Goal: Task Accomplishment & Management: Manage account settings

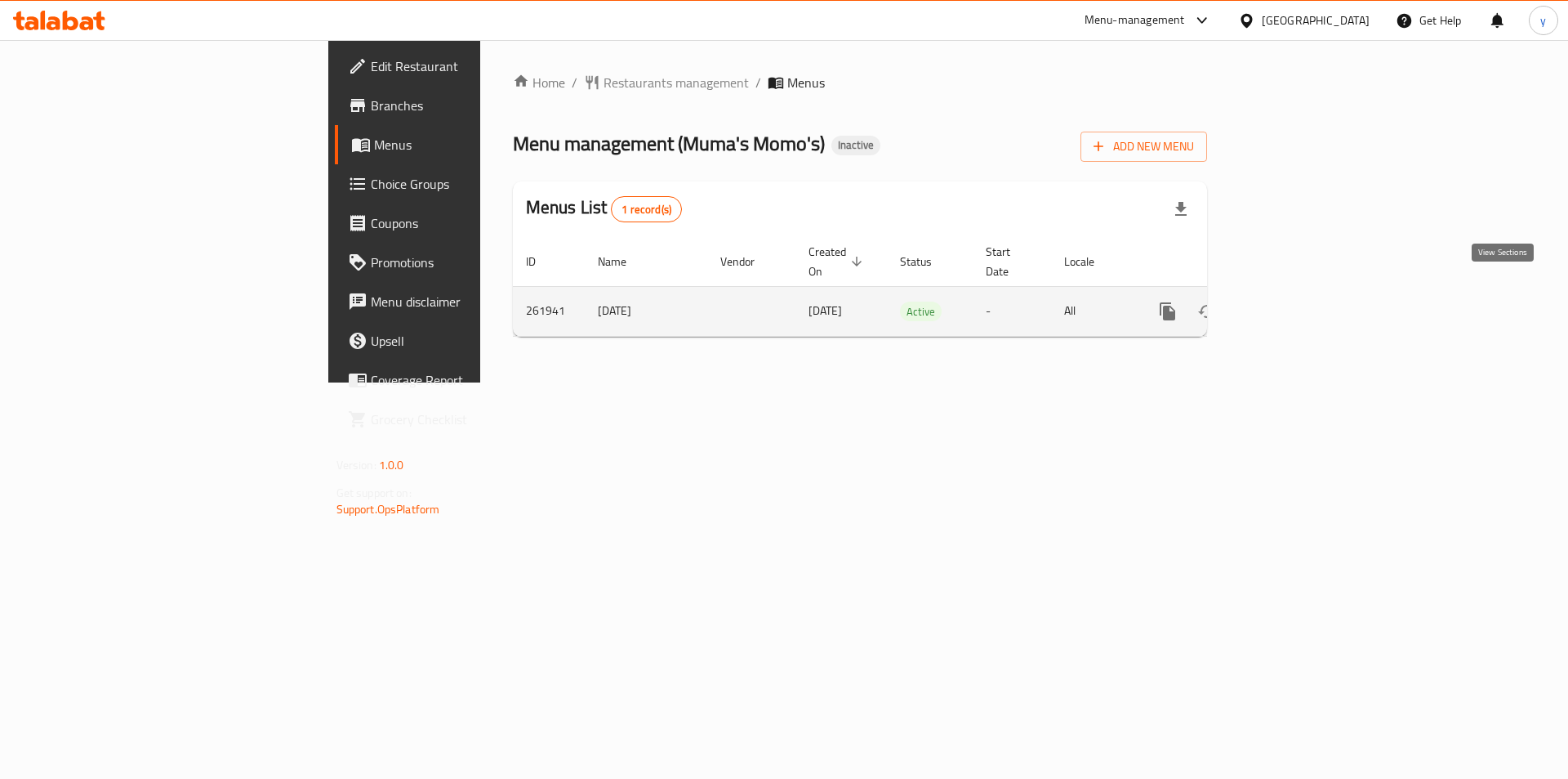
click at [1296, 302] on icon "enhanced table" at bounding box center [1285, 311] width 20 height 20
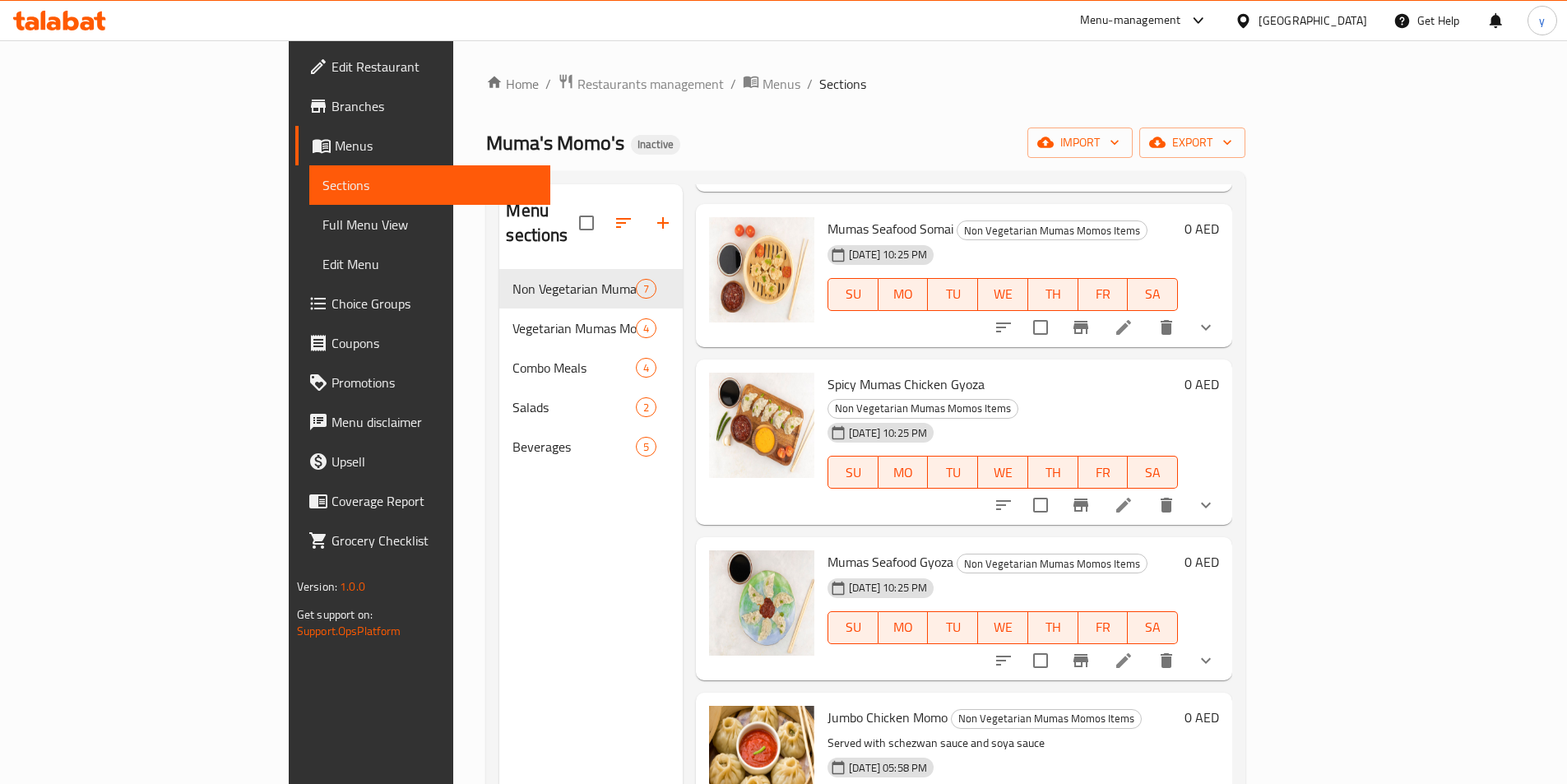
scroll to position [417, 0]
drag, startPoint x: 562, startPoint y: 2, endPoint x: 933, endPoint y: 124, distance: 390.5
click at [933, 124] on div "Home / Restaurants management / Menus / Sections Muma's Momo's Inactive import …" at bounding box center [866, 526] width 759 height 908
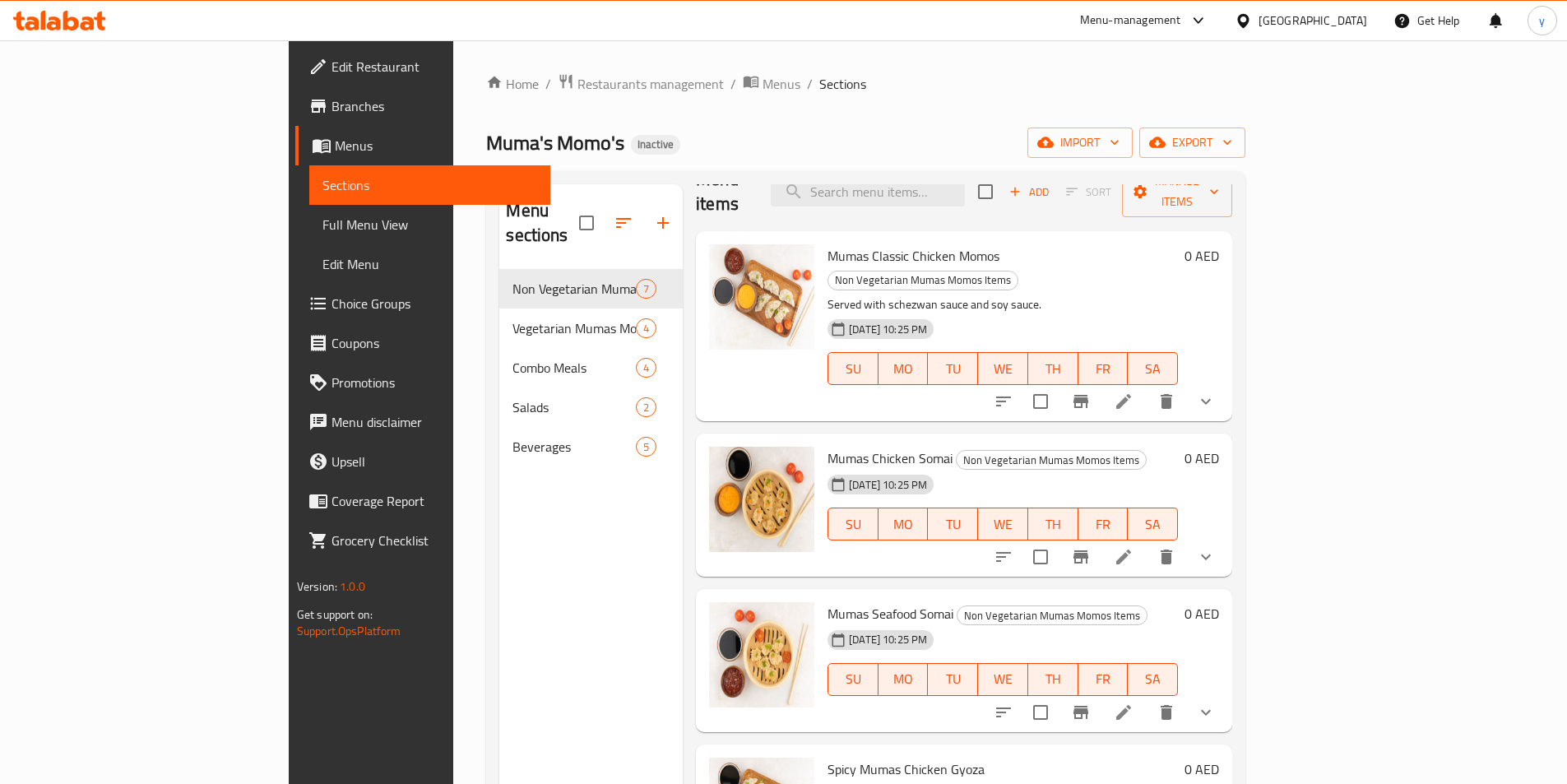
scroll to position [0, 0]
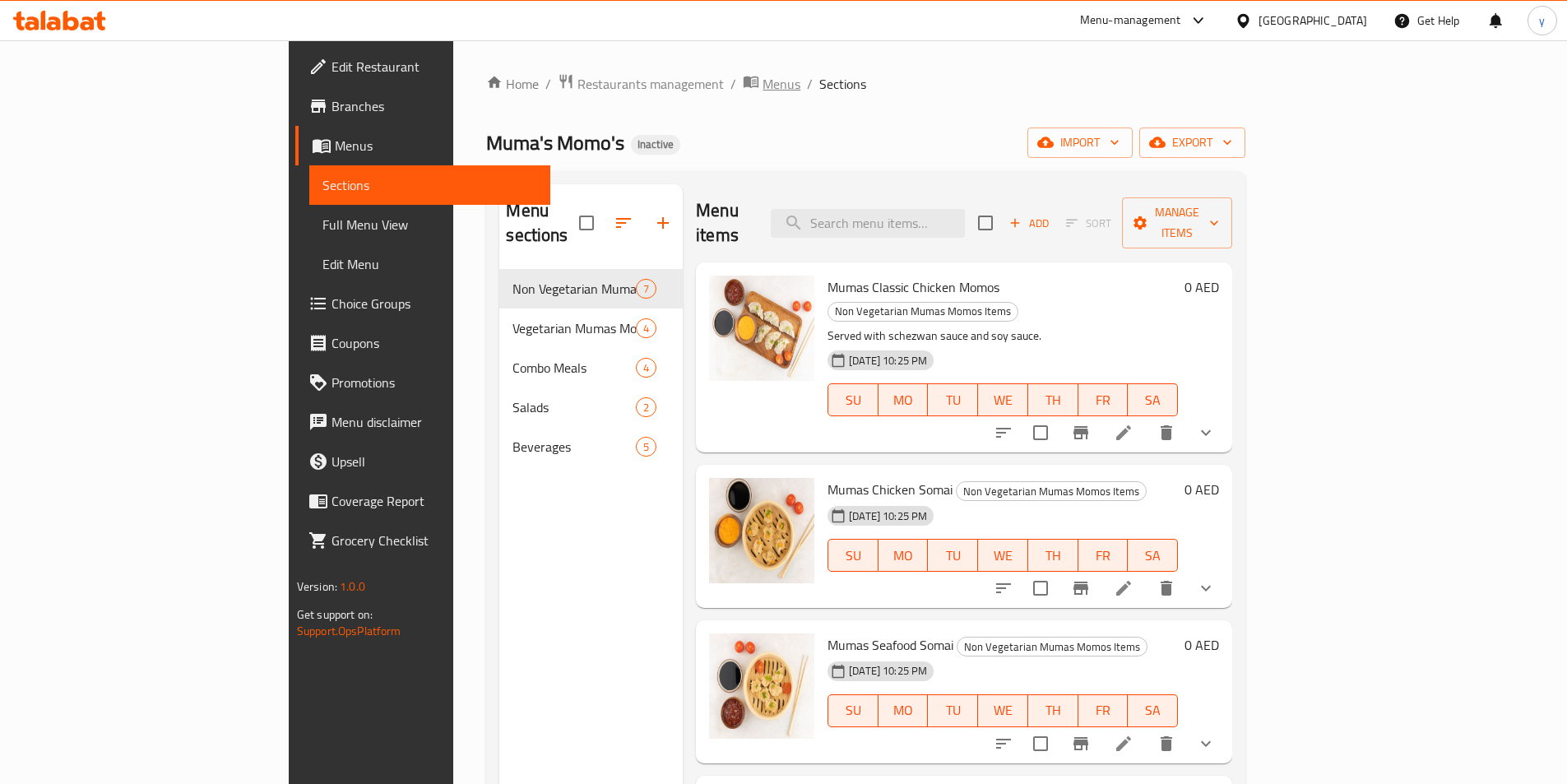
click at [743, 86] on span "breadcrumb" at bounding box center [752, 84] width 20 height 22
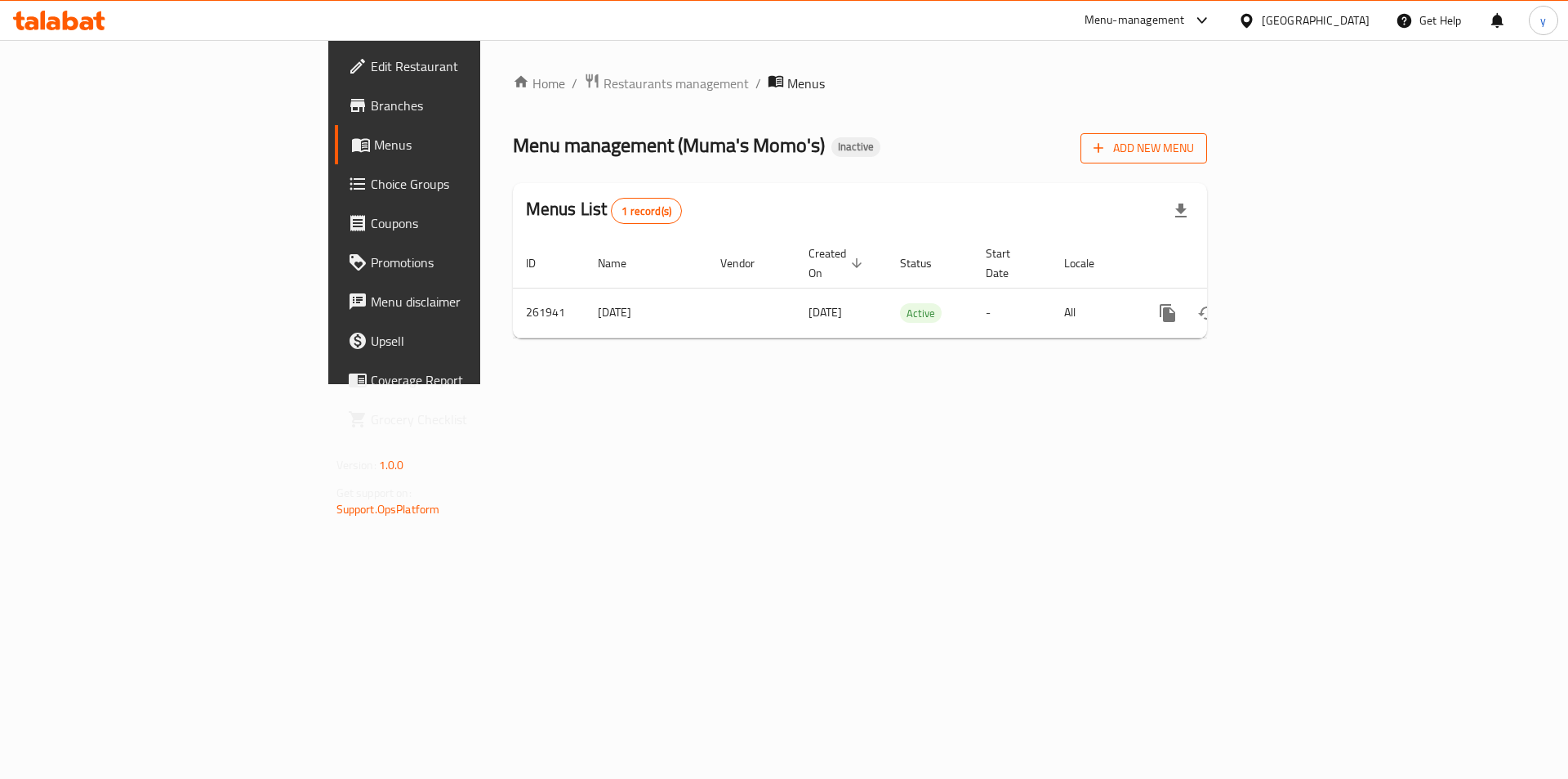
click at [1195, 152] on span "Add New Menu" at bounding box center [1144, 149] width 100 height 21
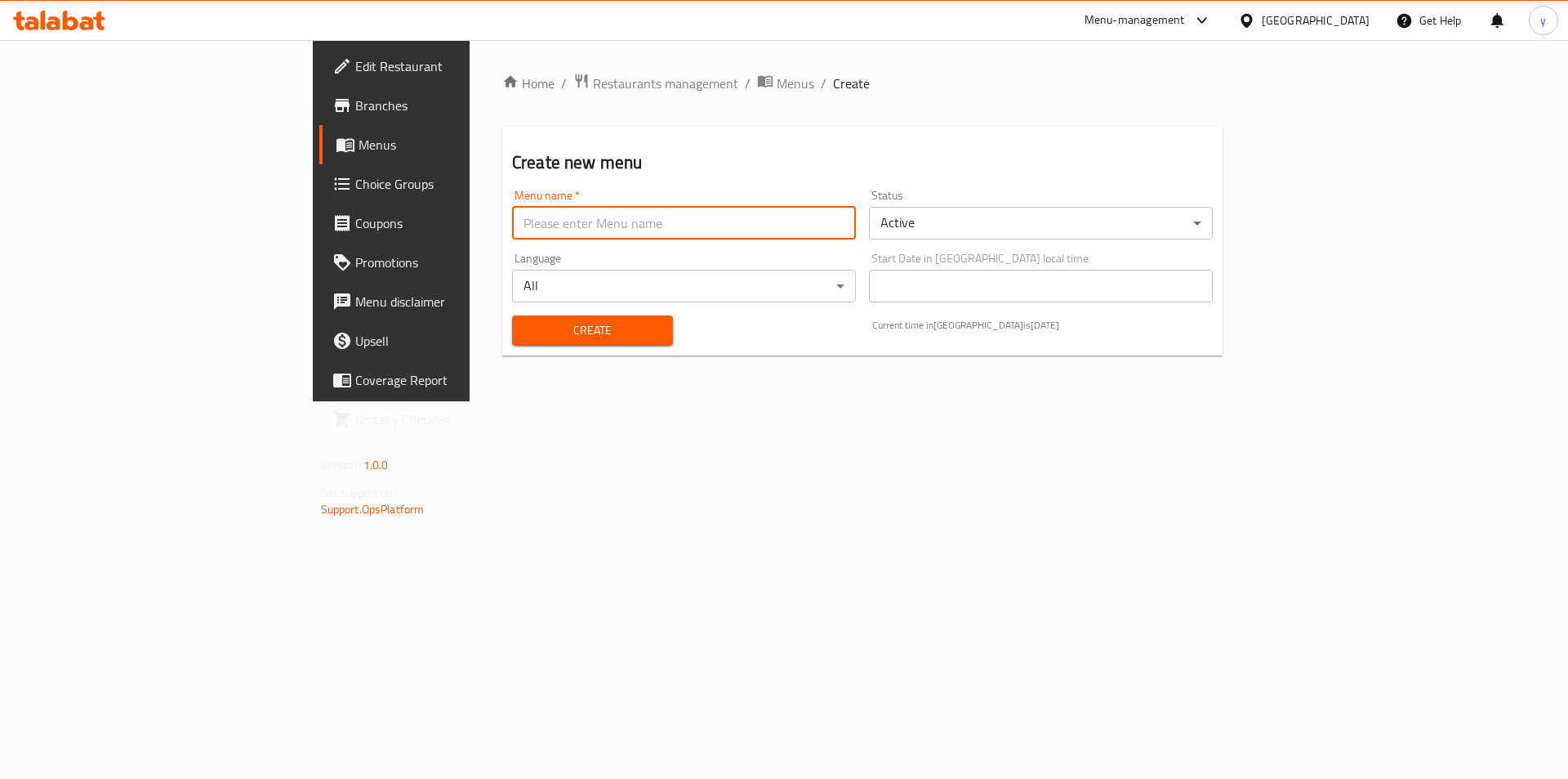
click at [687, 226] on input "text" at bounding box center [685, 223] width 344 height 33
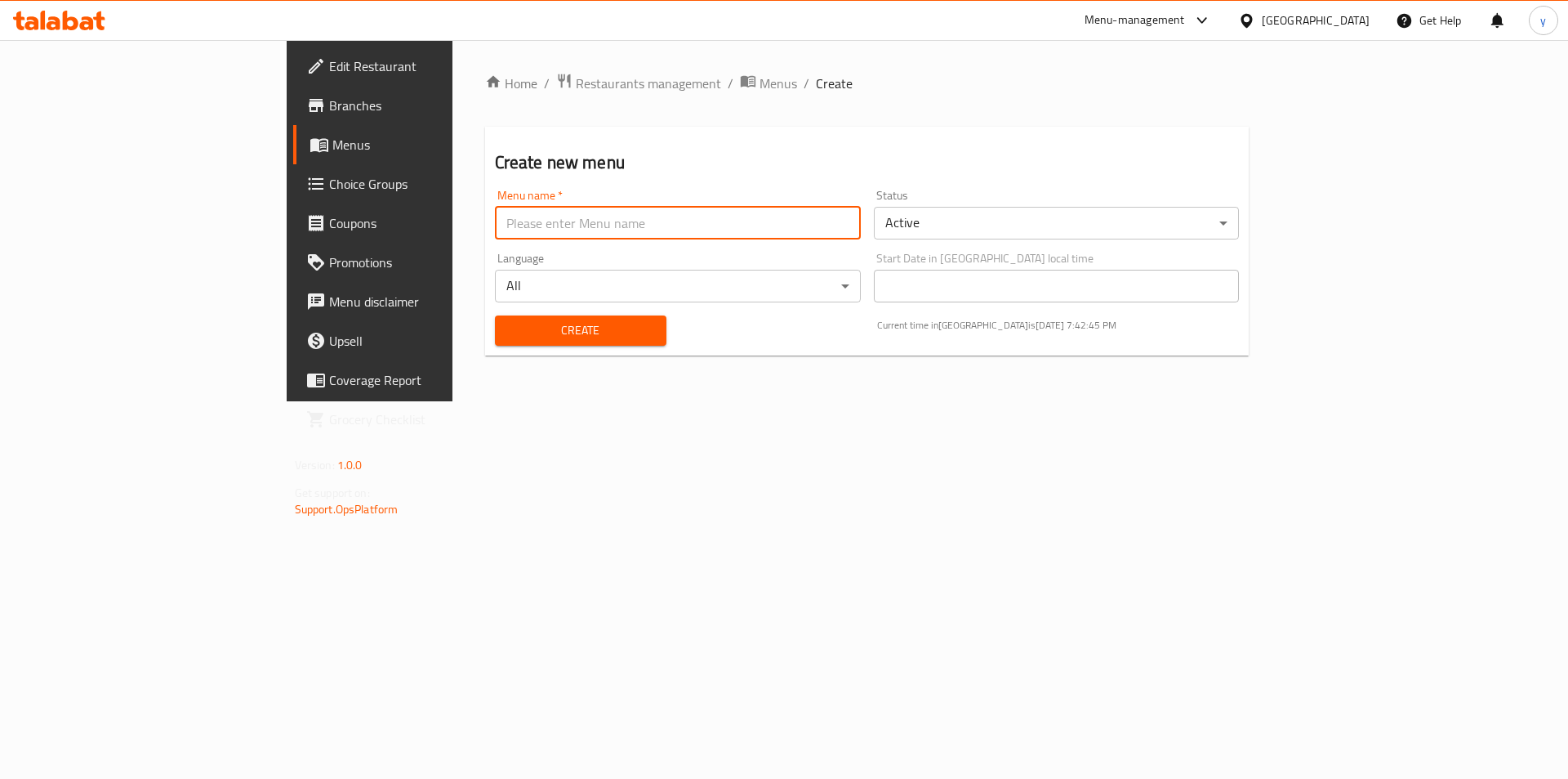
type input "[PERSON_NAME]"
click at [508, 335] on span "Create" at bounding box center [581, 330] width 145 height 21
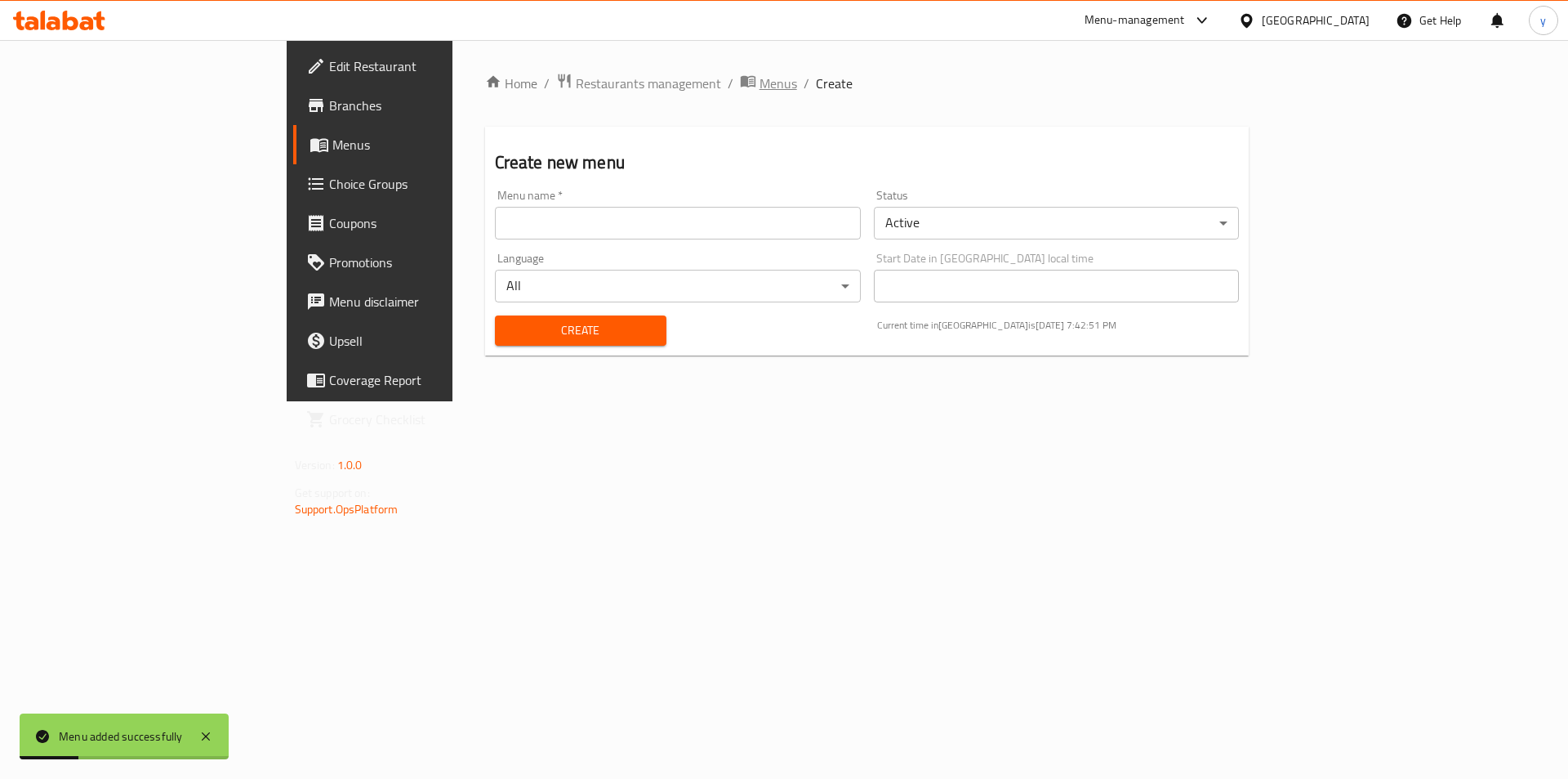
click at [760, 82] on span "Menus" at bounding box center [778, 83] width 37 height 20
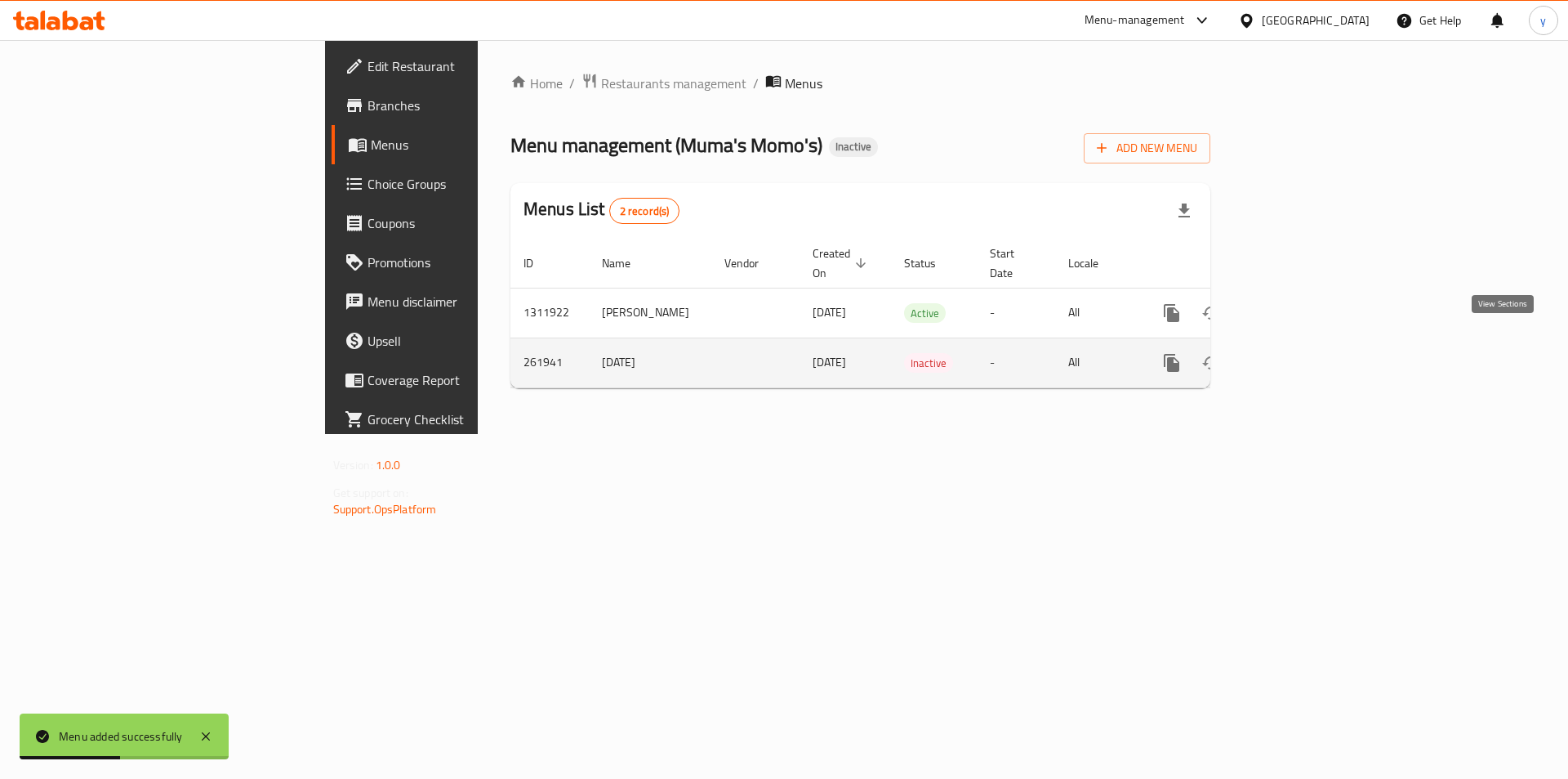
click at [1300, 353] on icon "enhanced table" at bounding box center [1290, 362] width 20 height 20
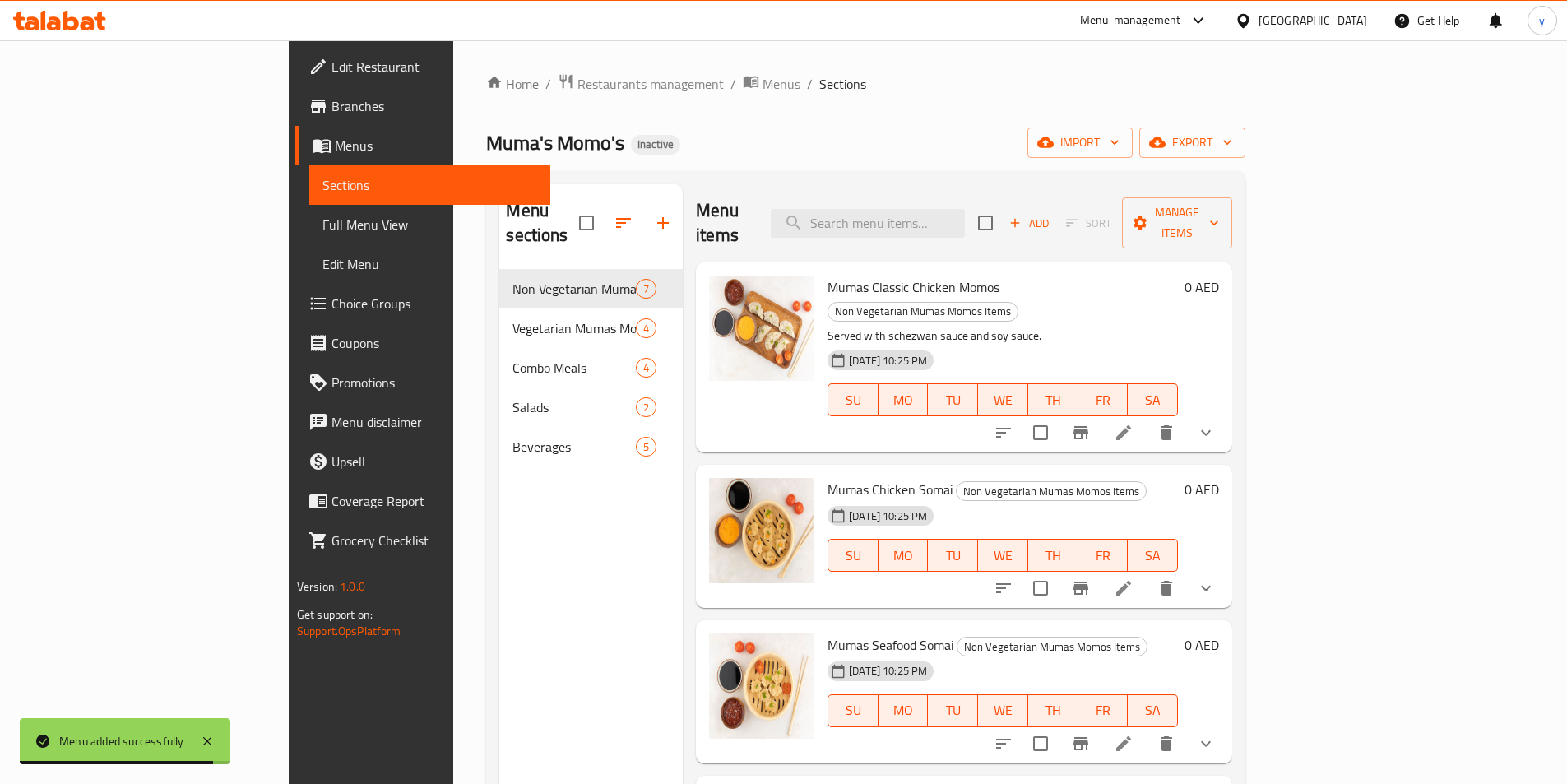
click at [763, 77] on span "Menus" at bounding box center [781, 84] width 37 height 20
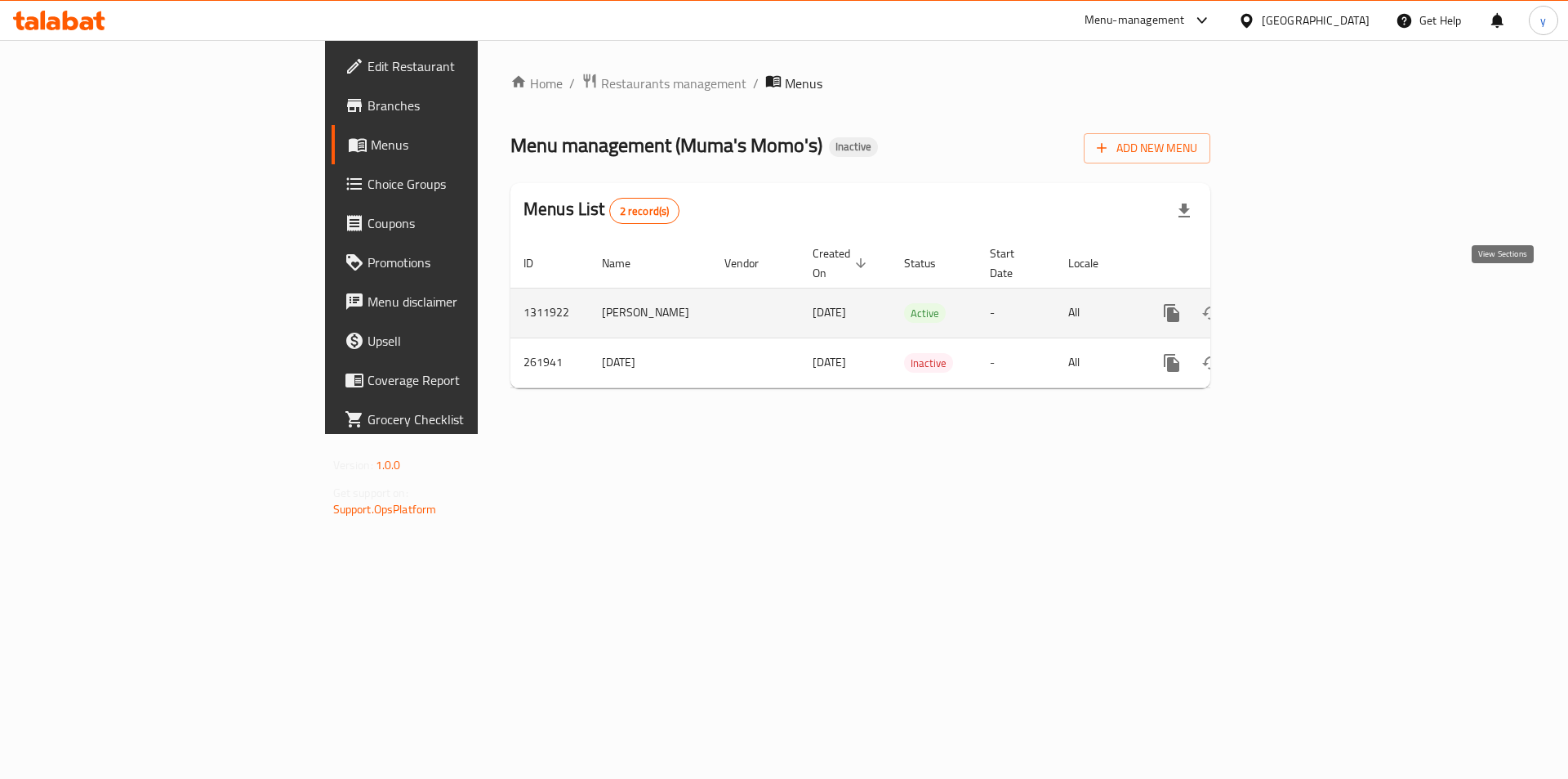
click at [1310, 293] on link "enhanced table" at bounding box center [1290, 312] width 39 height 39
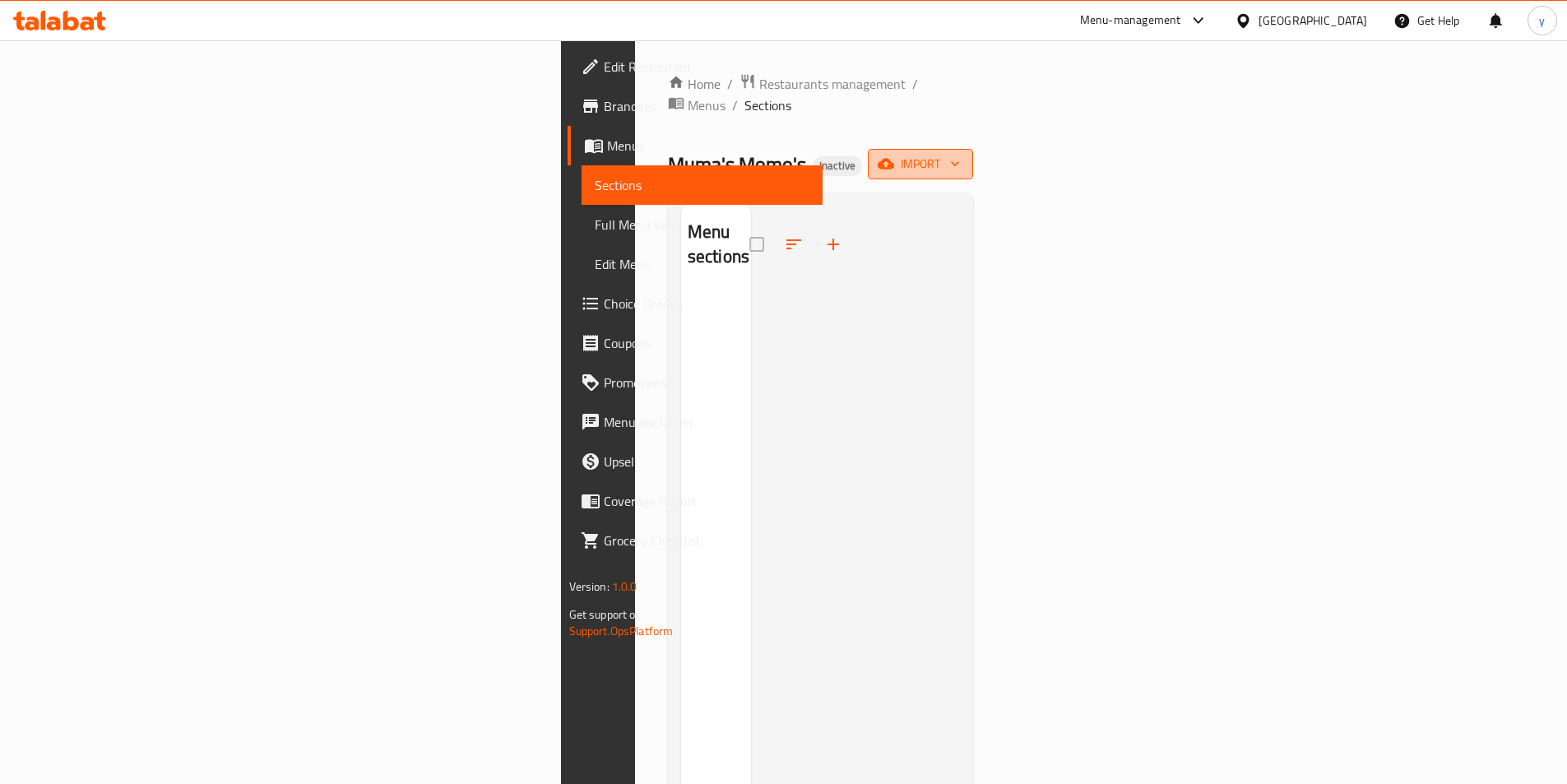
click at [960, 154] on span "import" at bounding box center [920, 164] width 79 height 21
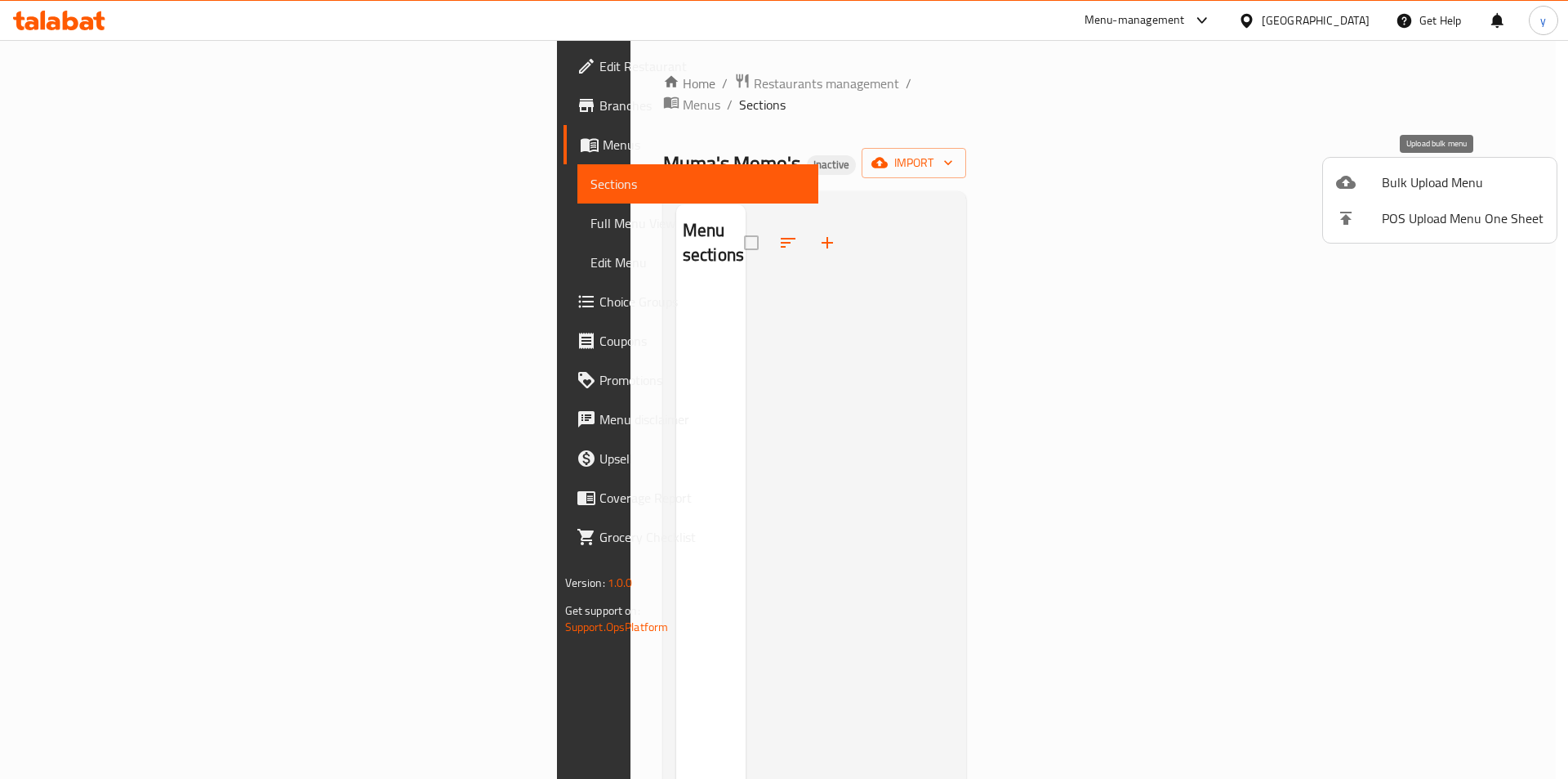
click at [1412, 172] on span "Bulk Upload Menu" at bounding box center [1463, 182] width 162 height 20
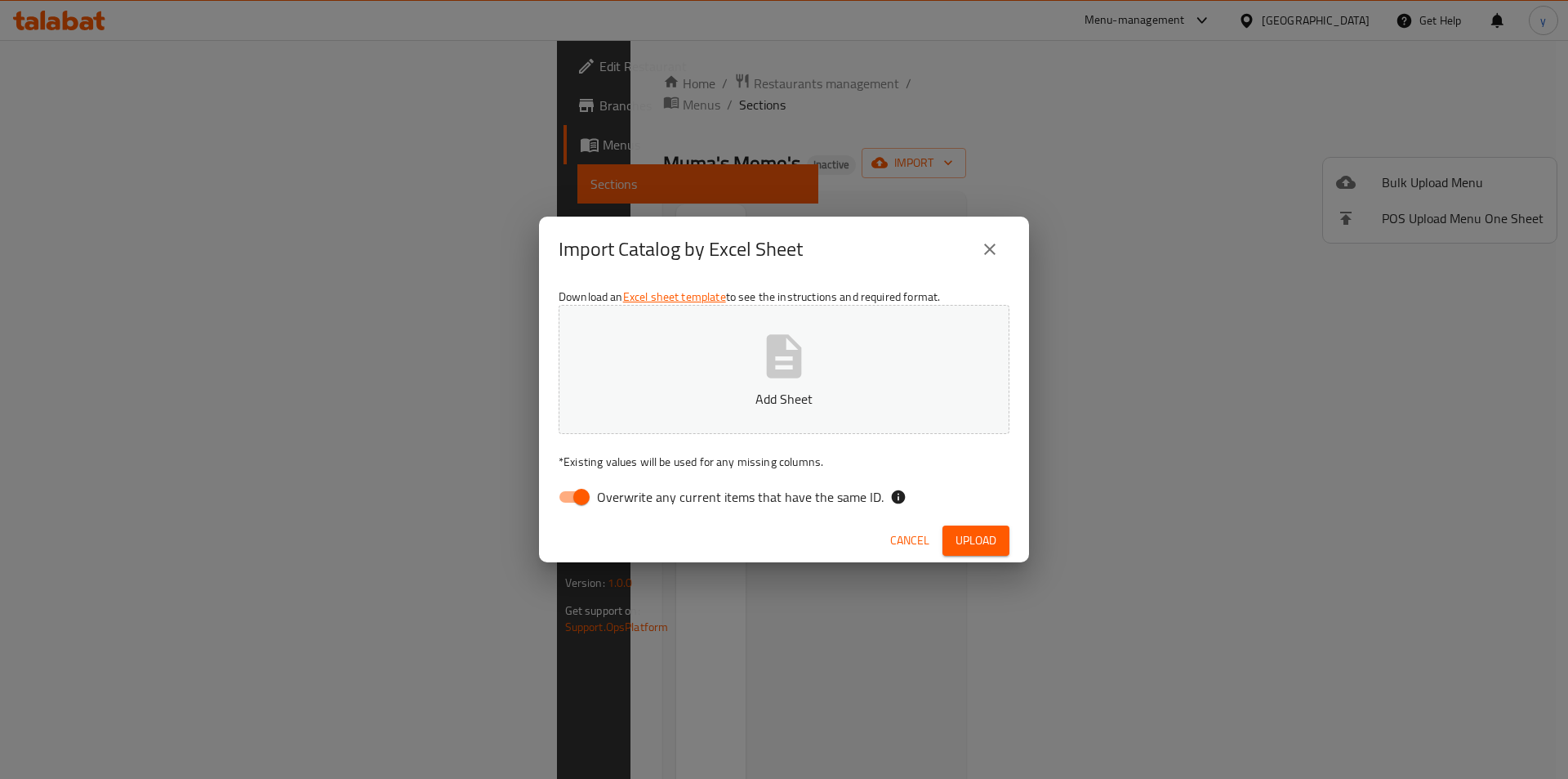
click at [559, 507] on input "Overwrite any current items that have the same ID." at bounding box center [582, 497] width 93 height 31
checkbox input "false"
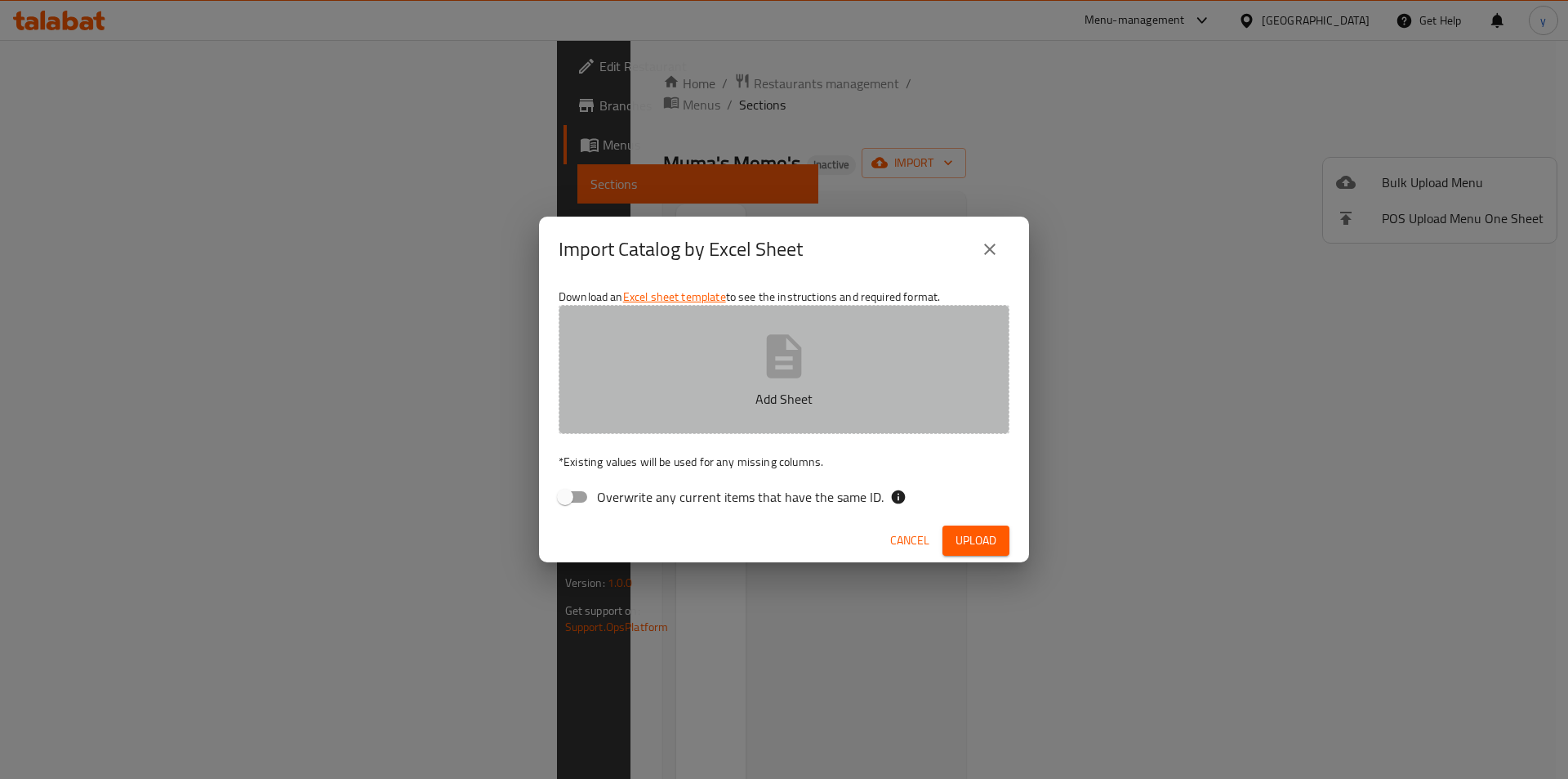
click at [749, 344] on button "Add Sheet" at bounding box center [784, 368] width 451 height 129
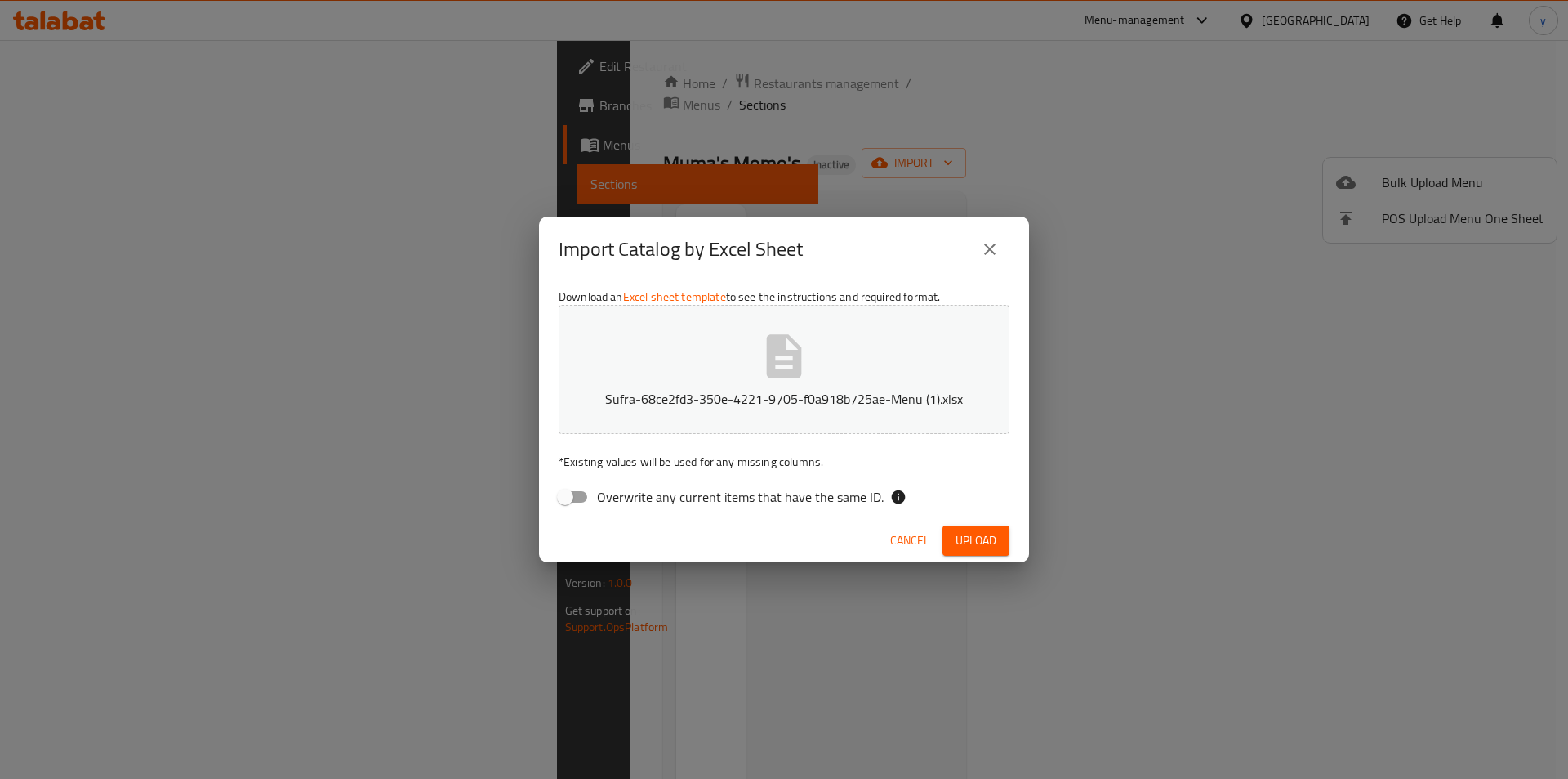
click at [967, 536] on span "Upload" at bounding box center [976, 540] width 41 height 21
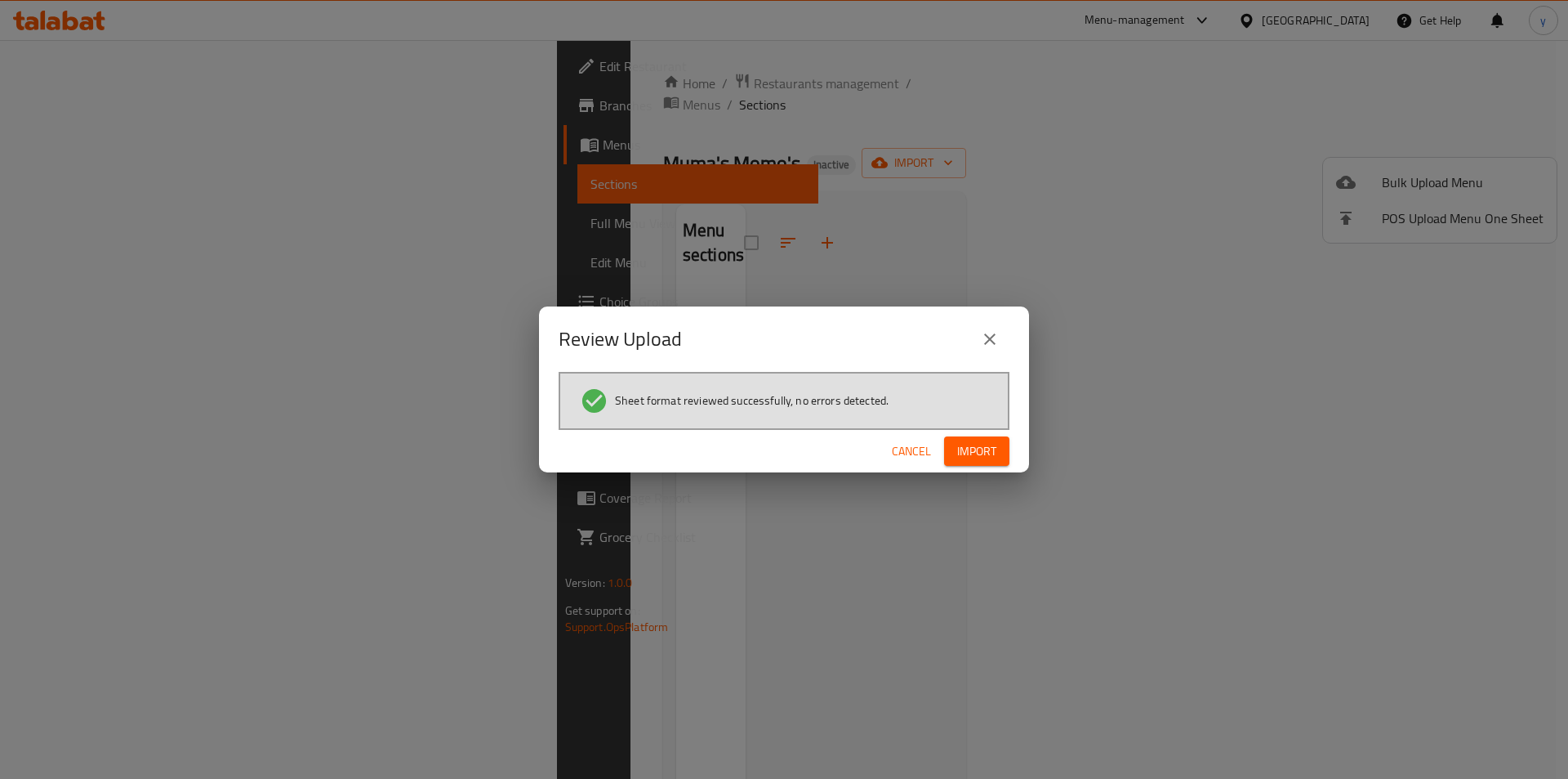
click at [963, 458] on span "Import" at bounding box center [977, 451] width 39 height 21
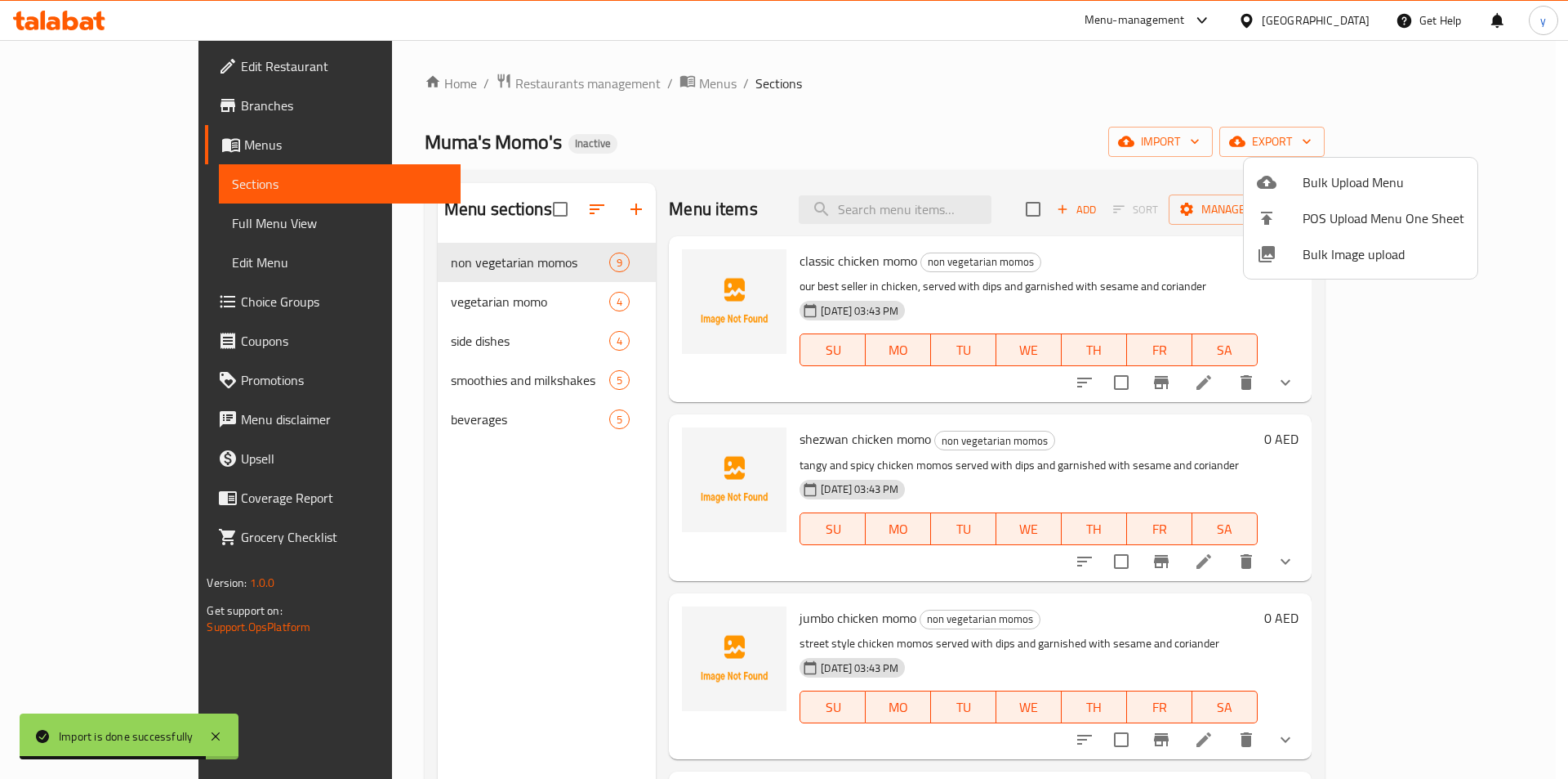
click at [1474, 383] on div at bounding box center [784, 389] width 1568 height 779
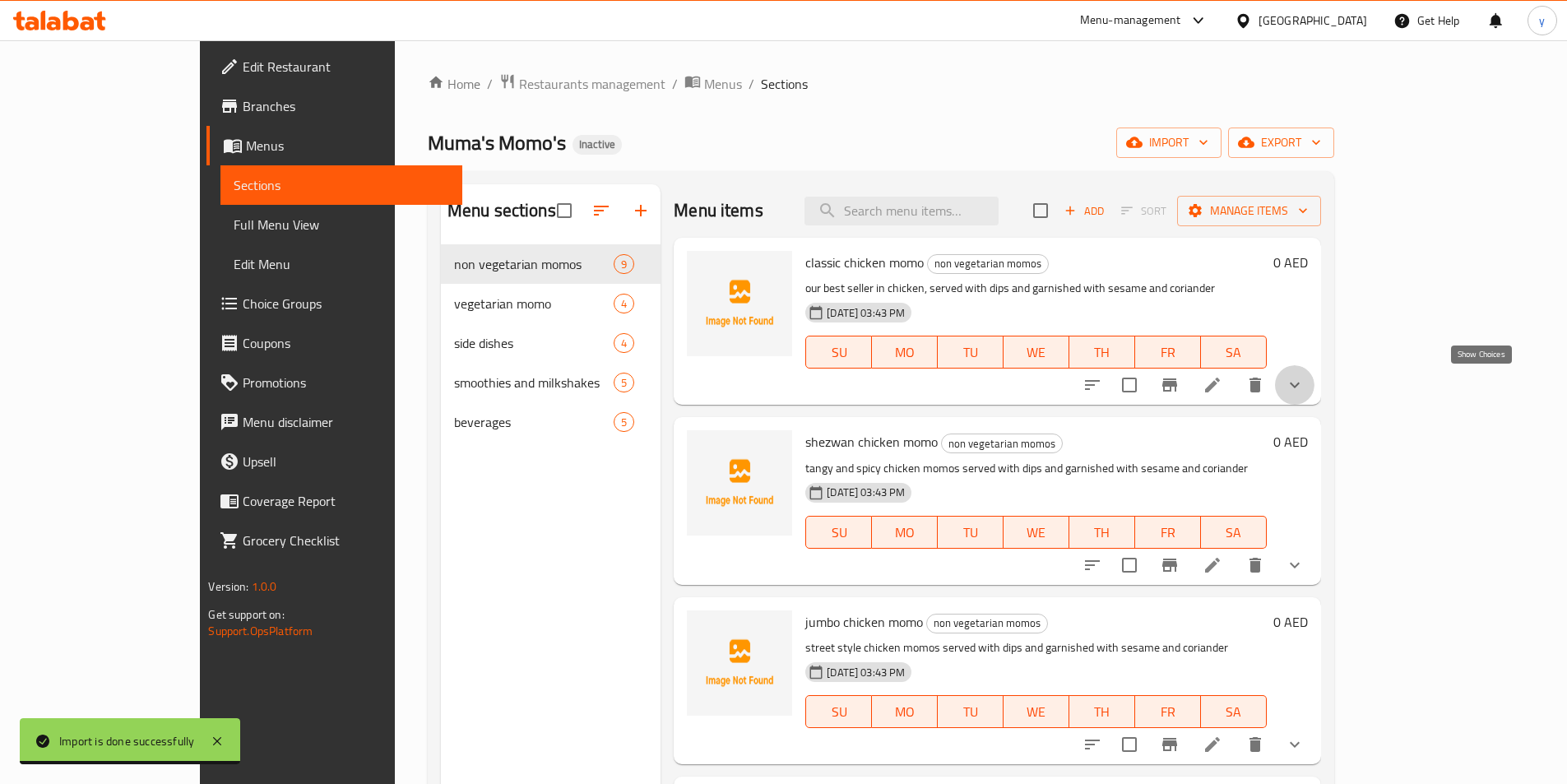
click at [1300, 385] on icon "show more" at bounding box center [1295, 385] width 10 height 6
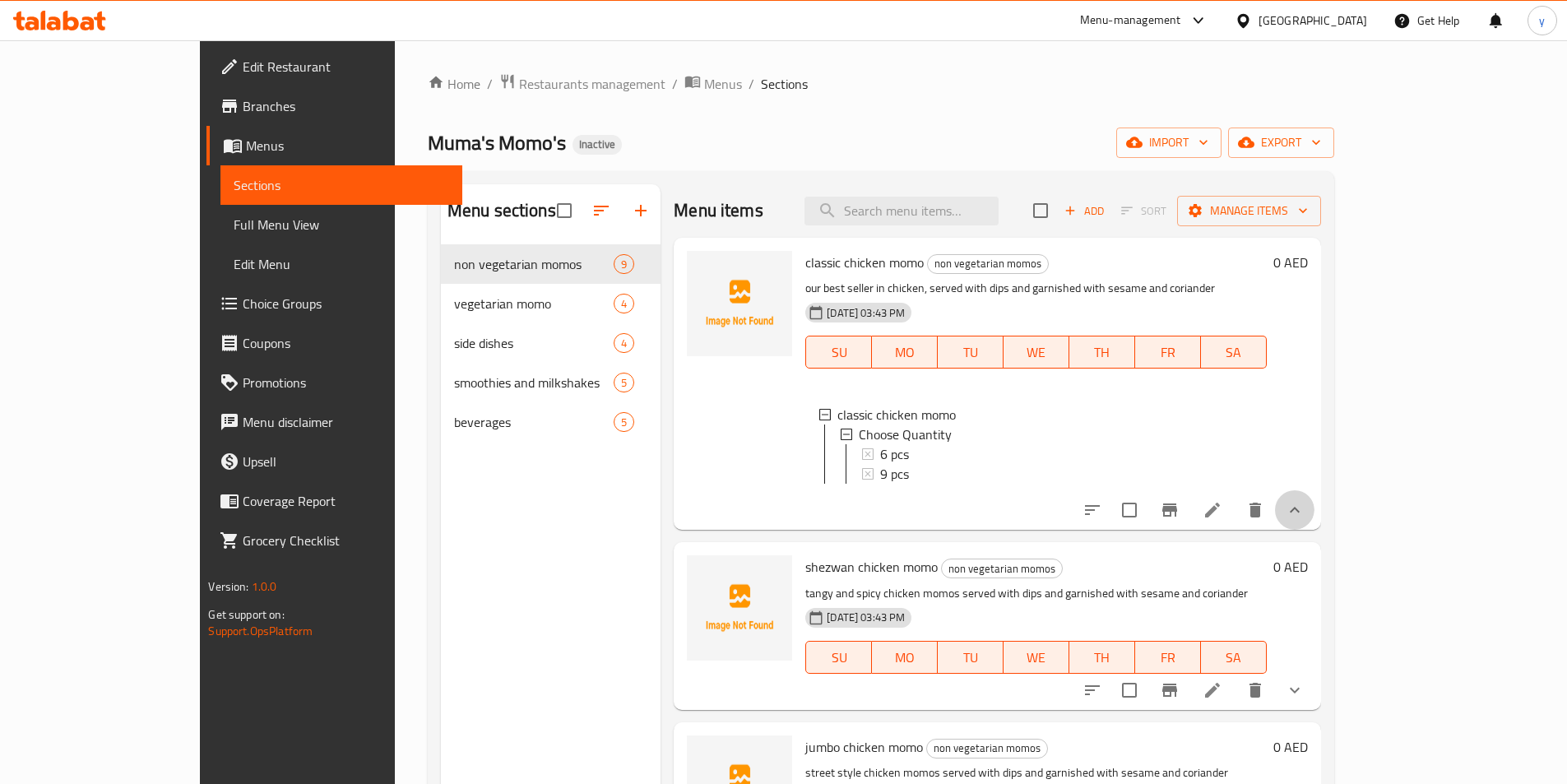
click at [1315, 522] on button "show more" at bounding box center [1295, 509] width 39 height 39
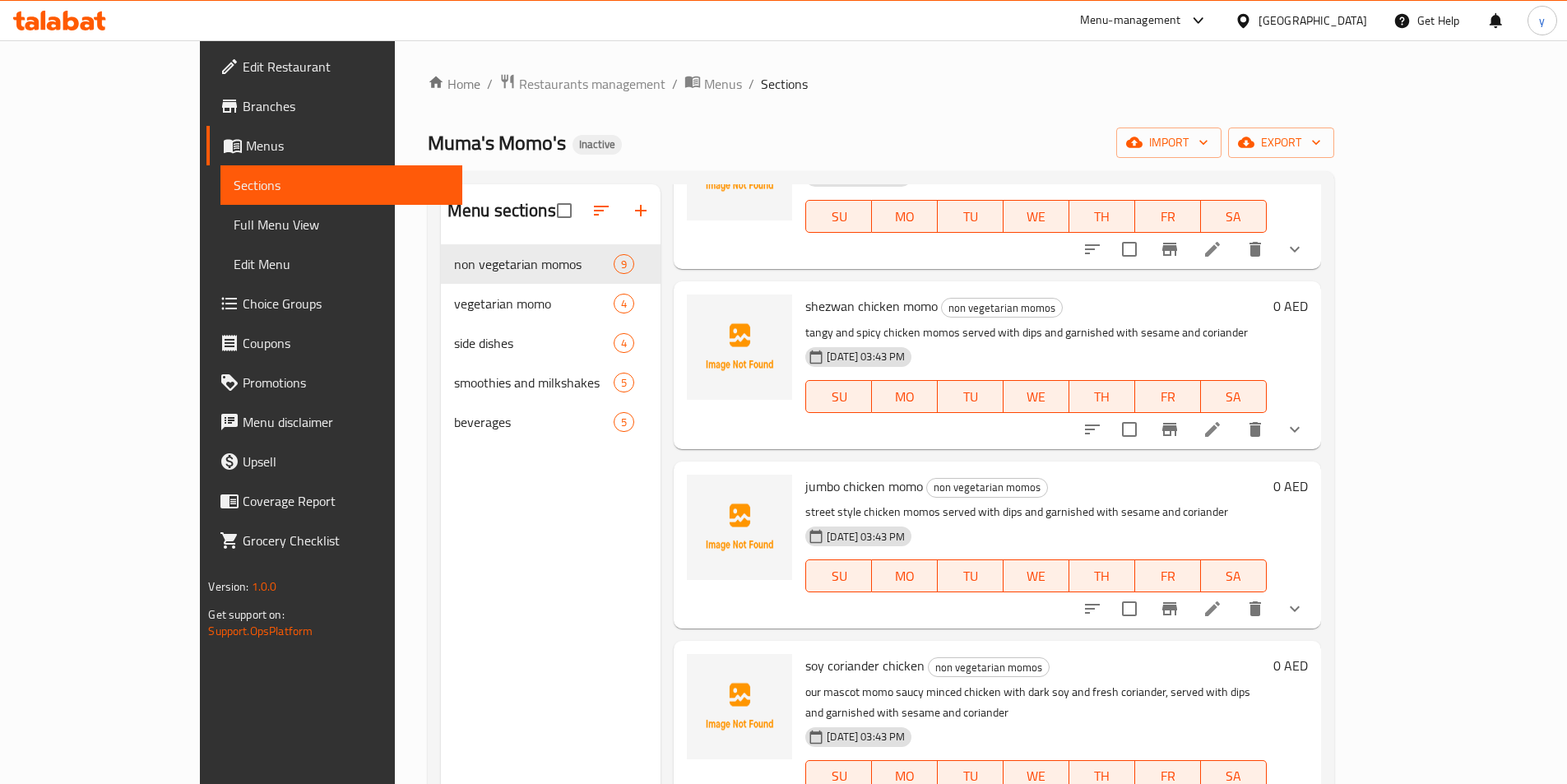
scroll to position [134, 0]
click at [1305, 424] on icon "show more" at bounding box center [1295, 431] width 20 height 20
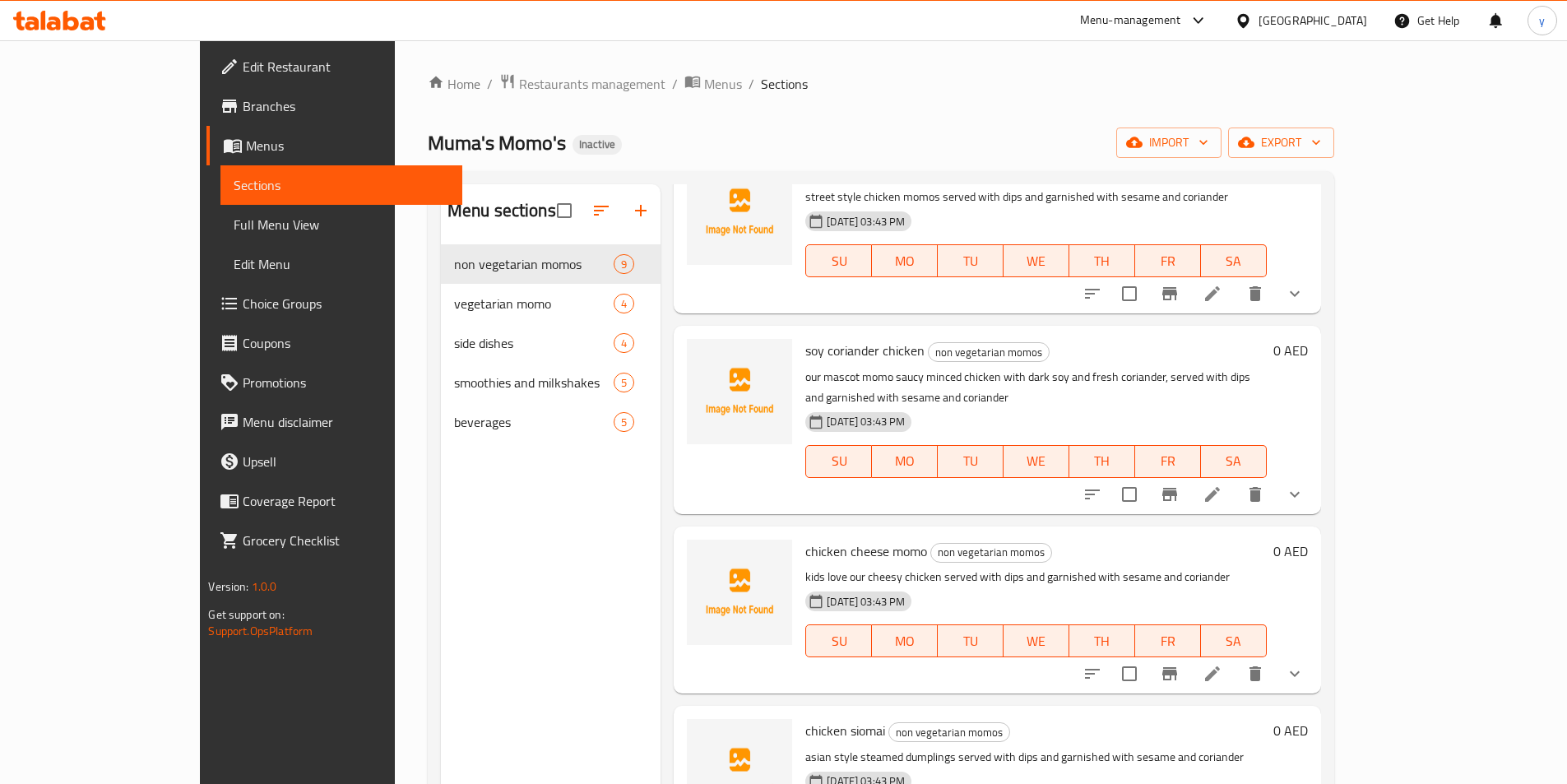
scroll to position [329, 0]
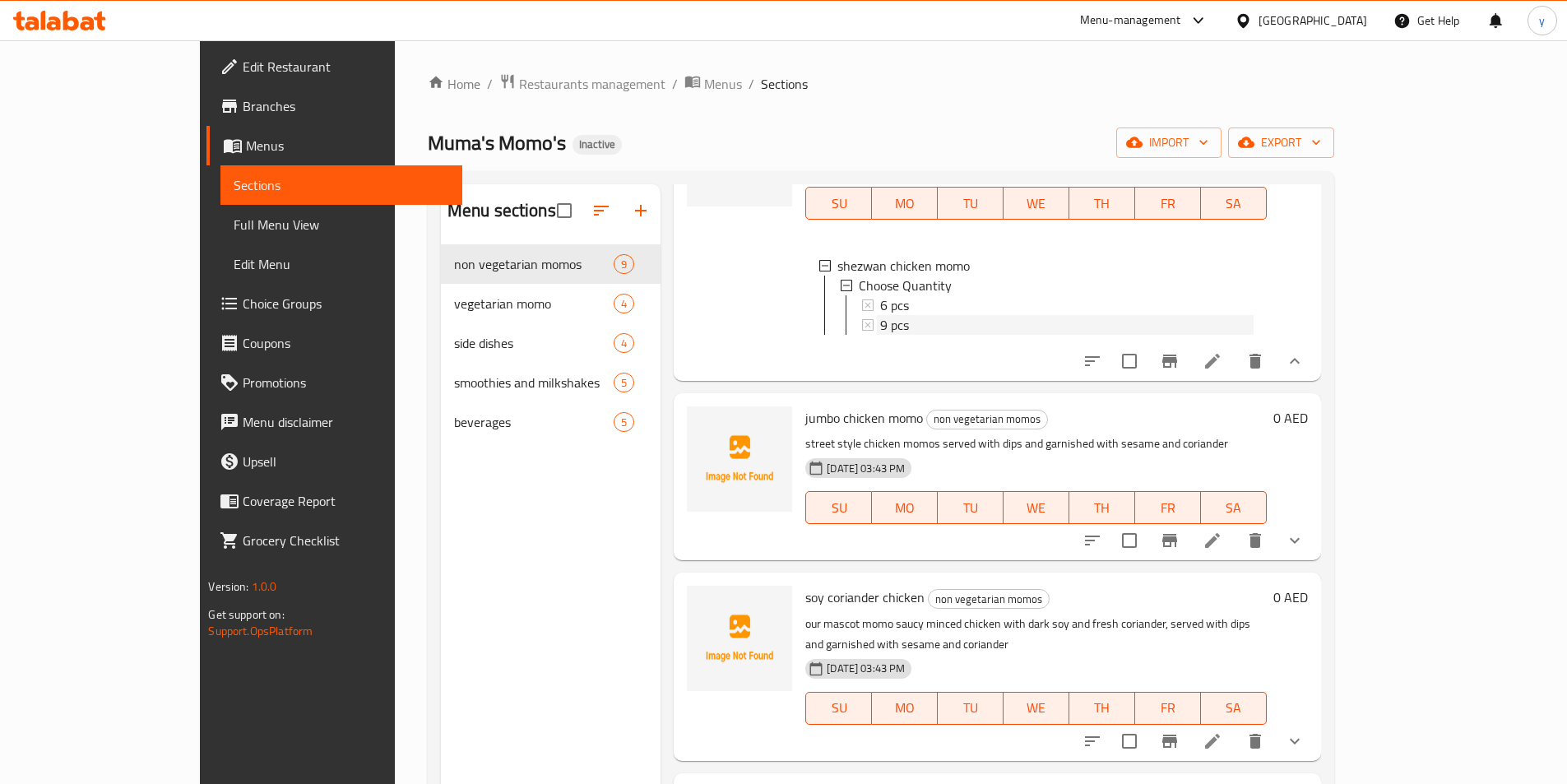
click at [894, 318] on div "9 pcs" at bounding box center [1066, 325] width 373 height 20
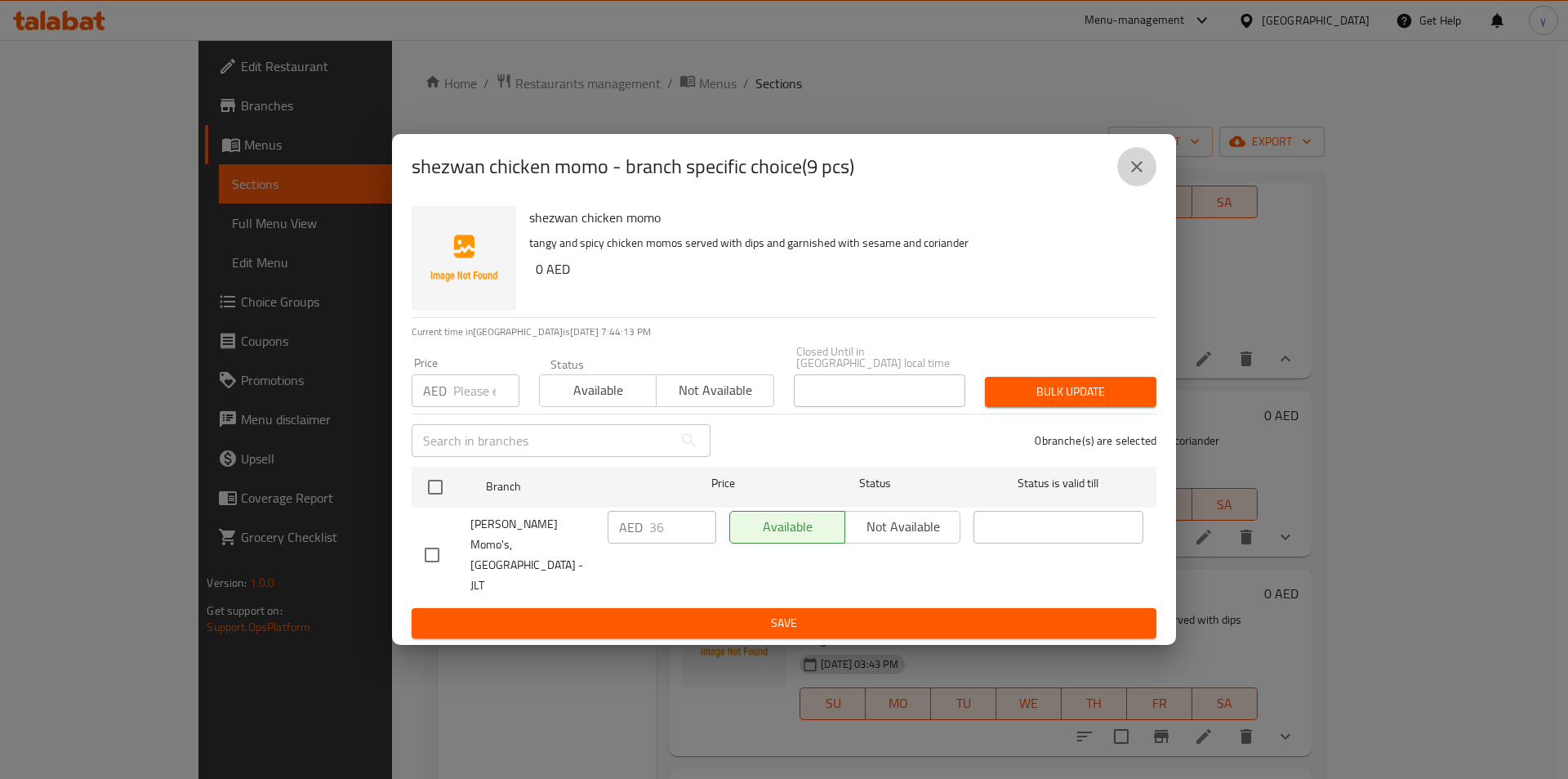
click at [1152, 178] on button "close" at bounding box center [1137, 166] width 39 height 39
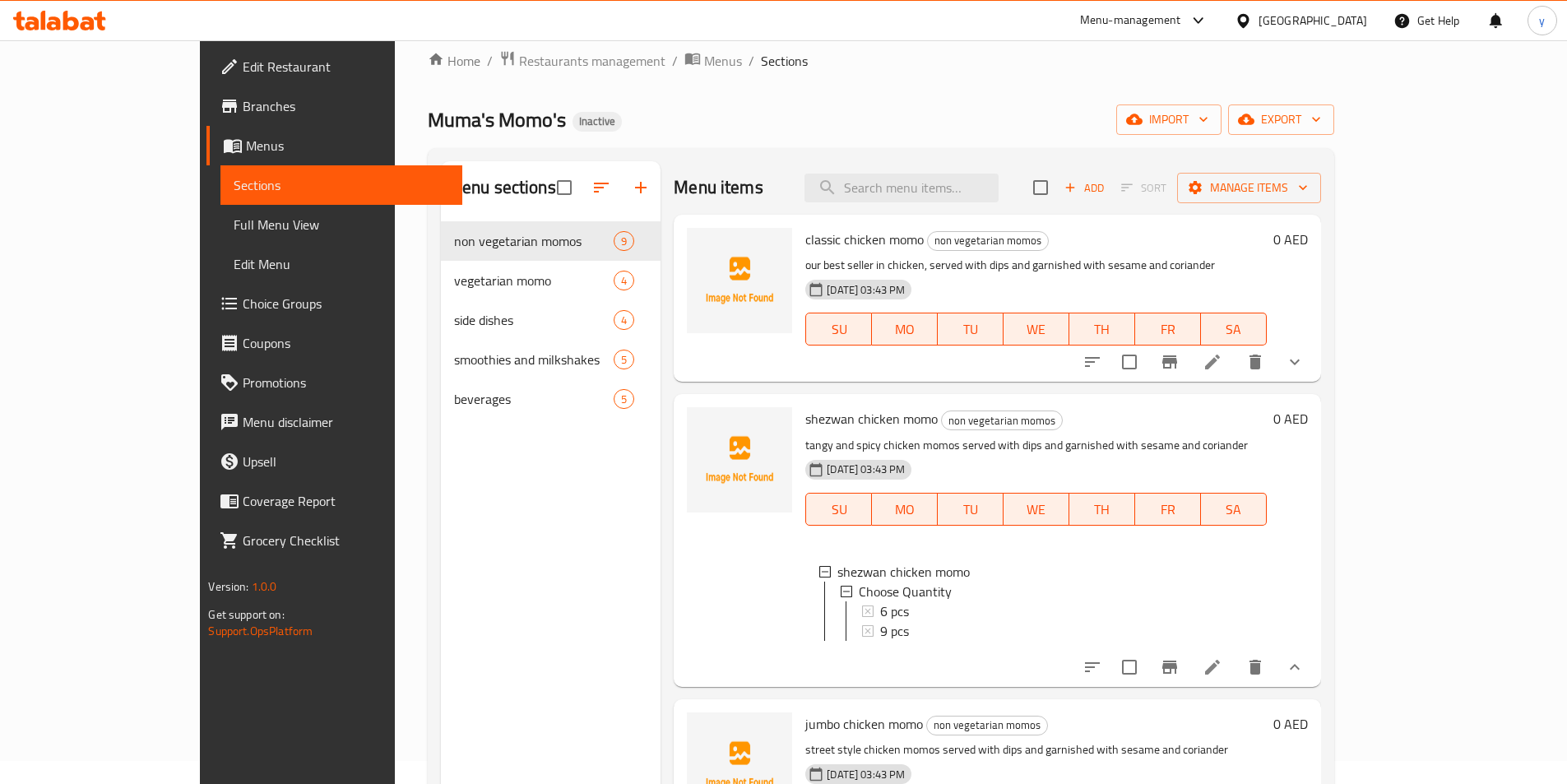
scroll to position [0, 0]
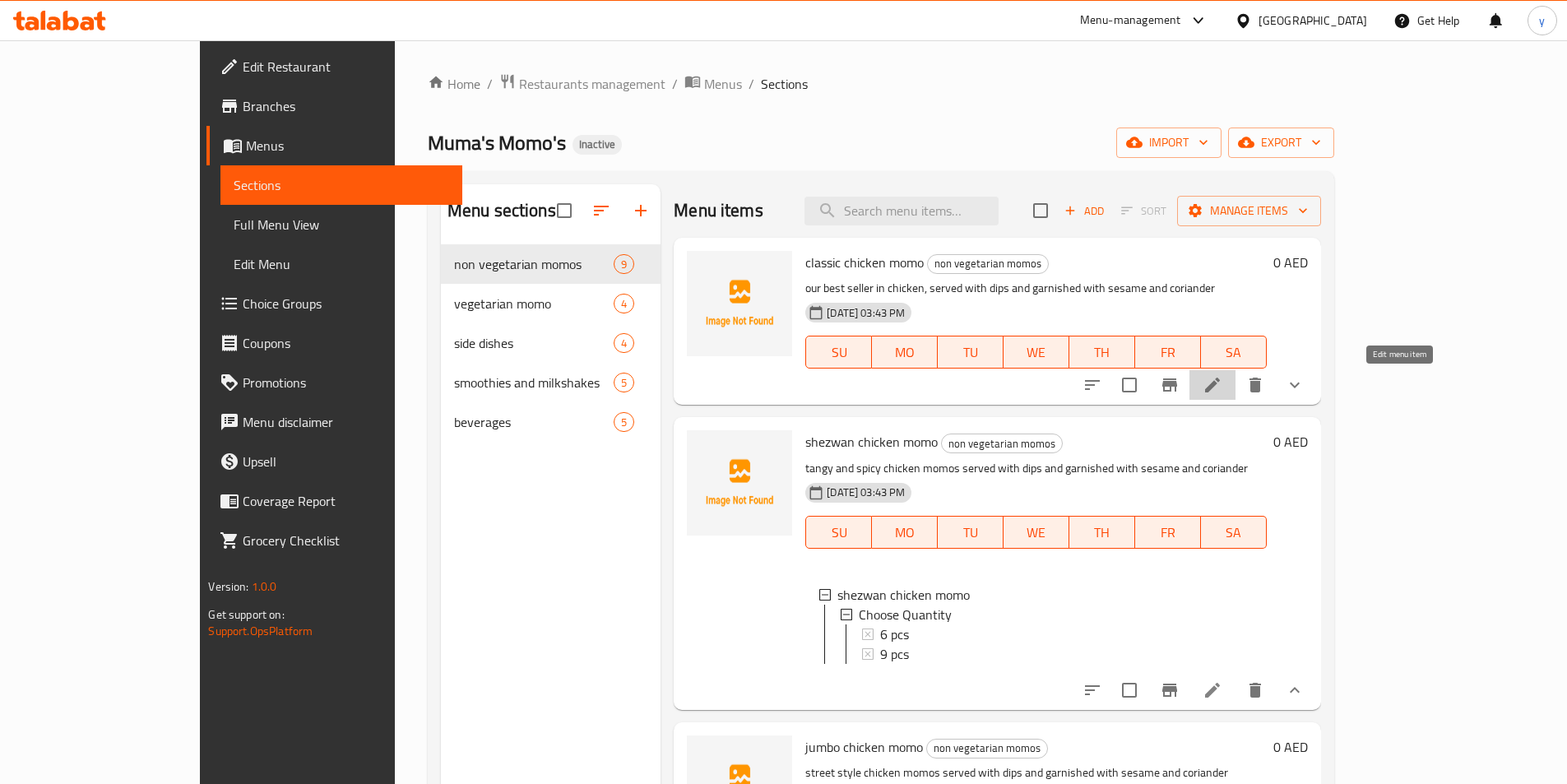
click at [1220, 385] on icon at bounding box center [1212, 385] width 15 height 15
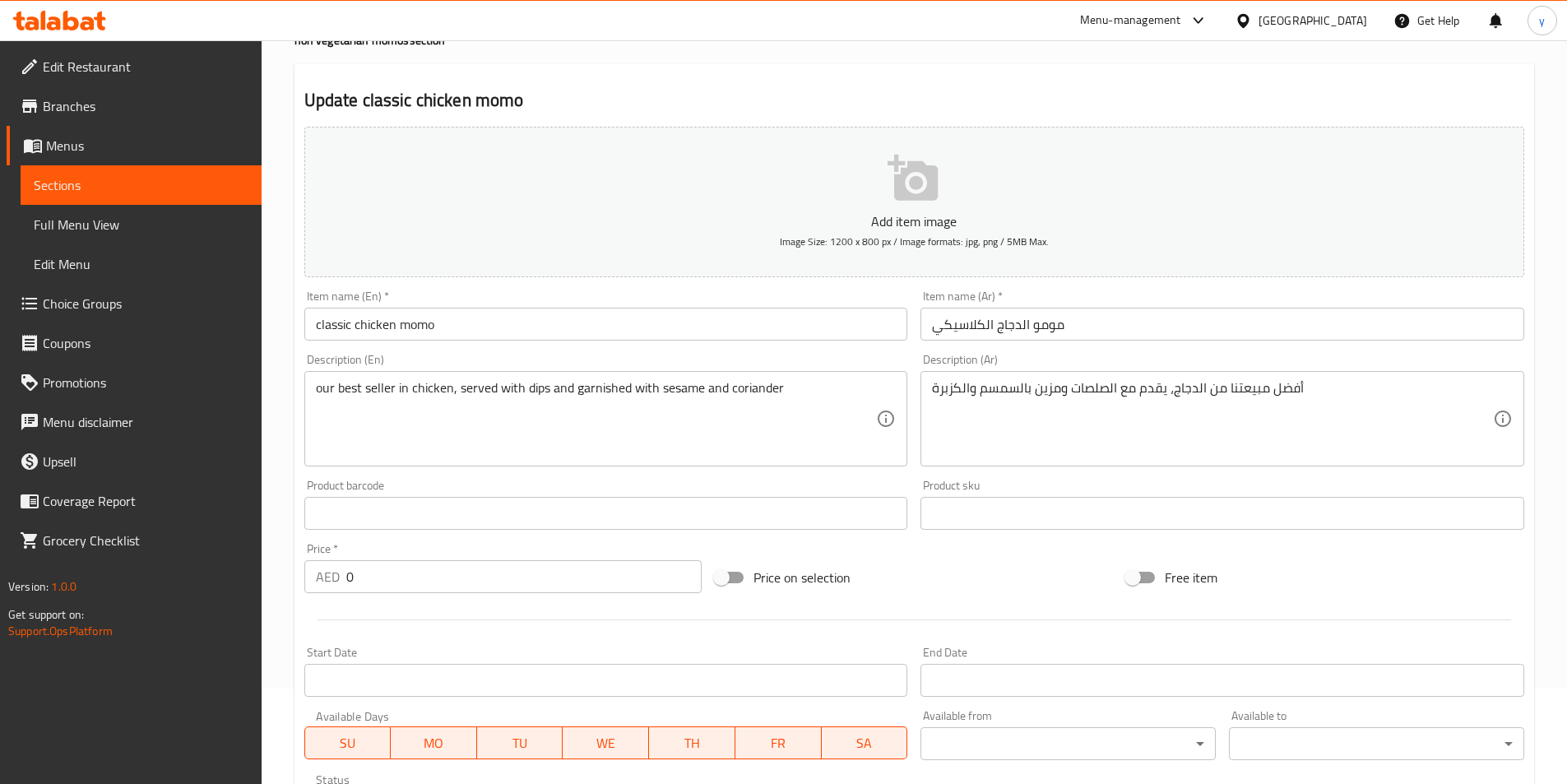
scroll to position [178, 0]
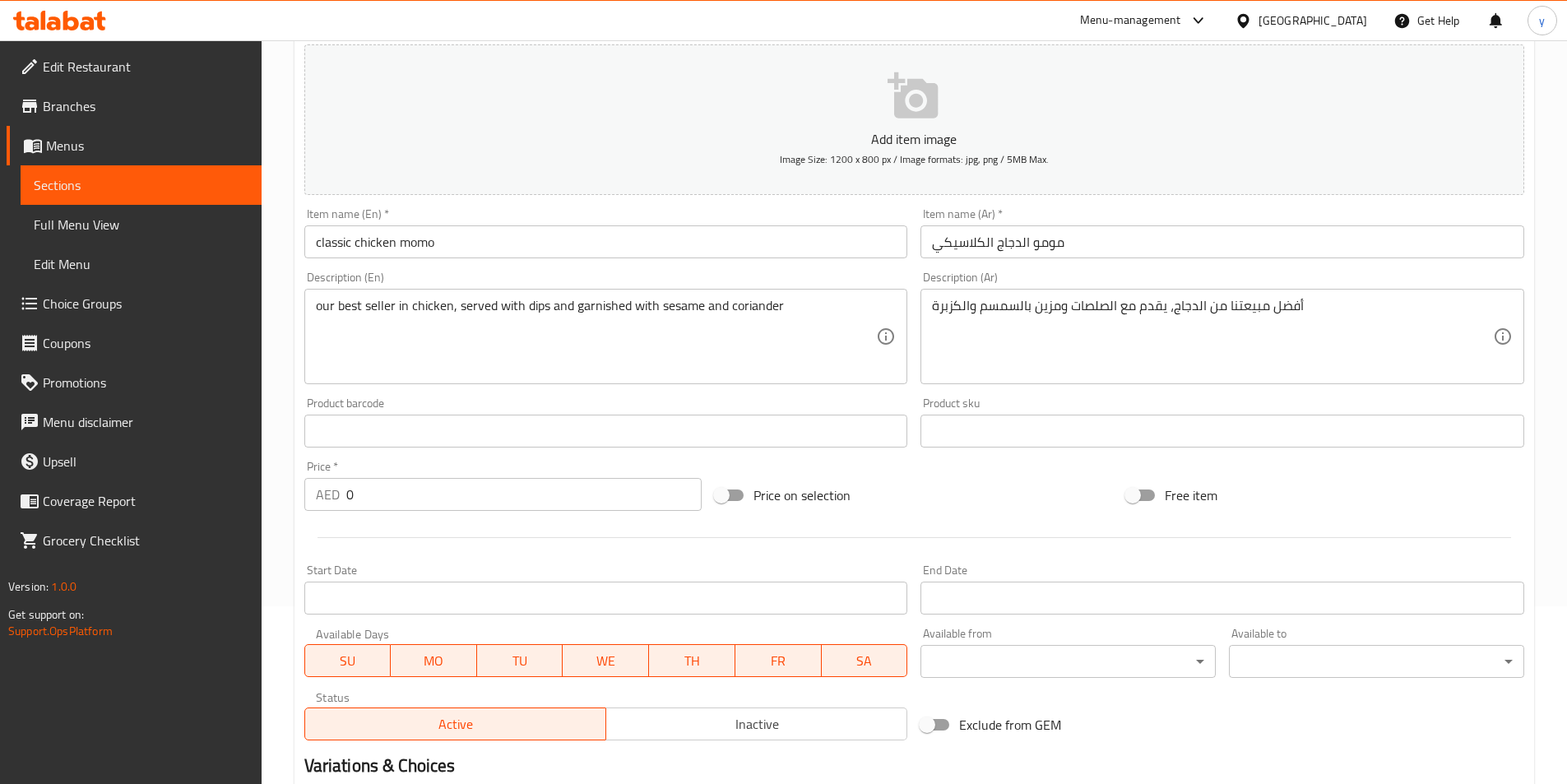
click at [102, 220] on span "Full Menu View" at bounding box center [141, 224] width 215 height 20
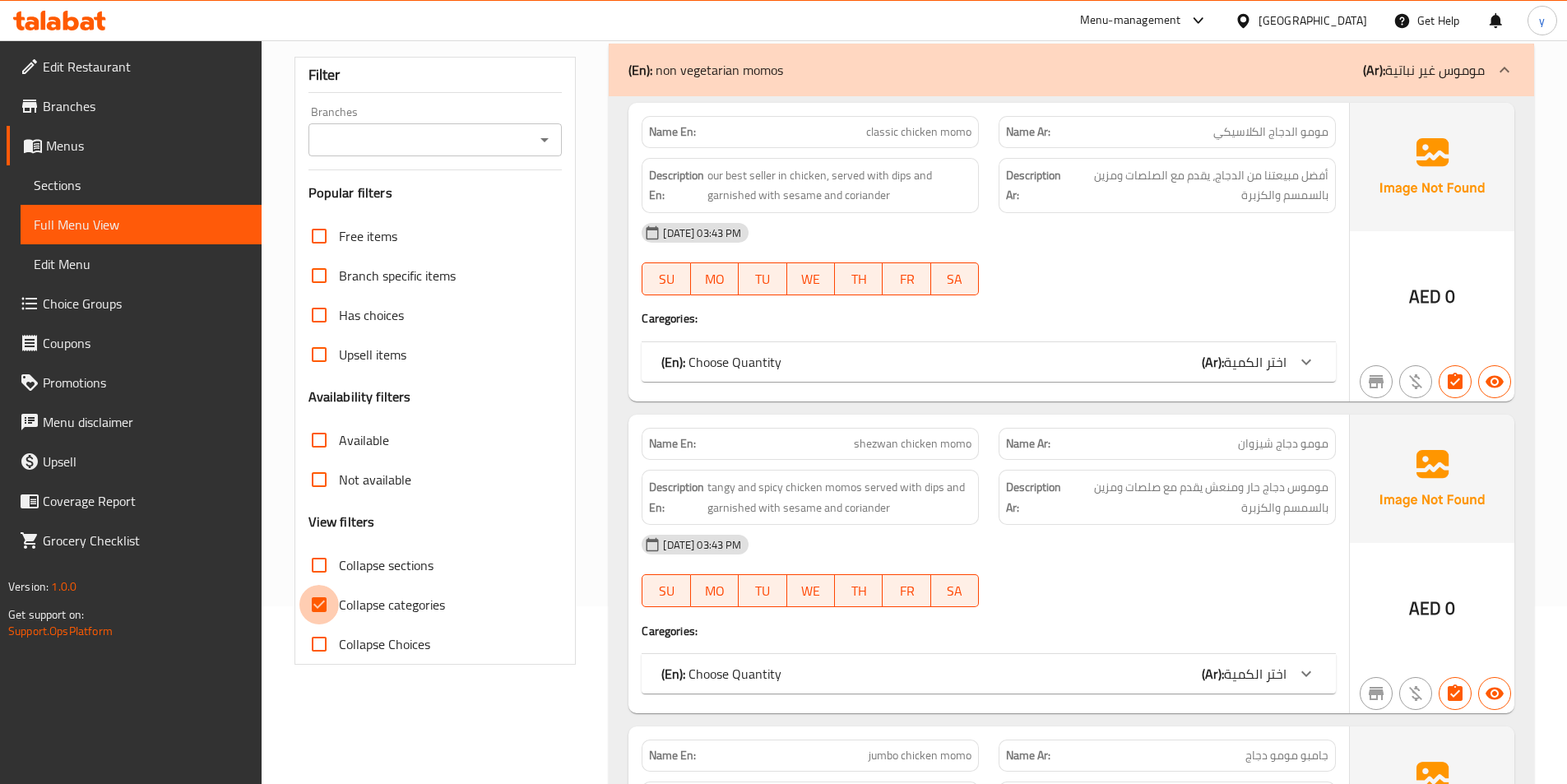
click at [322, 607] on input "Collapse categories" at bounding box center [319, 604] width 39 height 39
checkbox input "false"
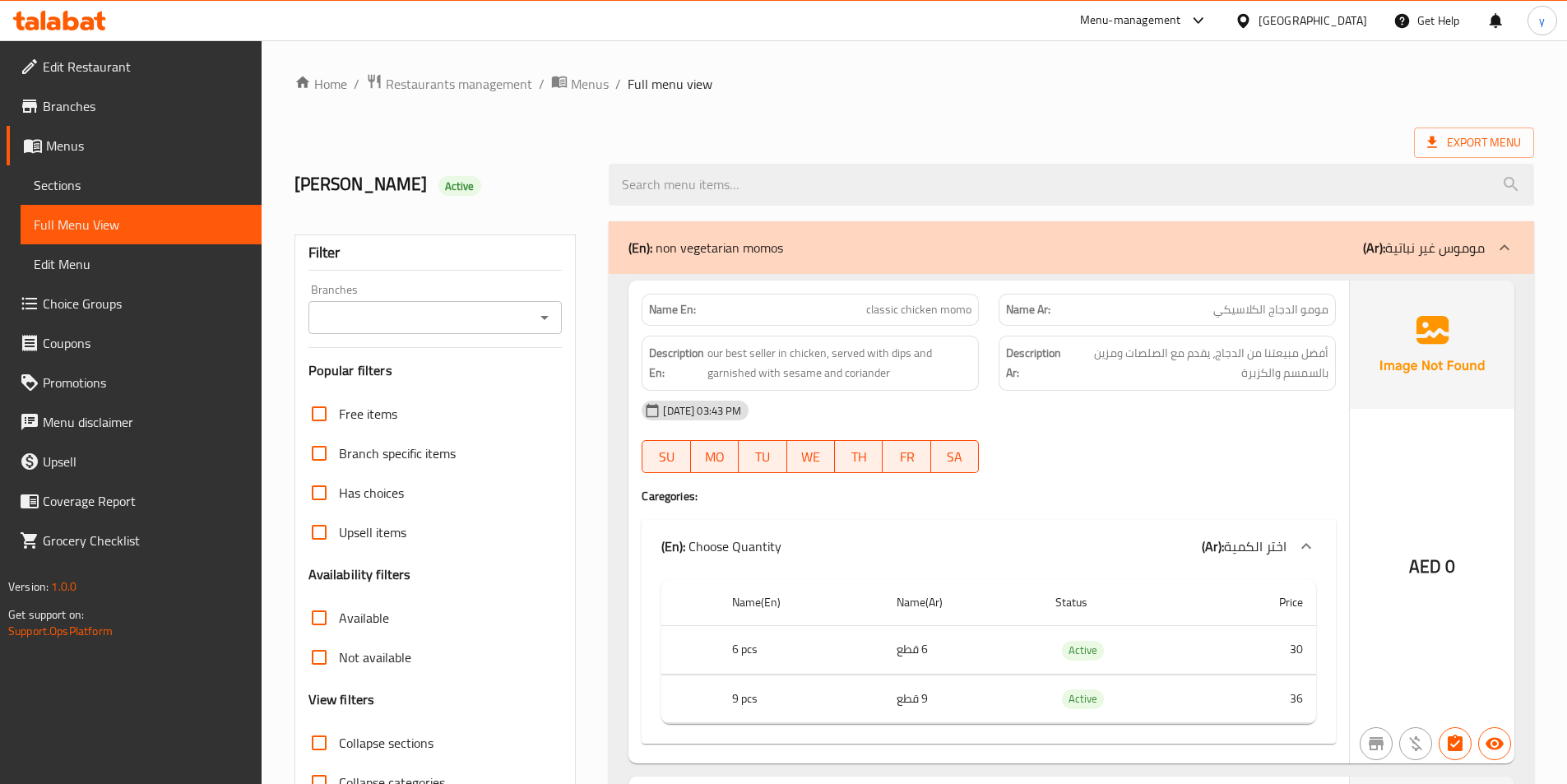
click at [101, 193] on span "Sections" at bounding box center [141, 184] width 215 height 20
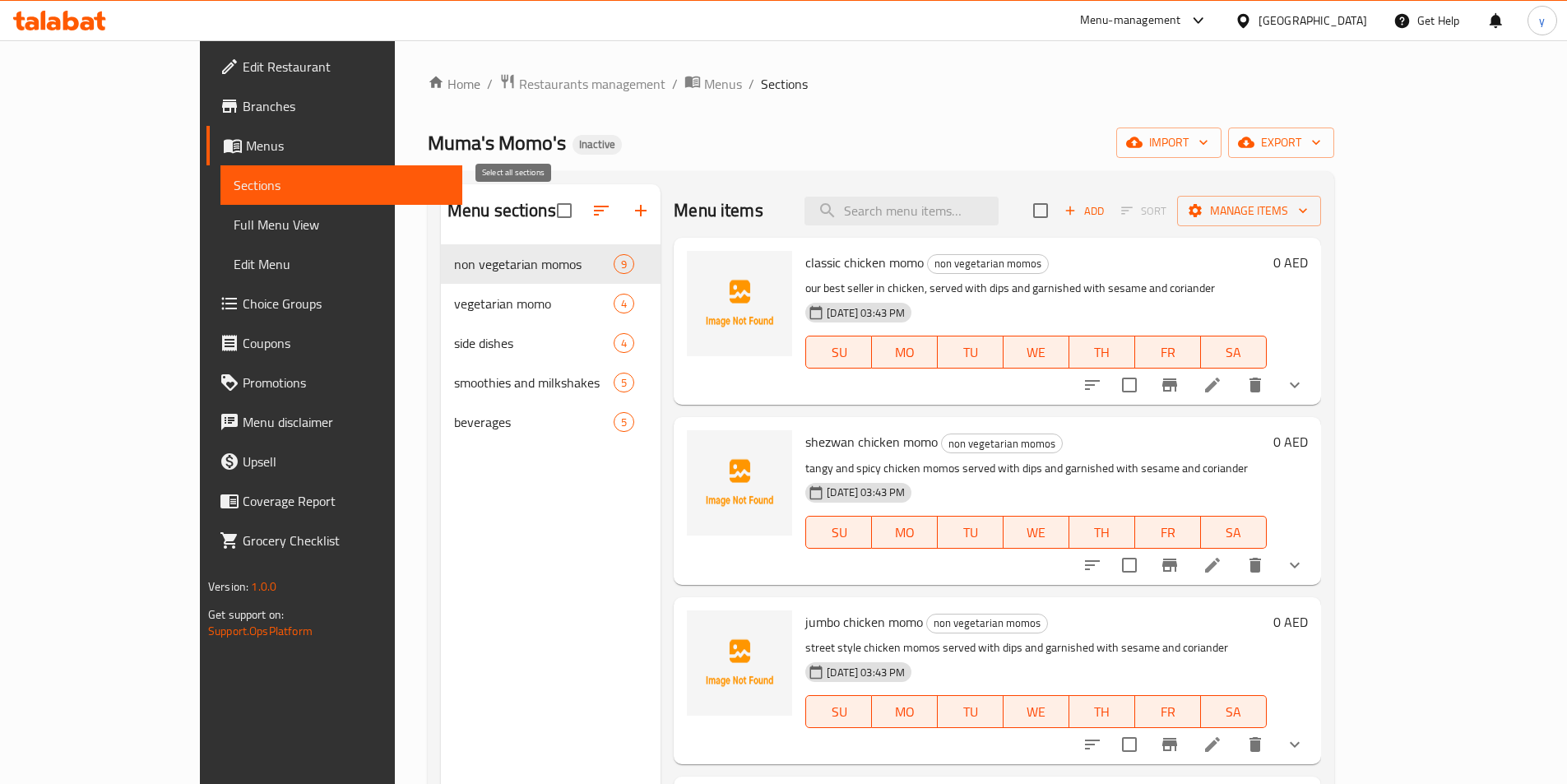
click at [547, 211] on input "checkbox" at bounding box center [564, 211] width 35 height 35
checkbox input "true"
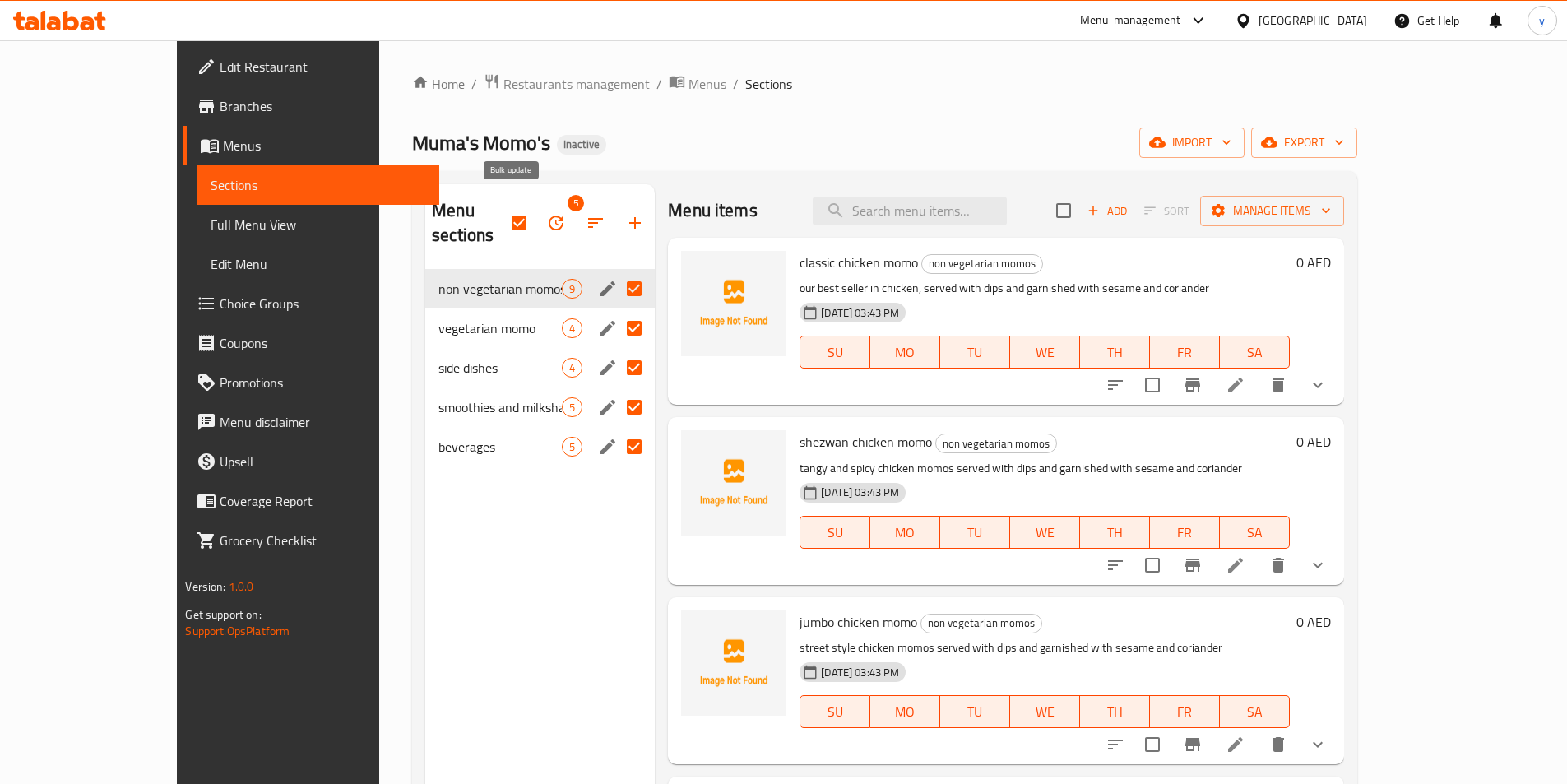
click at [548, 216] on icon "button" at bounding box center [555, 223] width 15 height 15
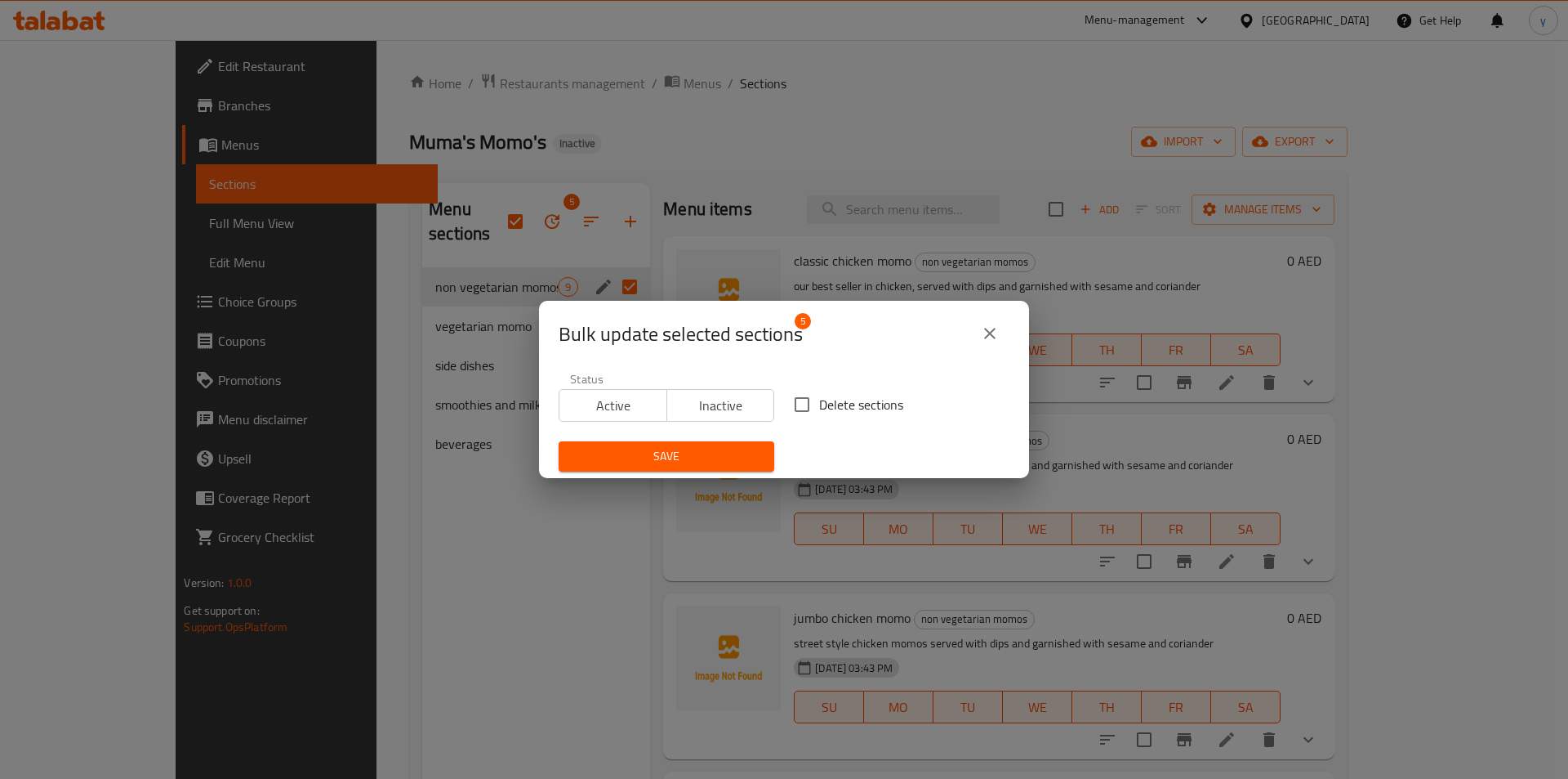
click at [819, 408] on span "Delete sections" at bounding box center [861, 404] width 84 height 20
click at [813, 408] on input "Delete sections" at bounding box center [802, 405] width 35 height 35
checkbox input "true"
click at [706, 453] on span "Save" at bounding box center [666, 457] width 189 height 21
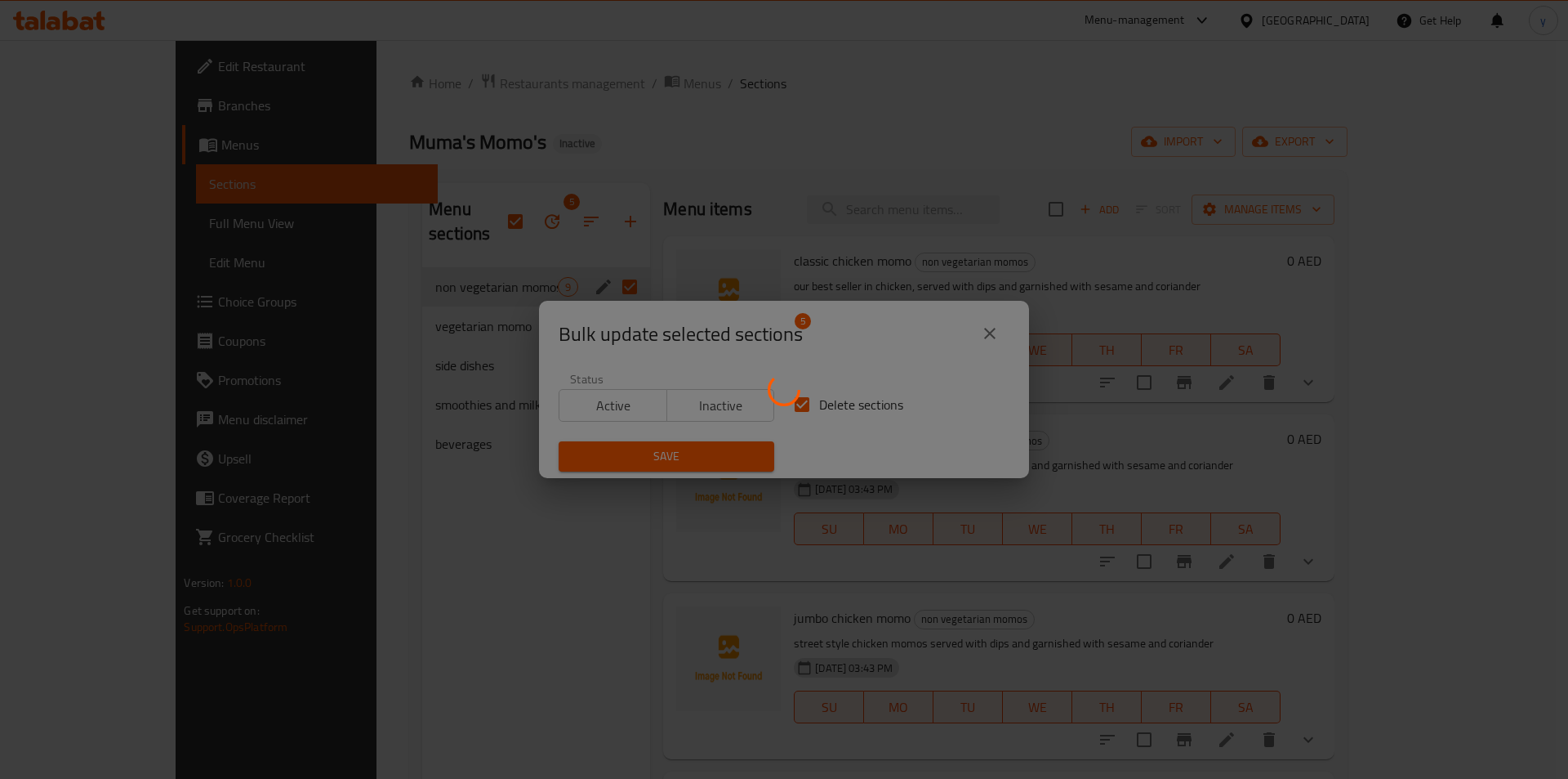
checkbox input "false"
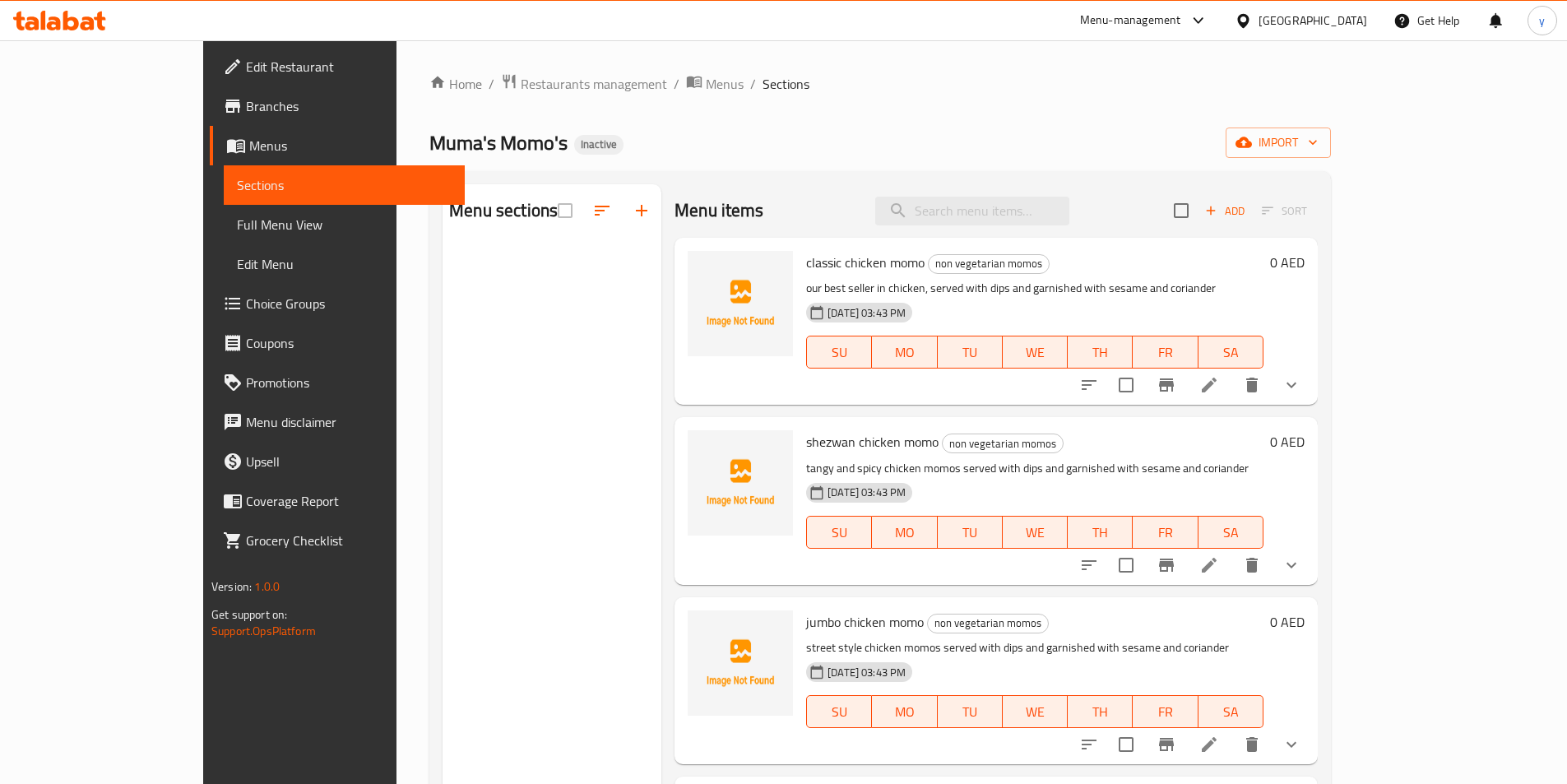
click at [237, 181] on span "Sections" at bounding box center [344, 184] width 215 height 20
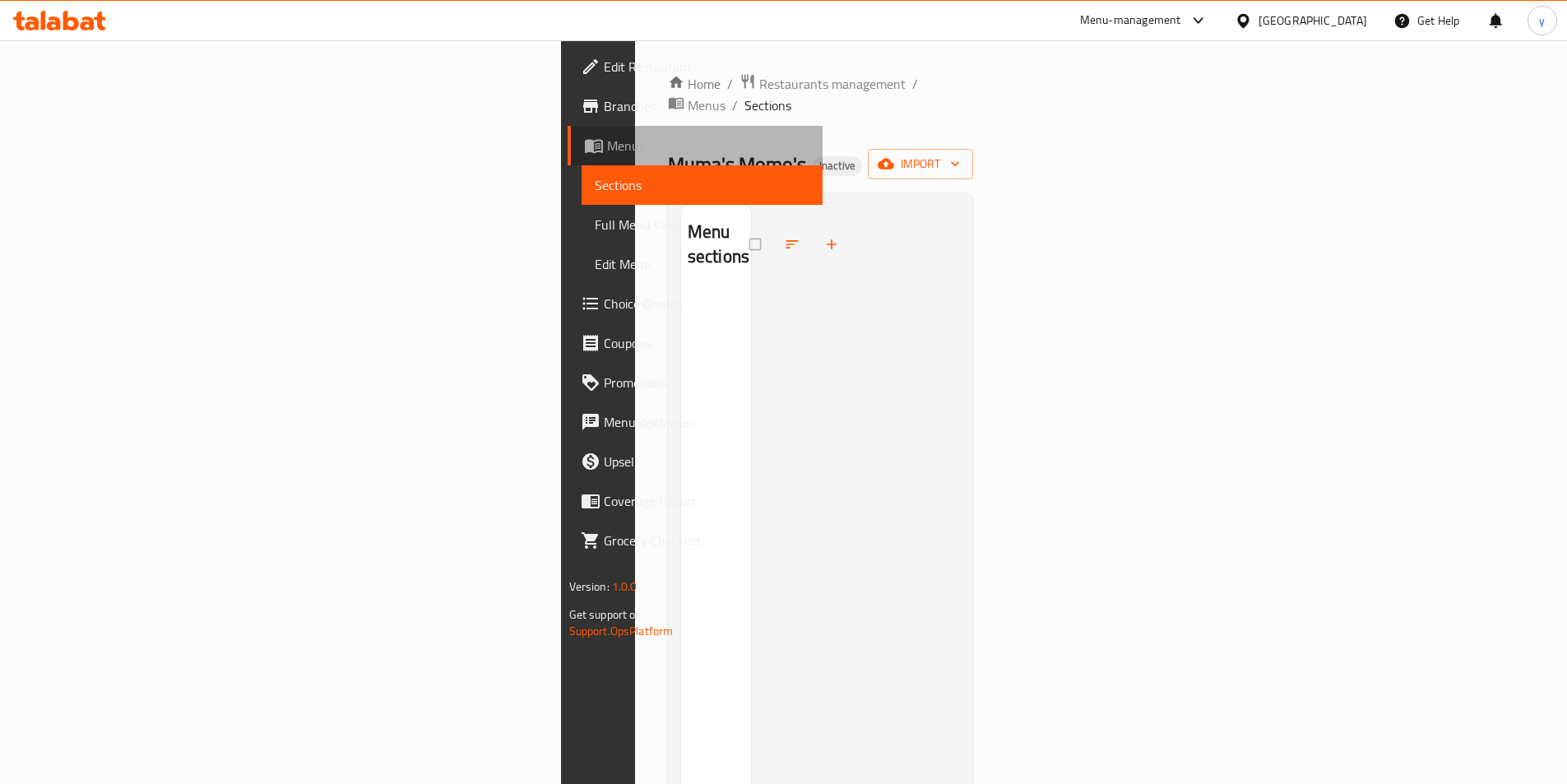
click at [607, 151] on span "Menus" at bounding box center [708, 145] width 202 height 20
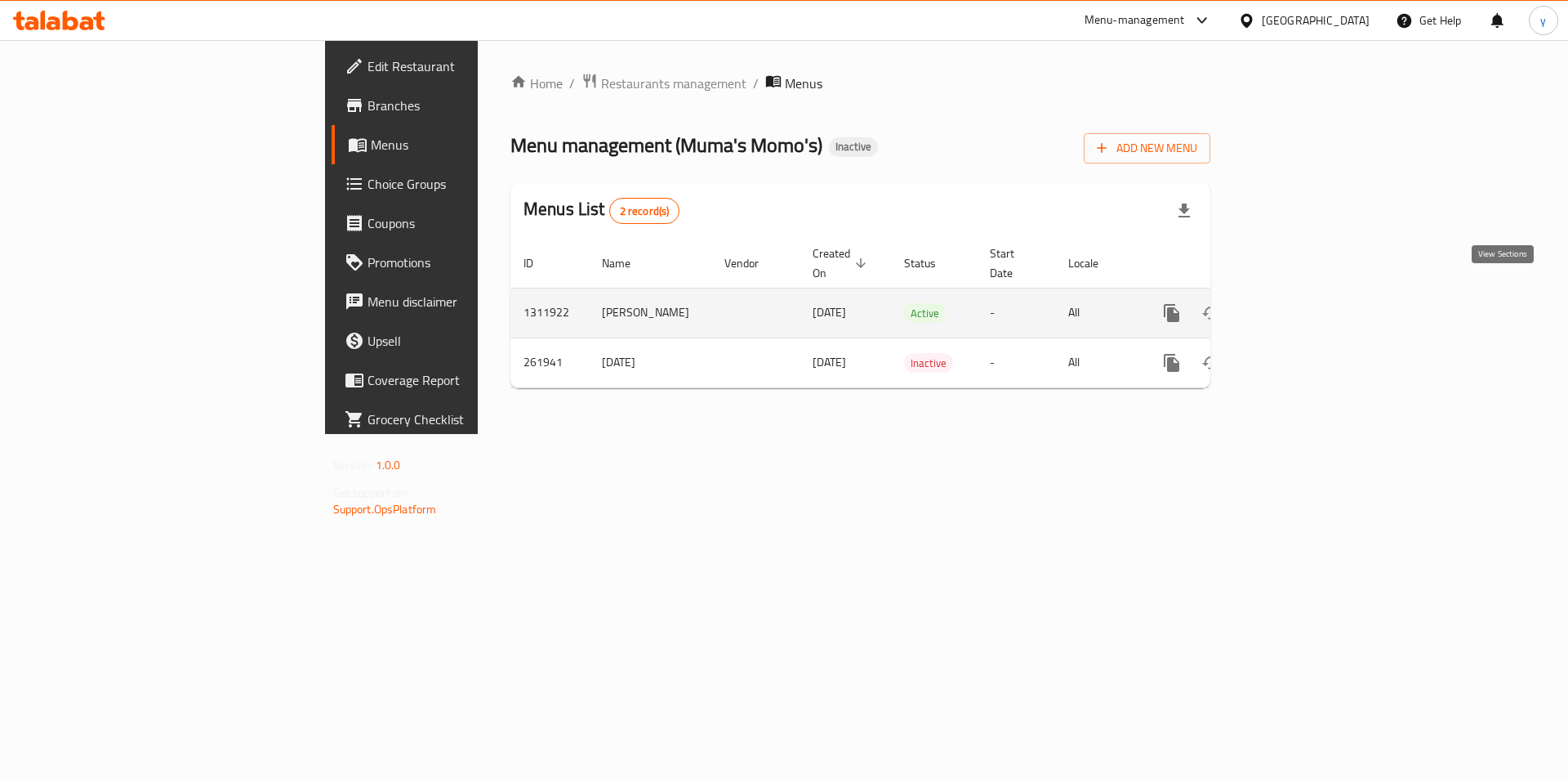
click at [1310, 293] on link "enhanced table" at bounding box center [1290, 312] width 39 height 39
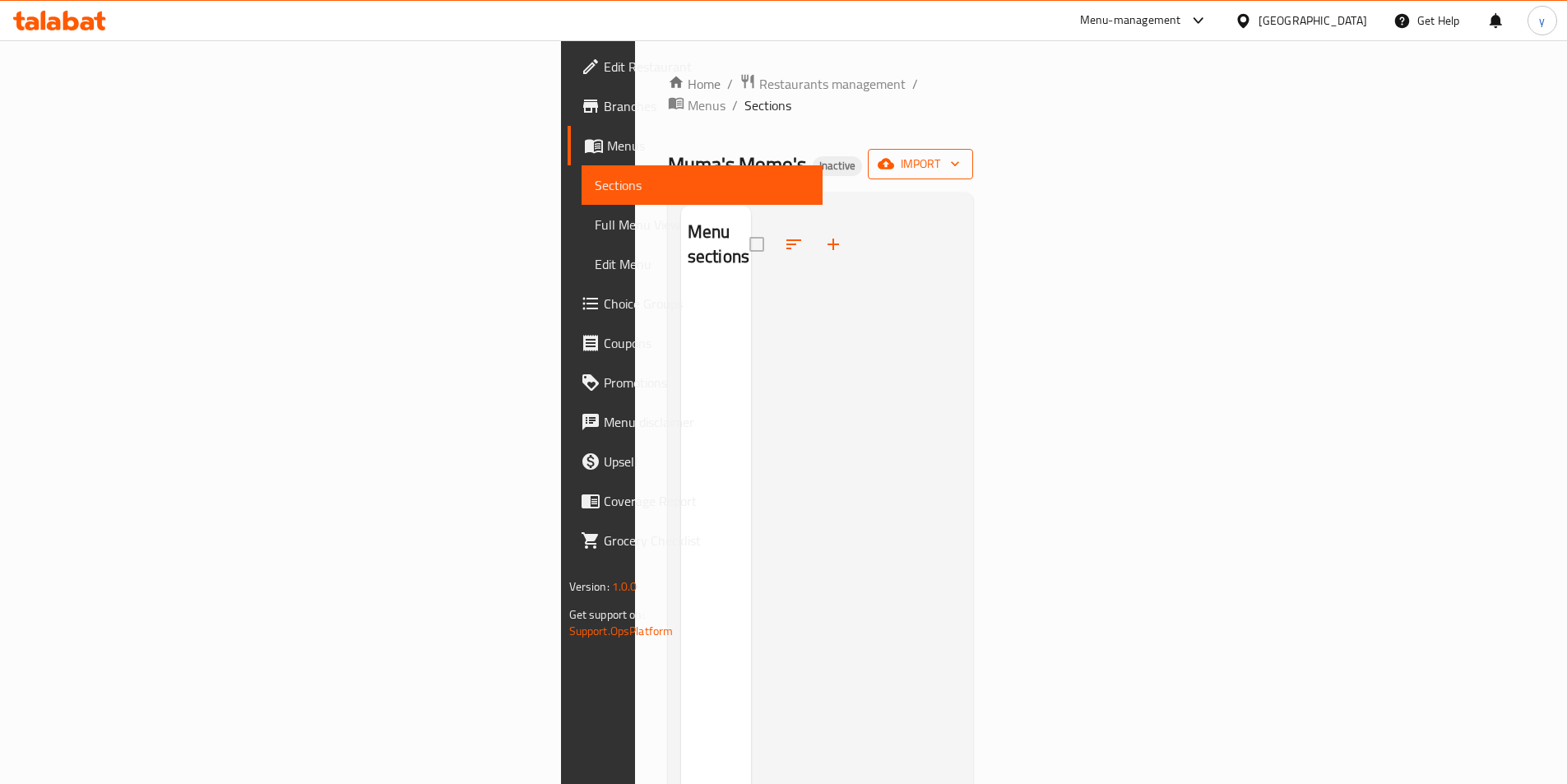
click at [973, 149] on button "import" at bounding box center [920, 164] width 105 height 30
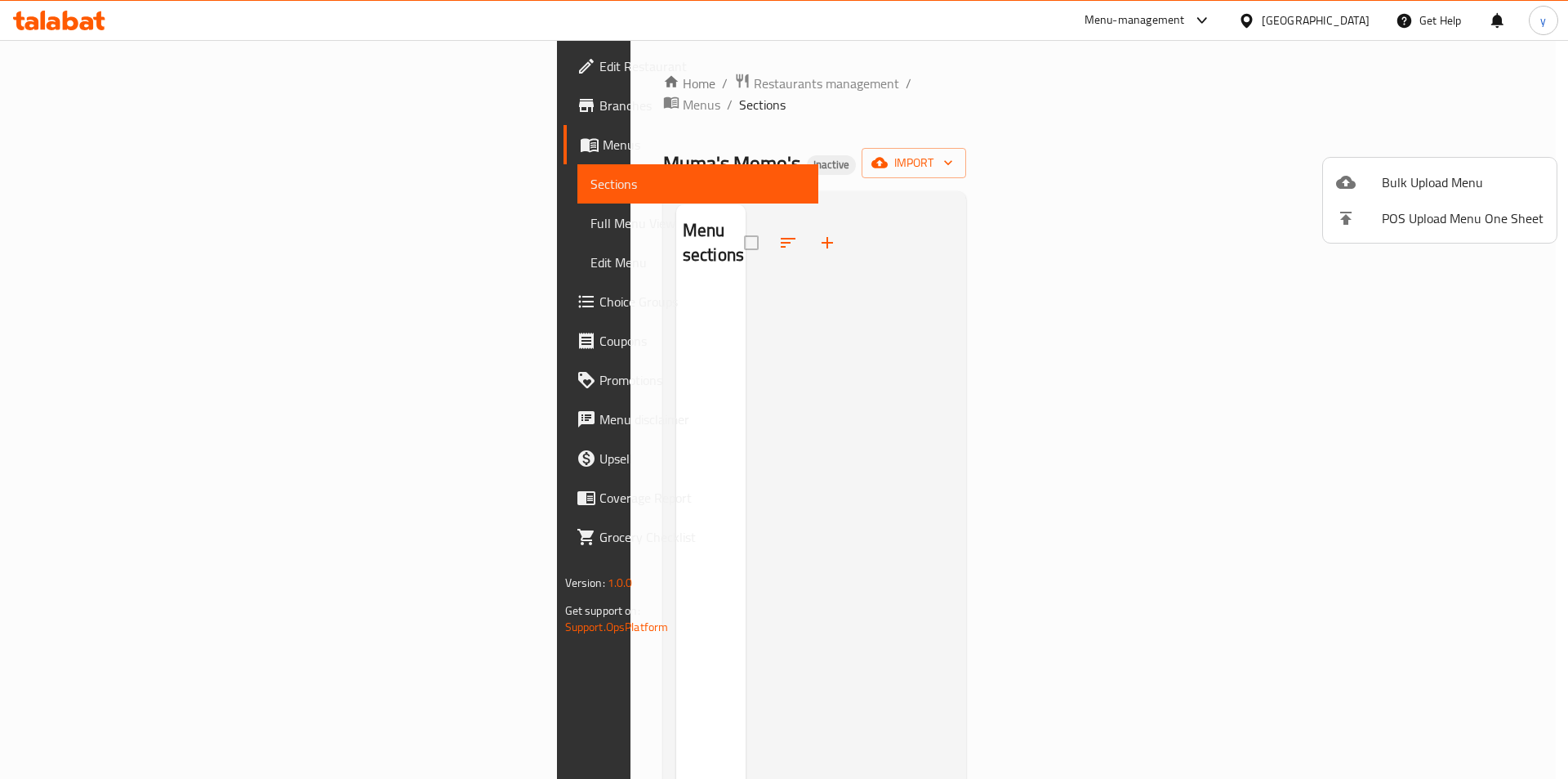
click at [1351, 180] on icon at bounding box center [1346, 182] width 20 height 13
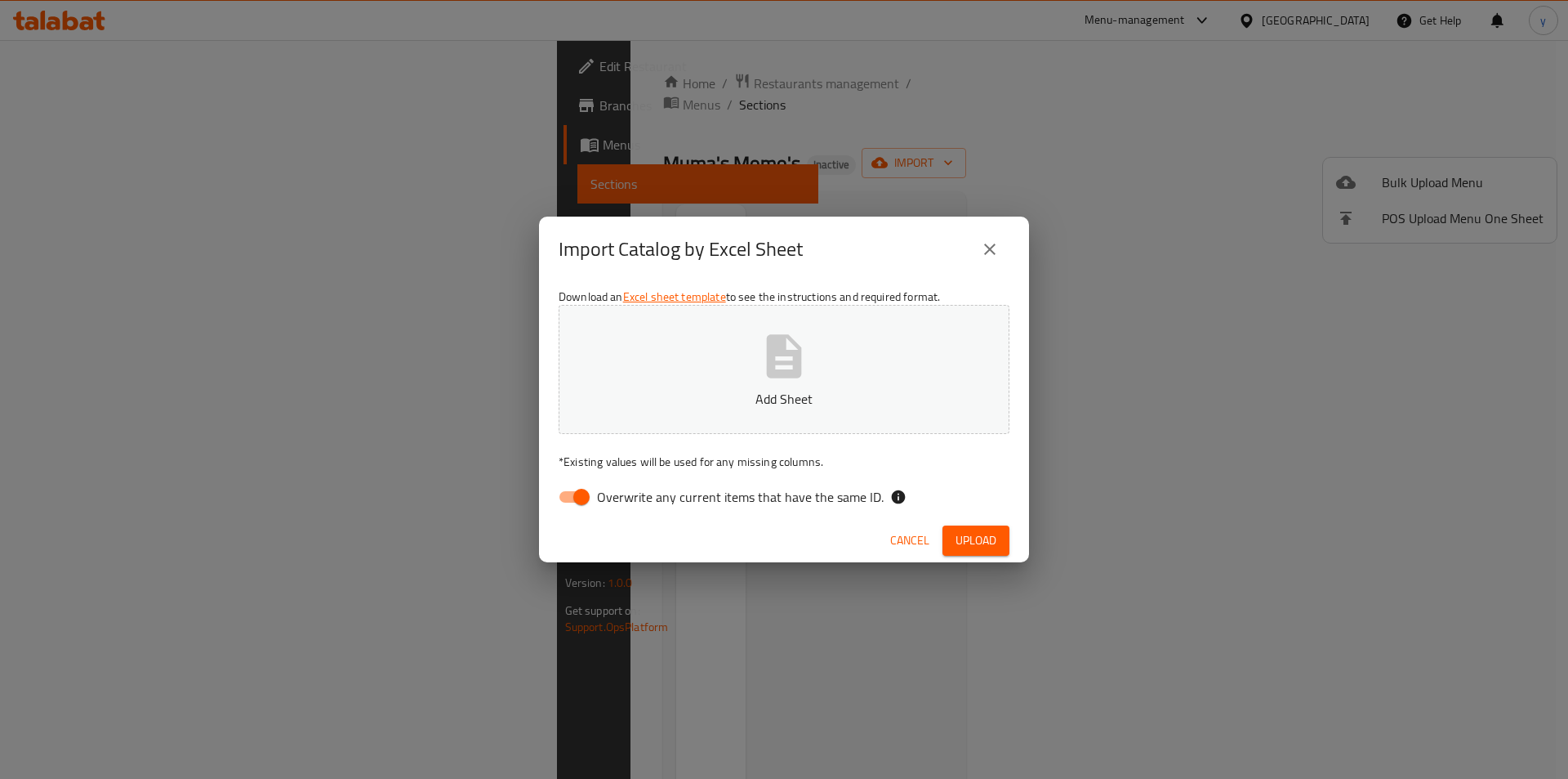
click at [580, 501] on input "Overwrite any current items that have the same ID." at bounding box center [582, 497] width 93 height 31
checkbox input "false"
click at [805, 378] on icon "button" at bounding box center [784, 356] width 52 height 52
click at [964, 534] on span "Upload" at bounding box center [976, 540] width 41 height 21
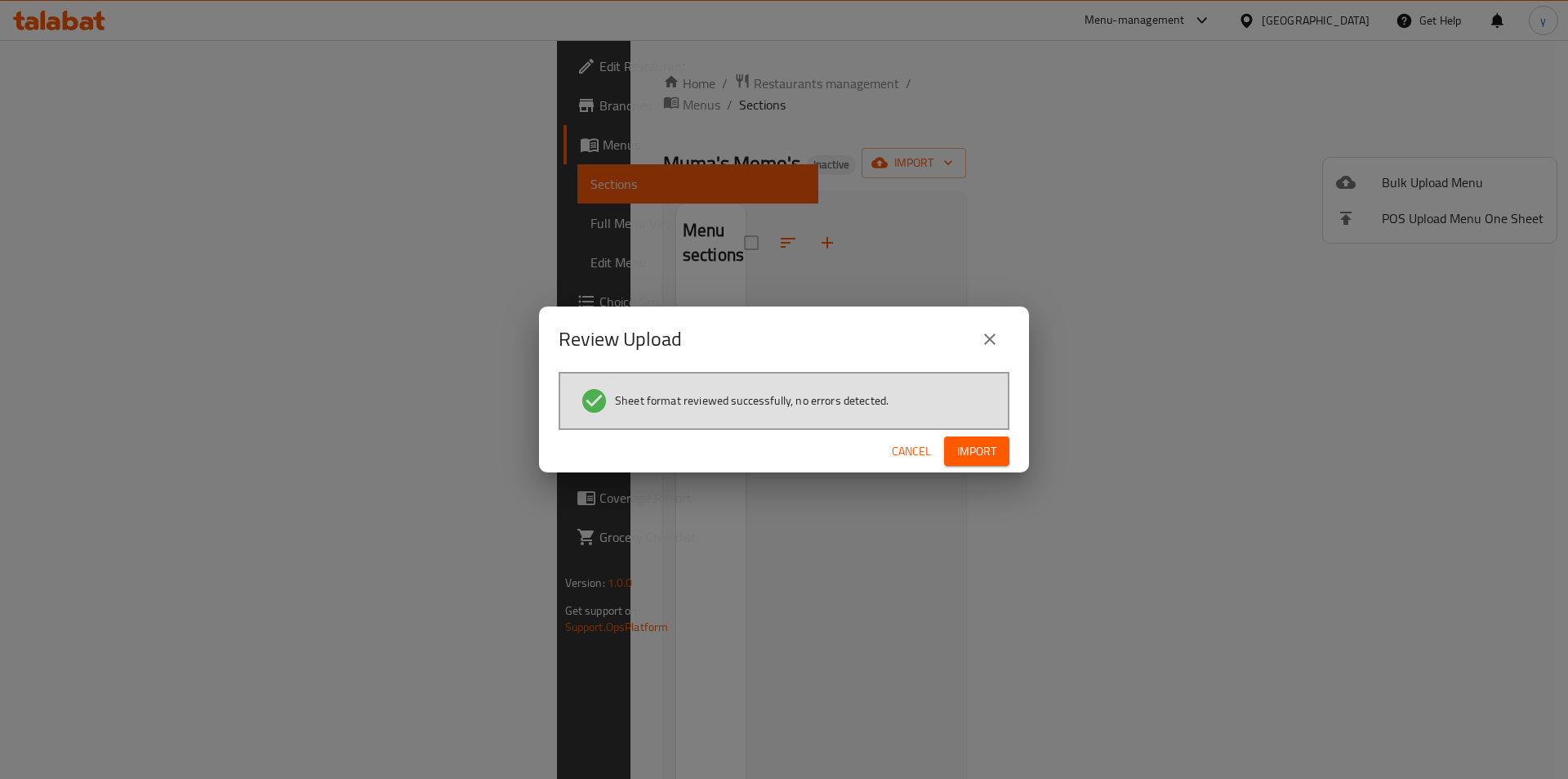
click at [961, 445] on span "Import" at bounding box center [977, 451] width 39 height 21
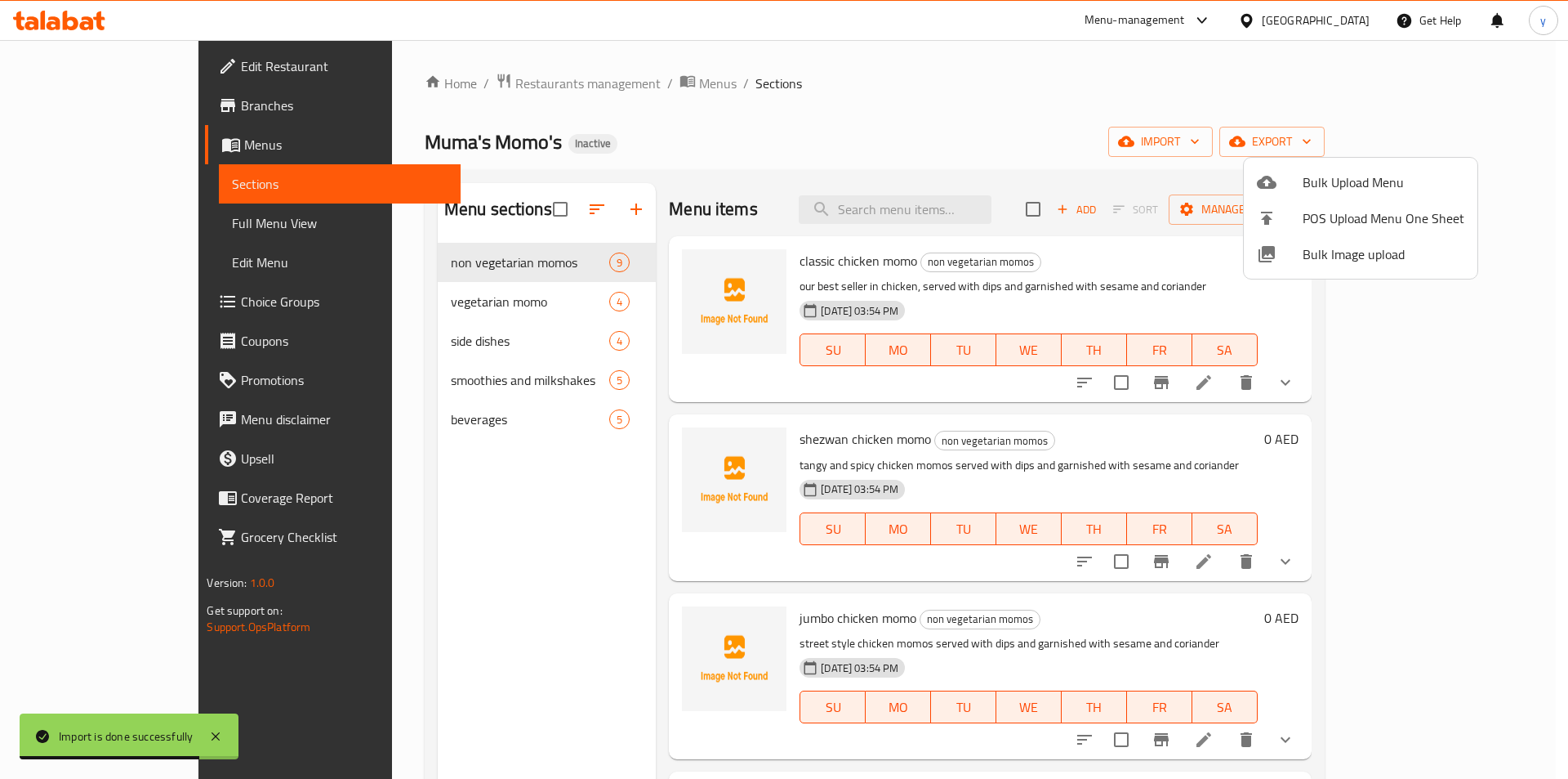
click at [105, 222] on div at bounding box center [784, 389] width 1568 height 779
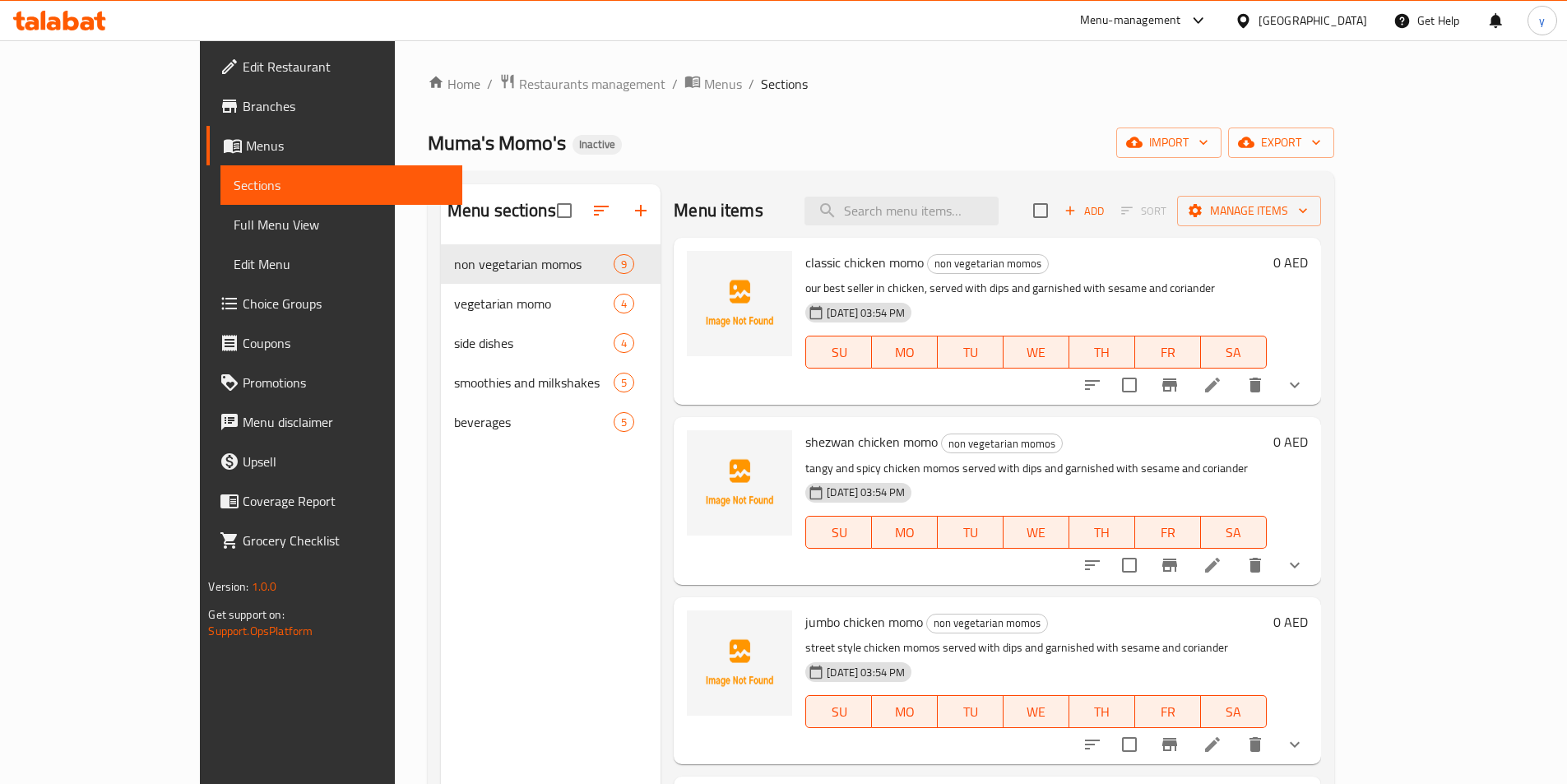
click at [233, 227] on span "Full Menu View" at bounding box center [340, 224] width 215 height 20
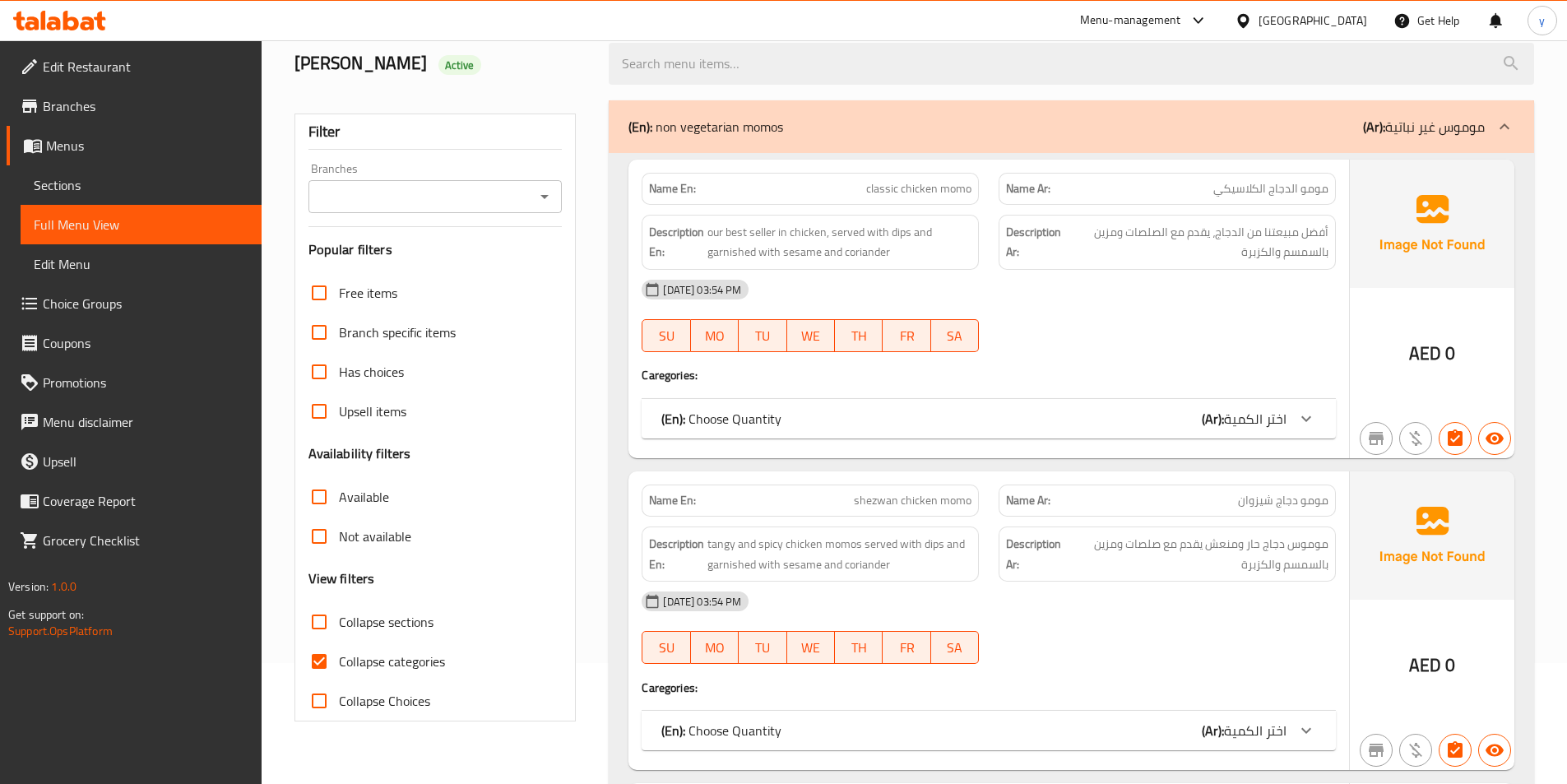
scroll to position [247, 0]
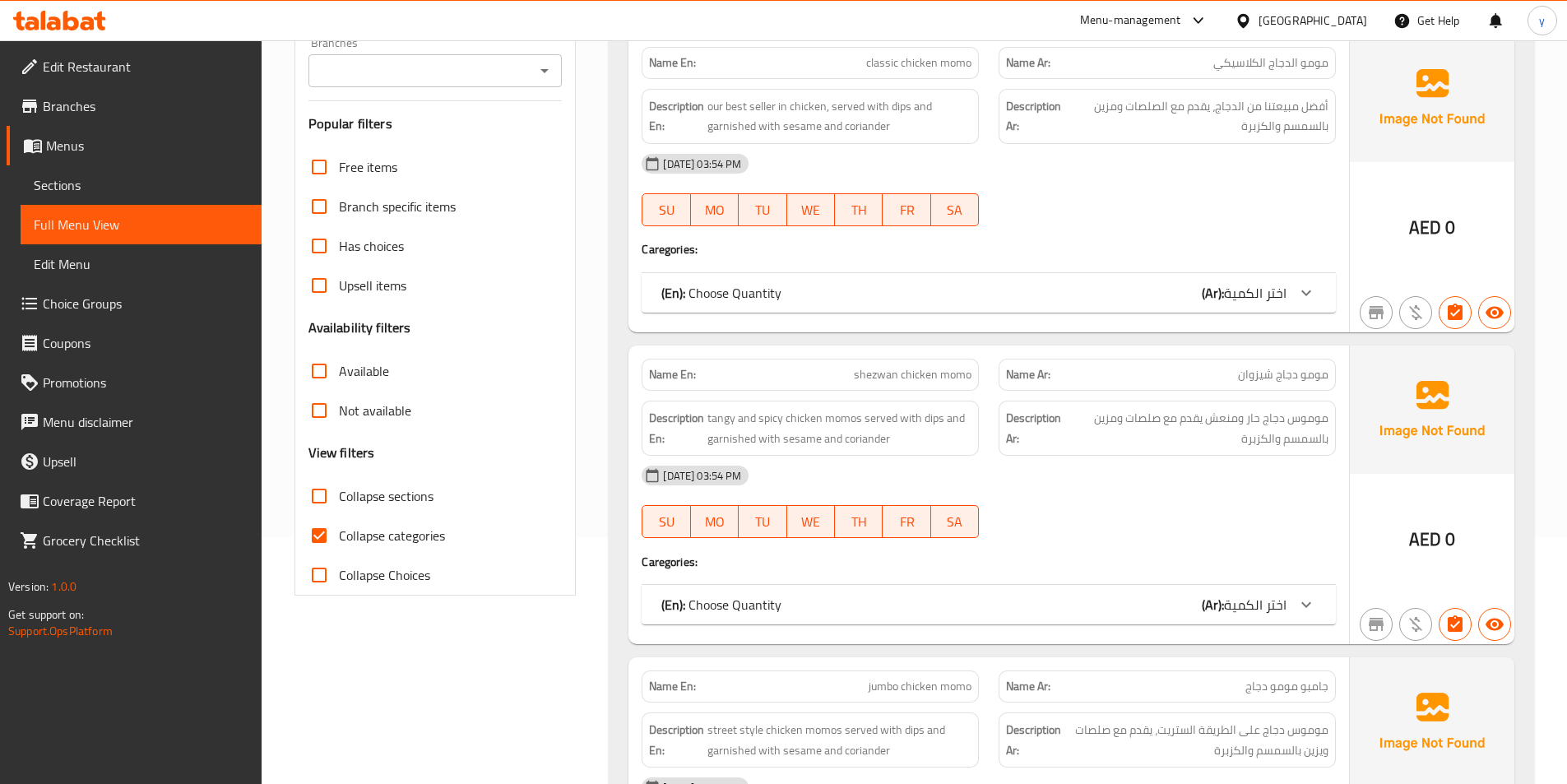
click at [321, 538] on input "Collapse categories" at bounding box center [319, 535] width 39 height 39
checkbox input "false"
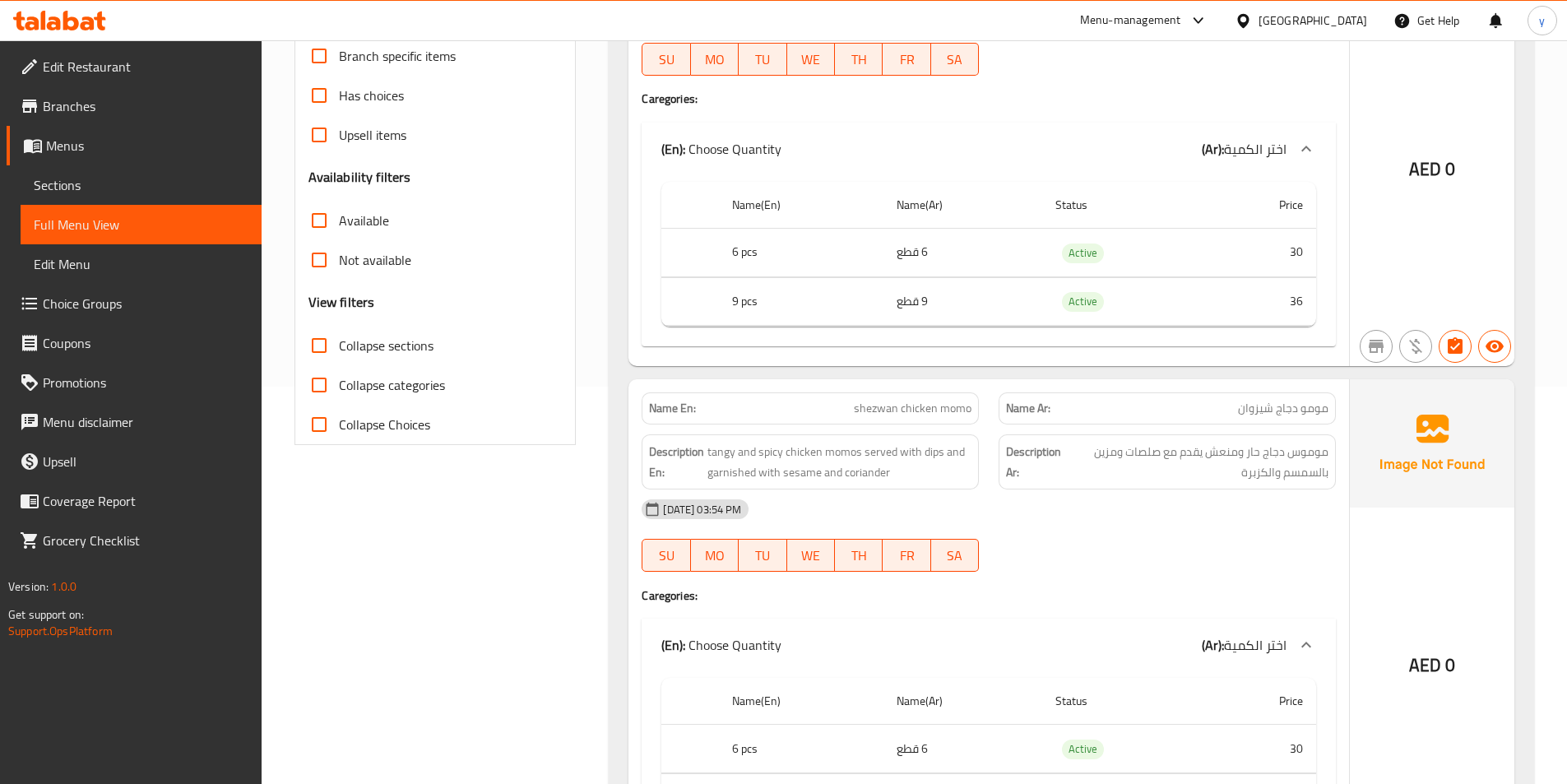
scroll to position [0, 0]
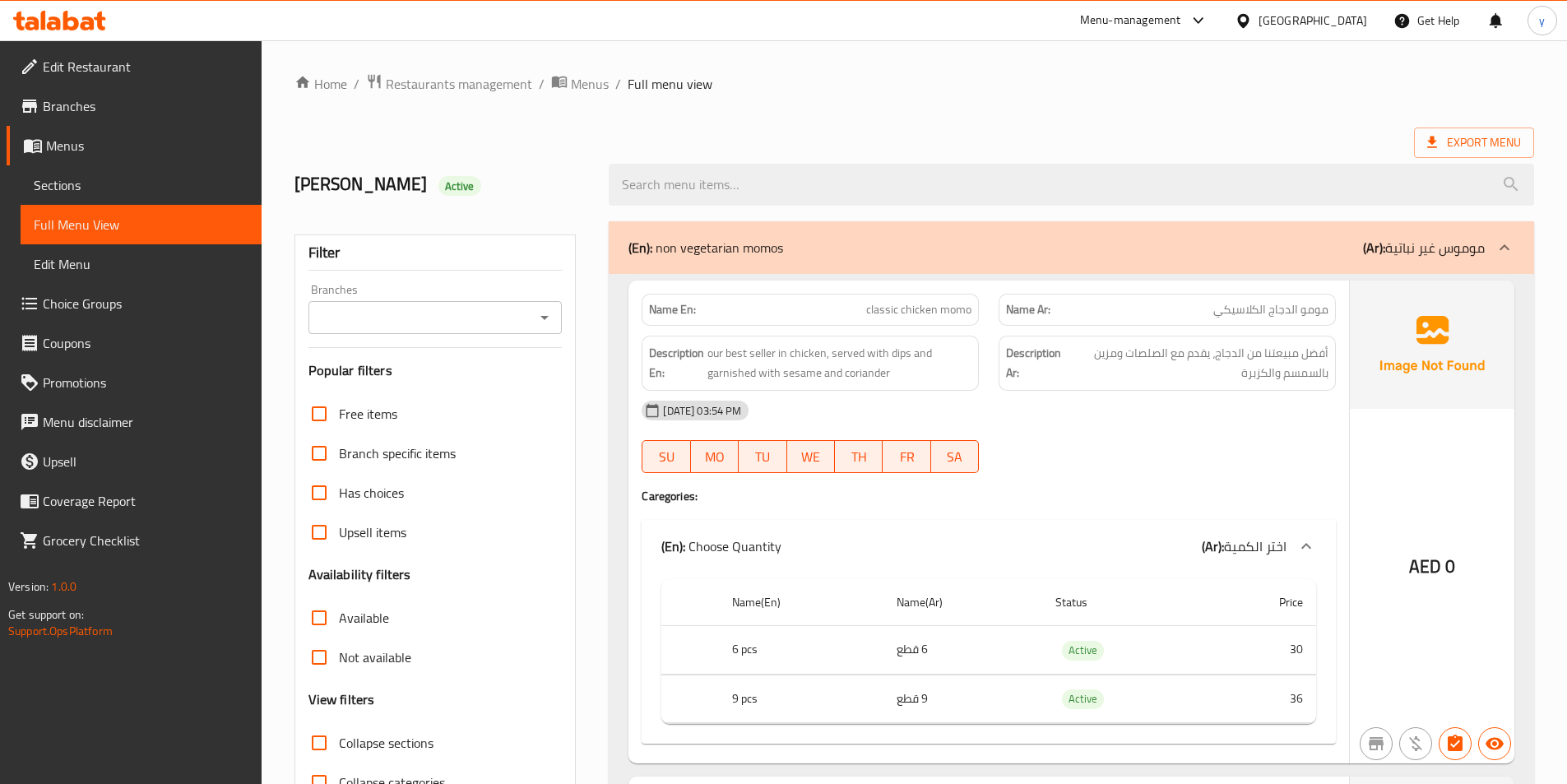
drag, startPoint x: 1469, startPoint y: 245, endPoint x: 1481, endPoint y: 258, distance: 17.7
click at [1469, 245] on p "(Ar): موموس غير نباتية" at bounding box center [1424, 247] width 122 height 20
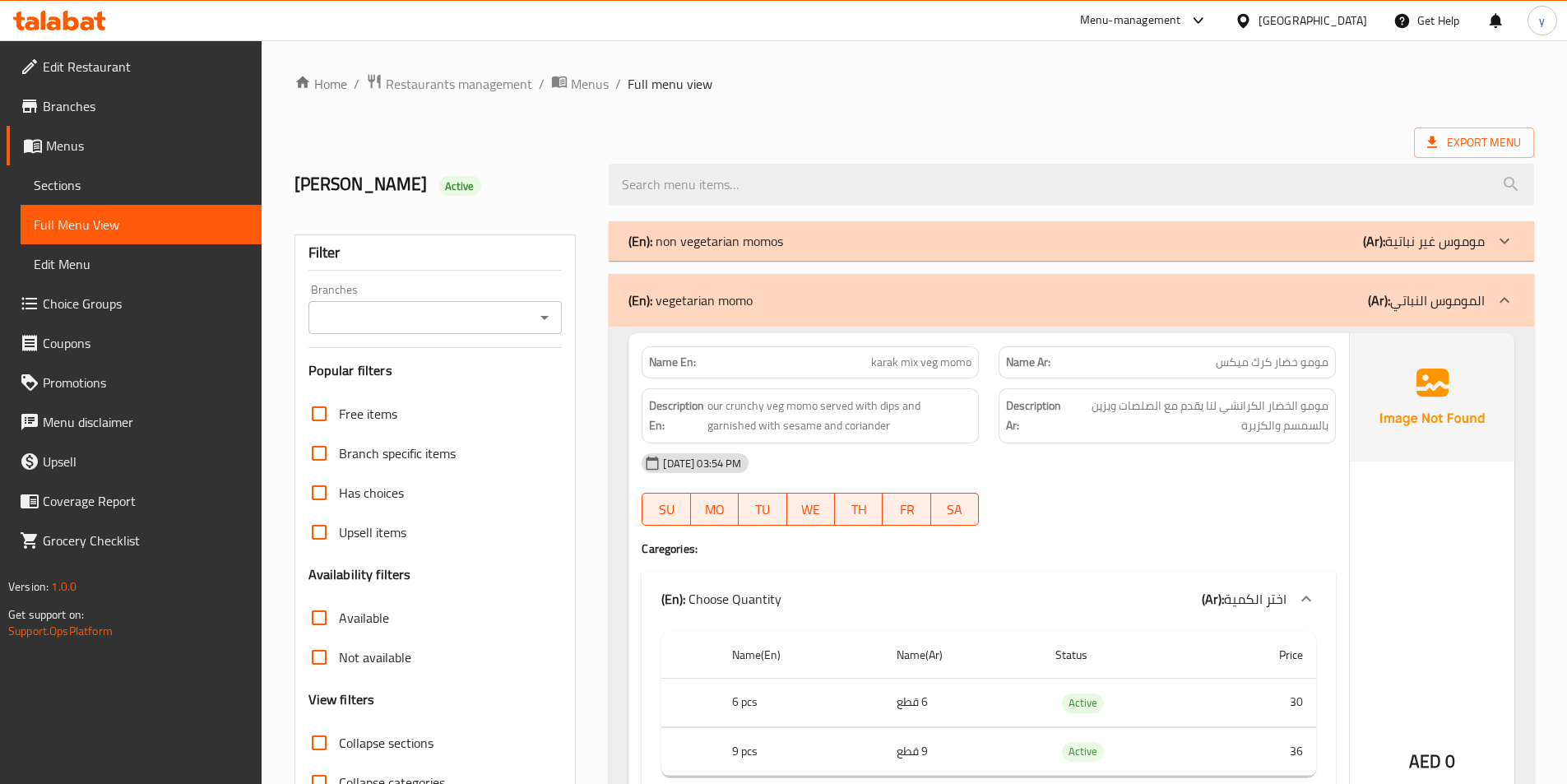
click at [1504, 288] on div at bounding box center [1504, 299] width 39 height 39
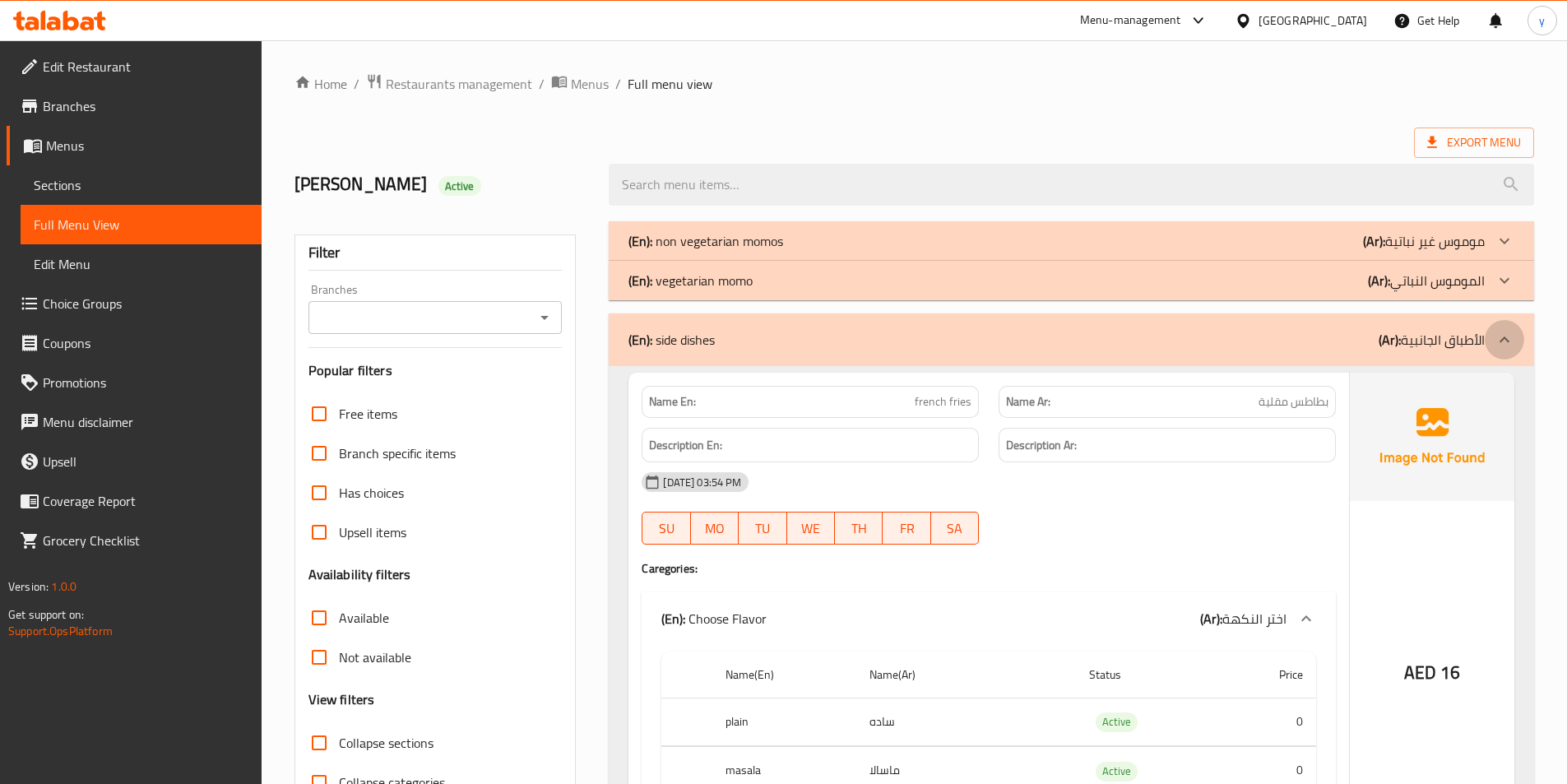
click at [1503, 348] on icon at bounding box center [1504, 339] width 20 height 20
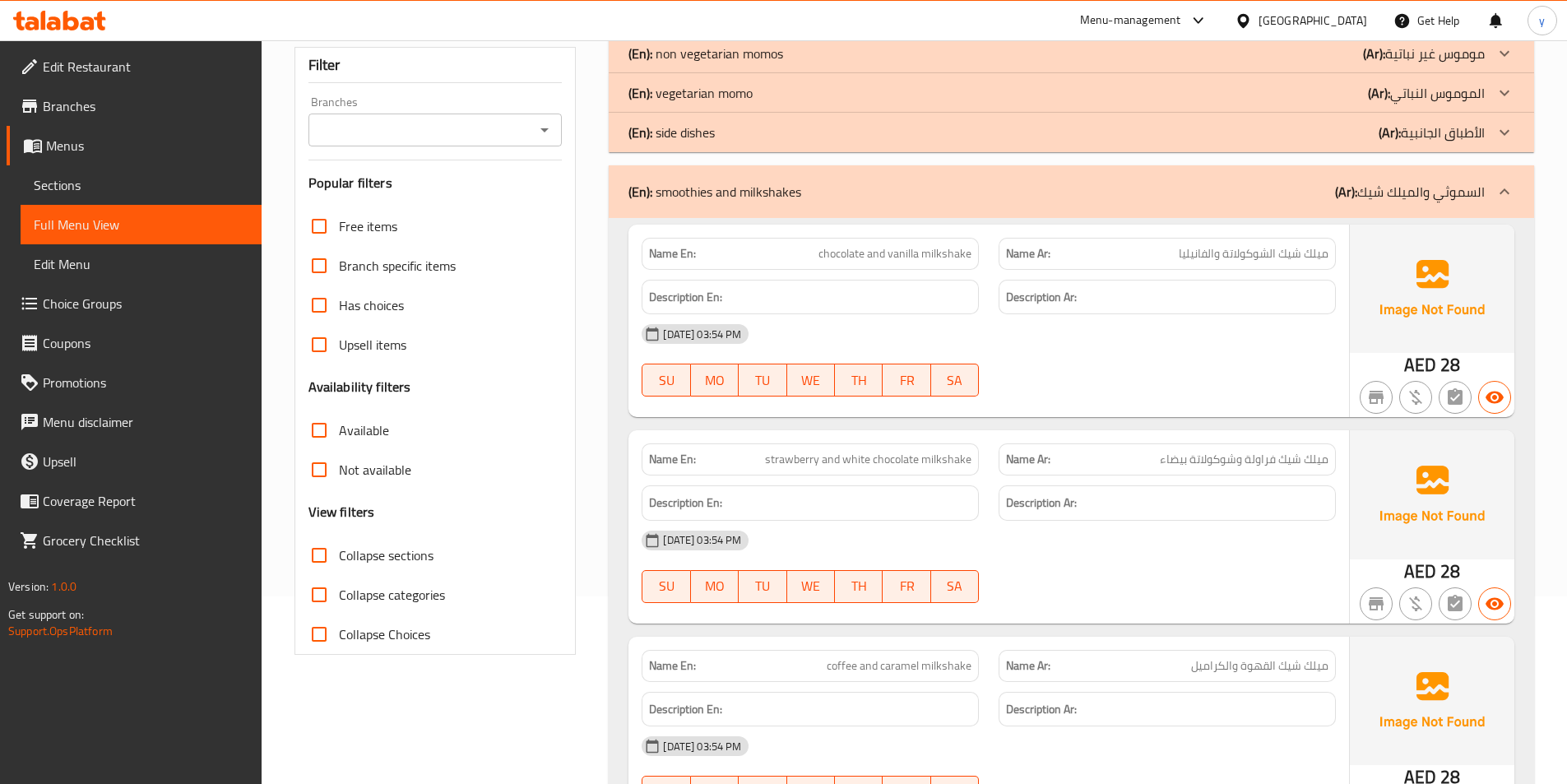
scroll to position [247, 0]
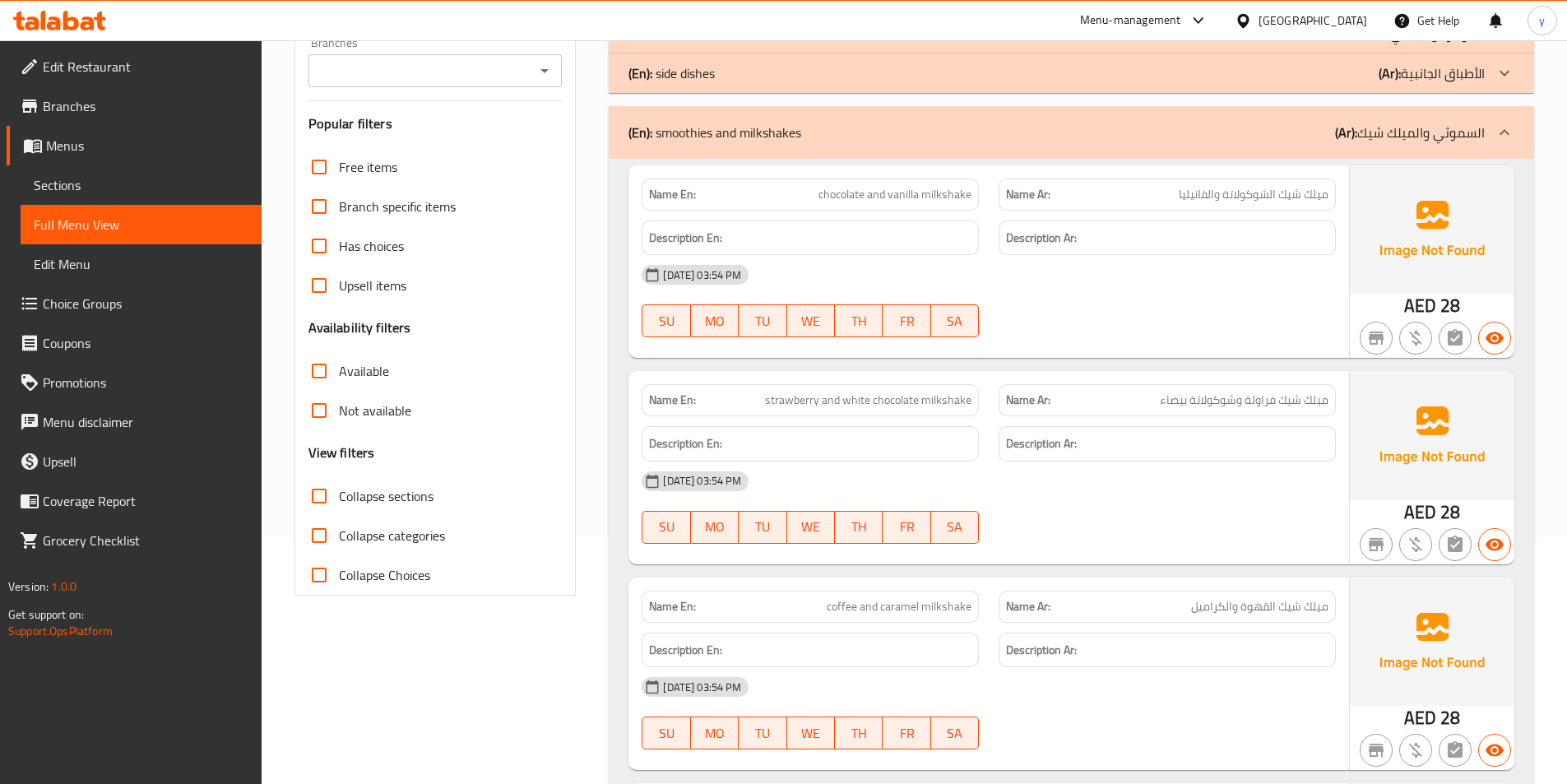
click at [1503, 137] on icon at bounding box center [1504, 132] width 20 height 20
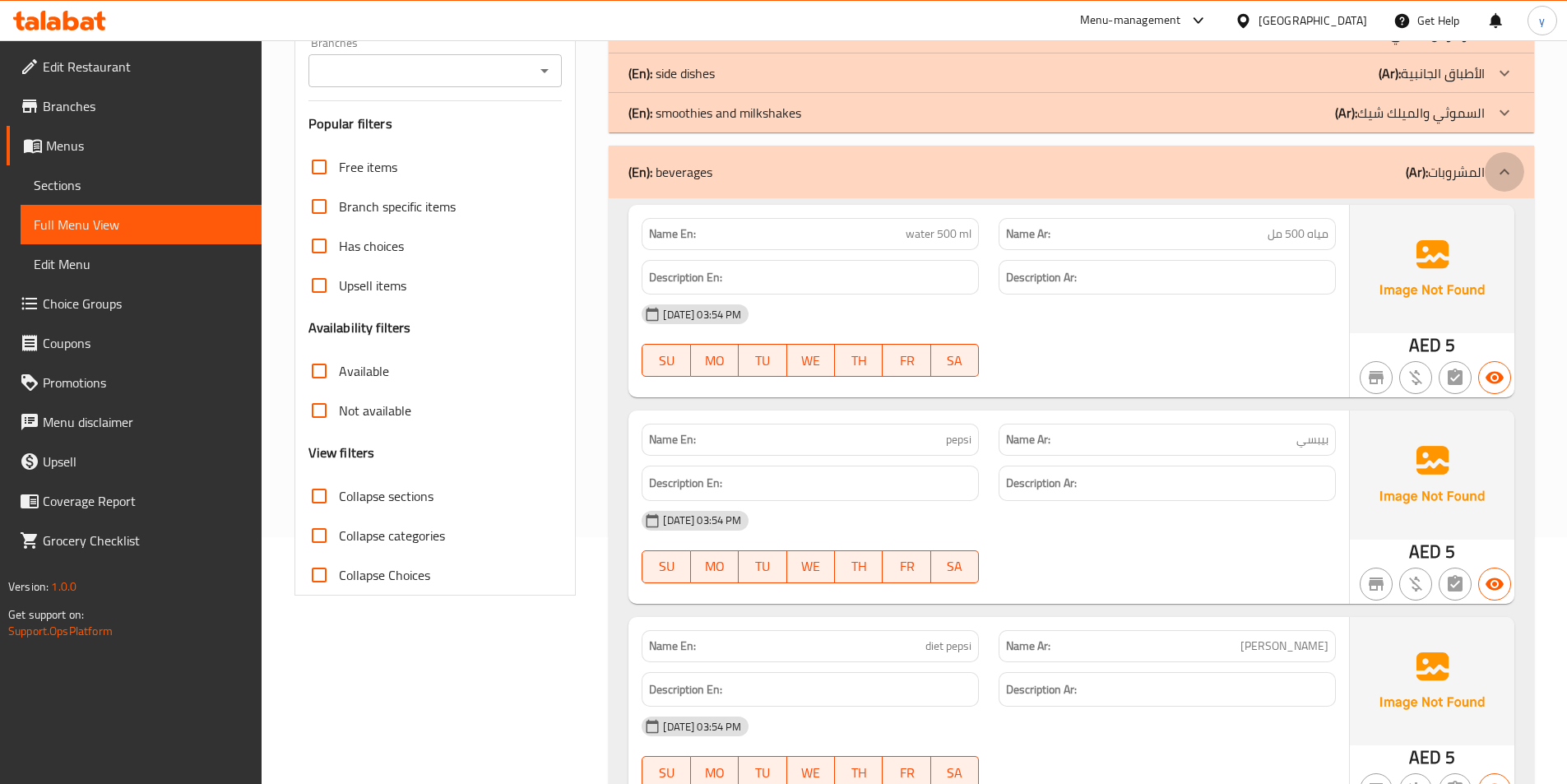
click at [1488, 172] on div at bounding box center [1504, 171] width 39 height 39
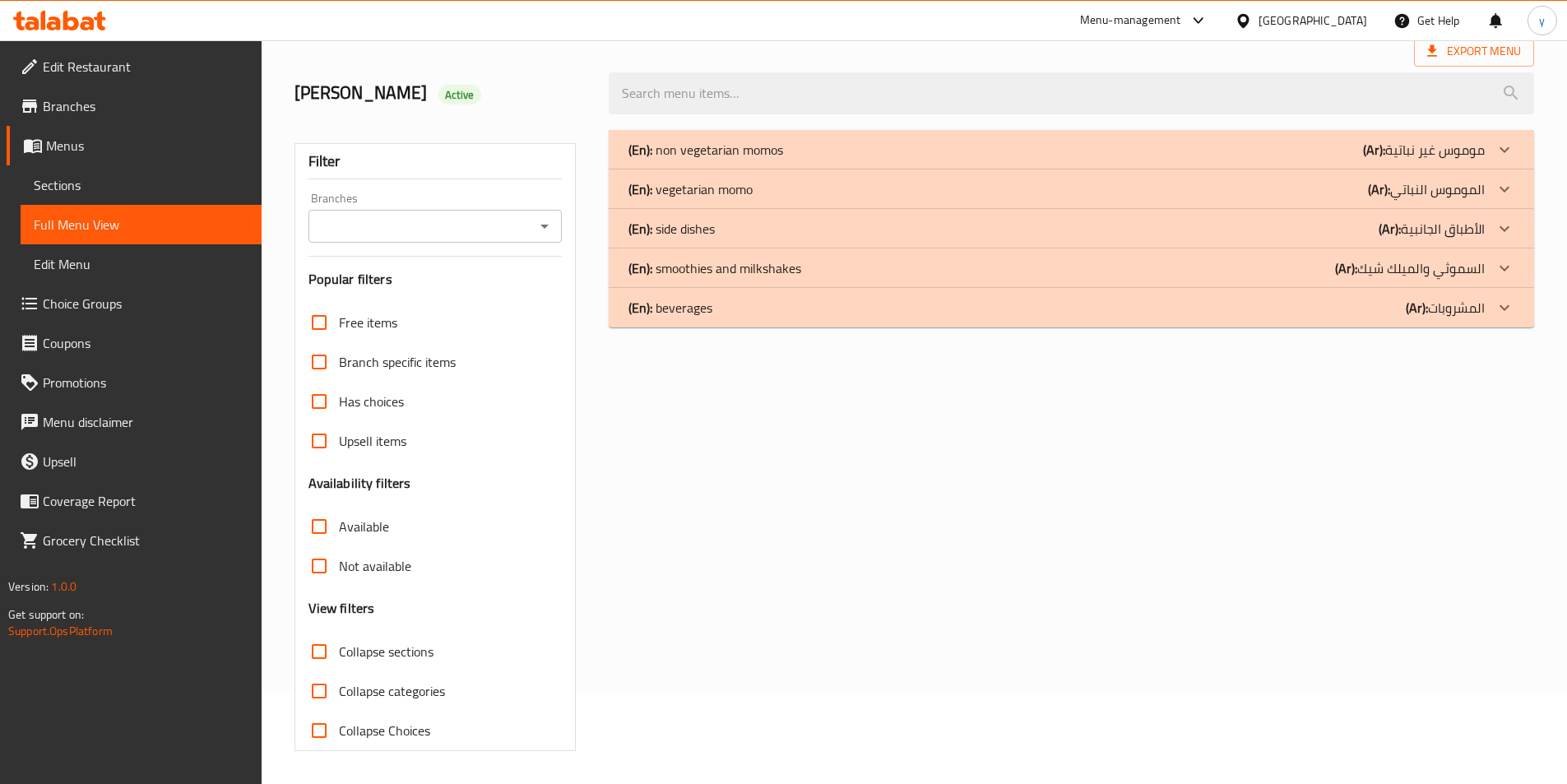
scroll to position [91, 0]
click at [1443, 157] on p "(Ar): موموس غير نباتية" at bounding box center [1424, 150] width 122 height 20
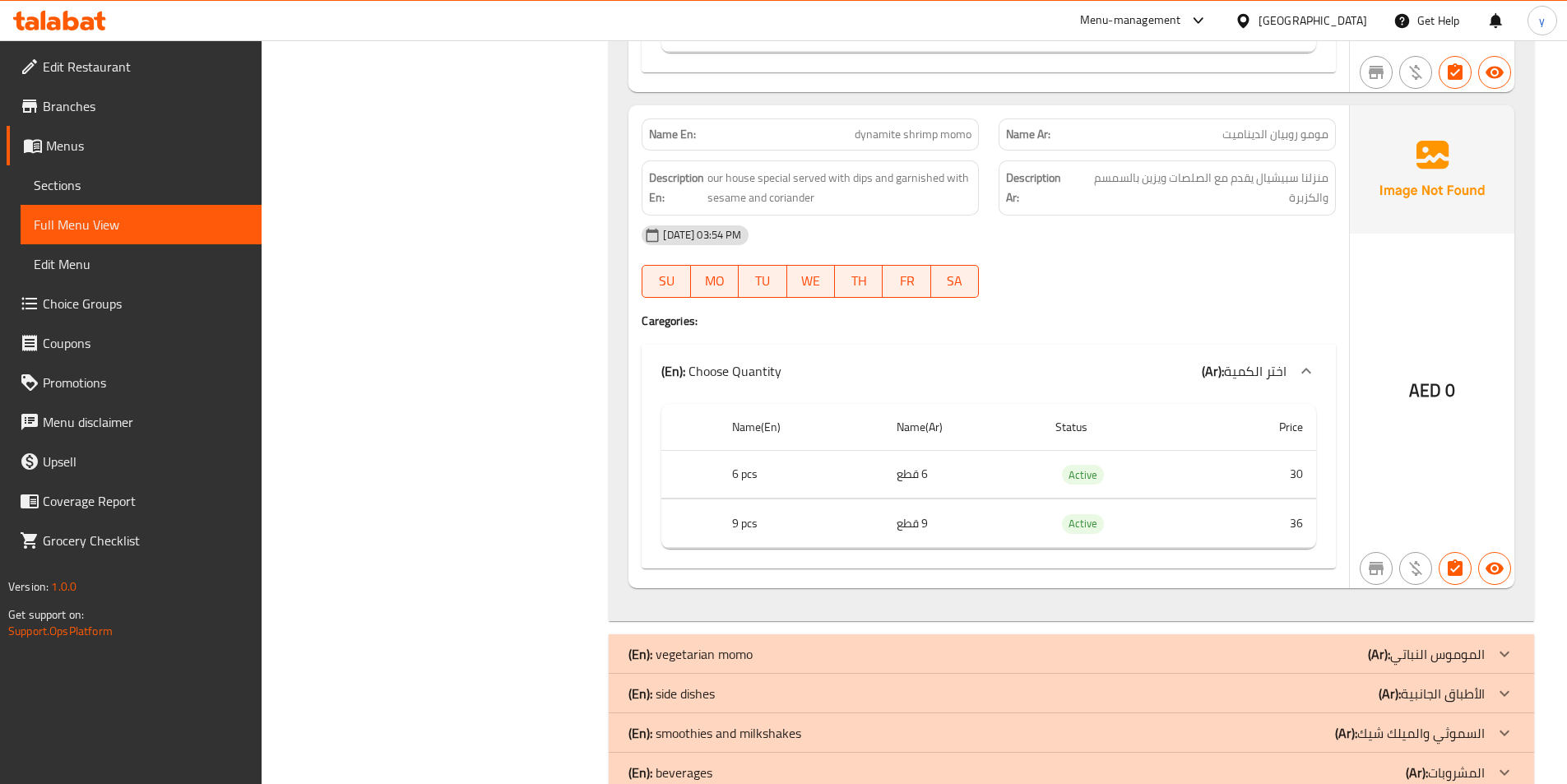
scroll to position [4491, 0]
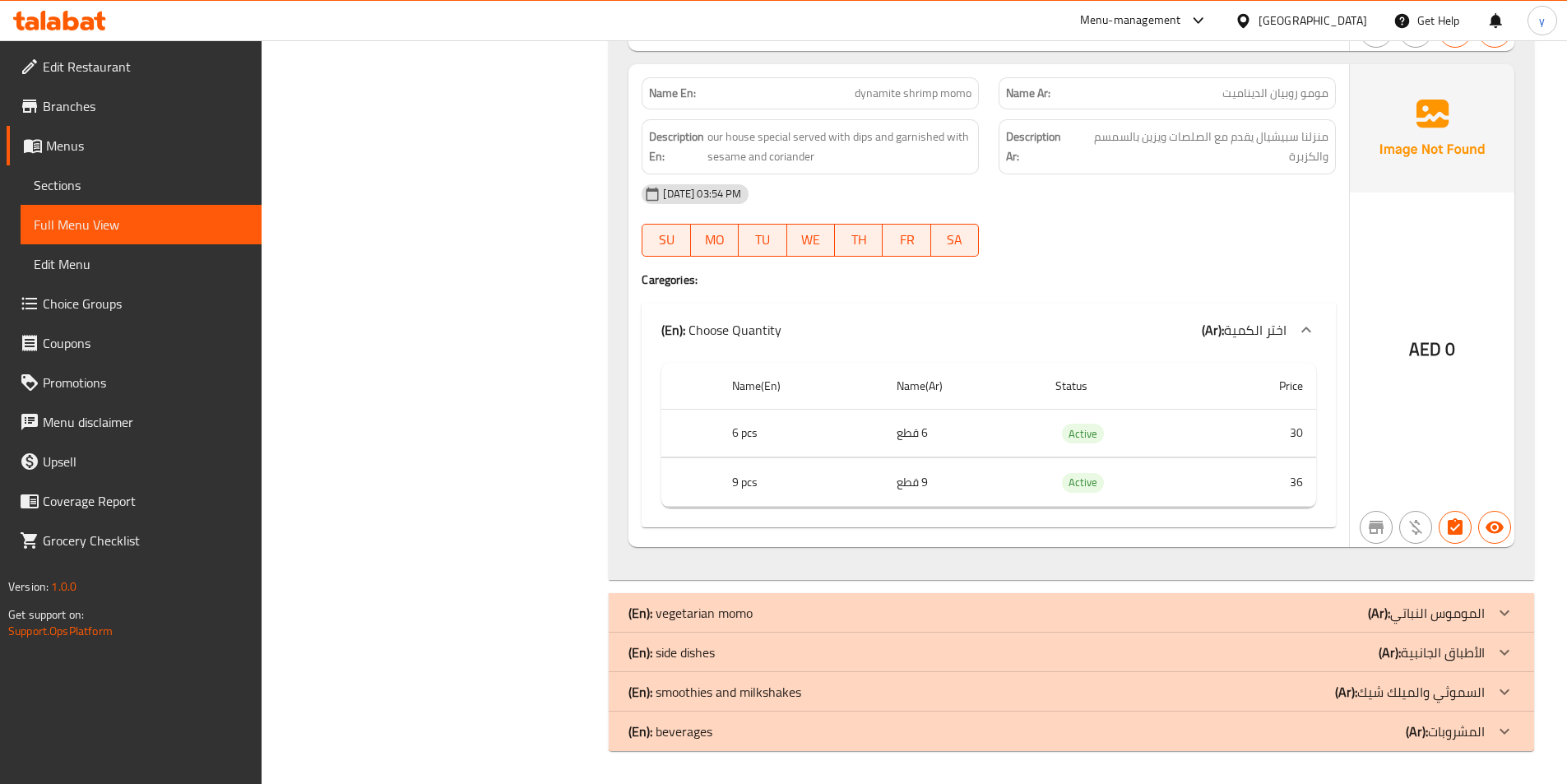
click at [1348, 611] on div "(En): vegetarian momo (Ar): الموموس النباتي" at bounding box center [1057, 613] width 857 height 20
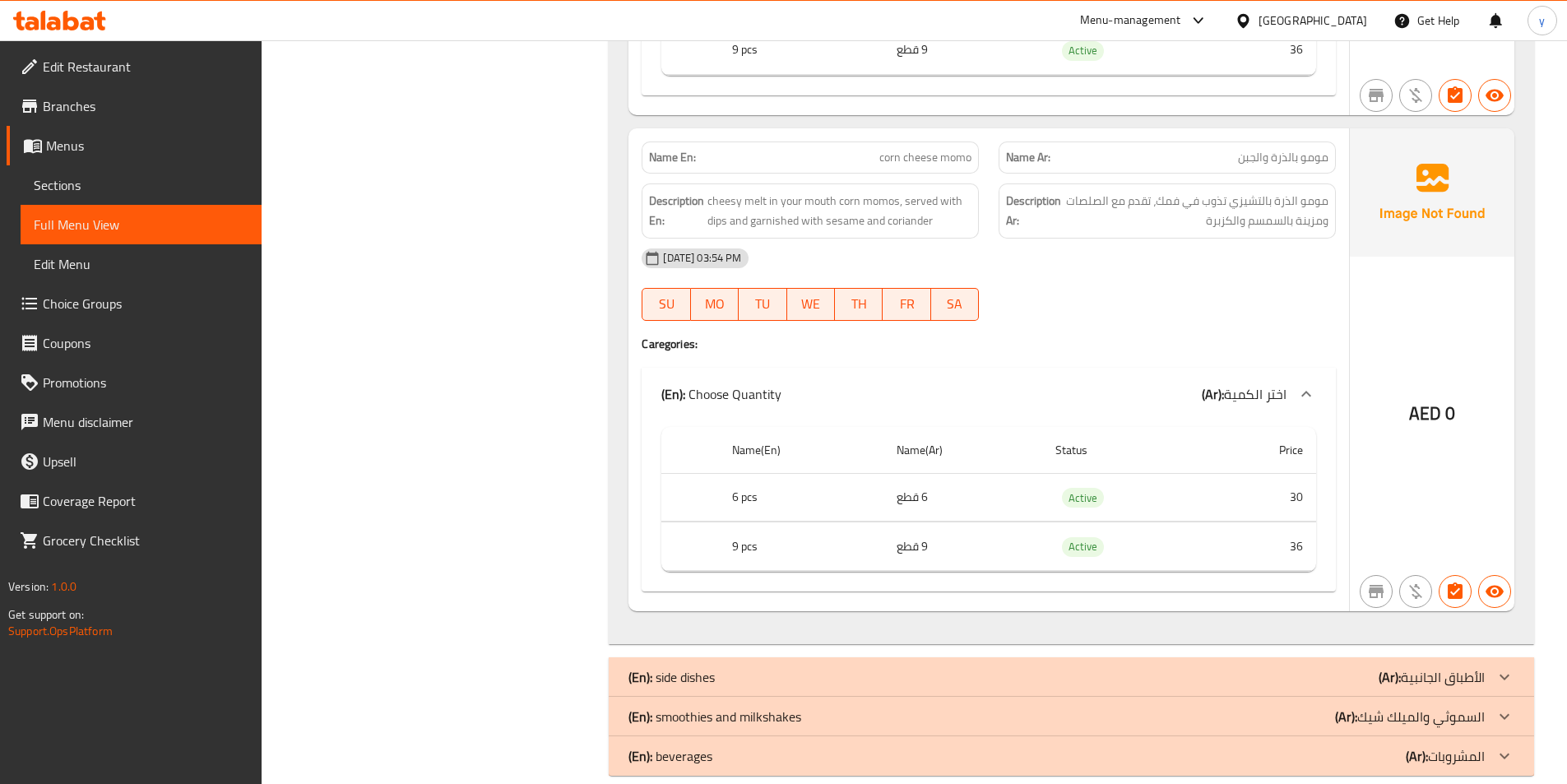
scroll to position [6833, 0]
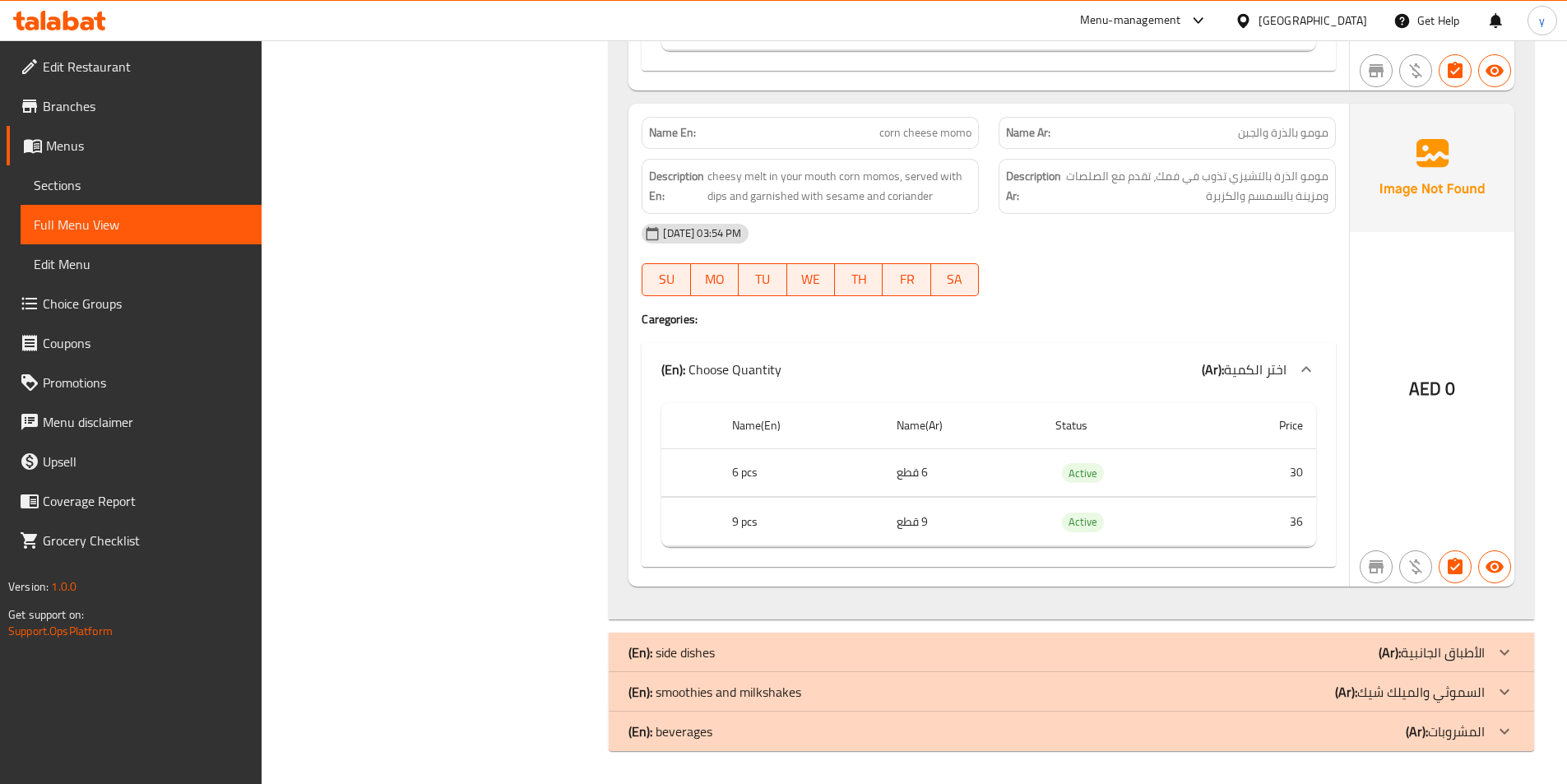
click at [1231, 638] on div "(En): side dishes (Ar): الأطباق الجانبية" at bounding box center [1071, 652] width 925 height 39
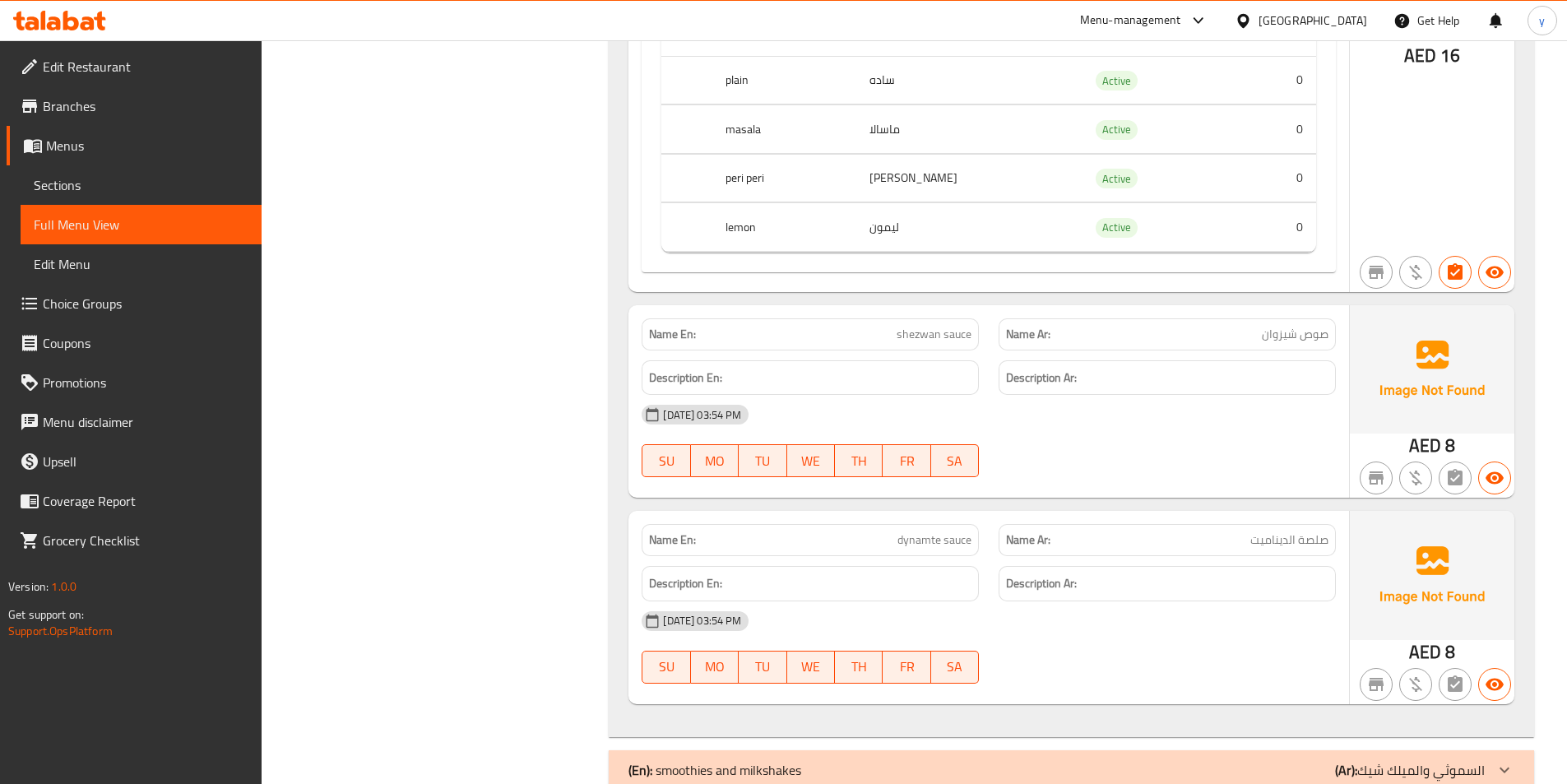
scroll to position [8397, 0]
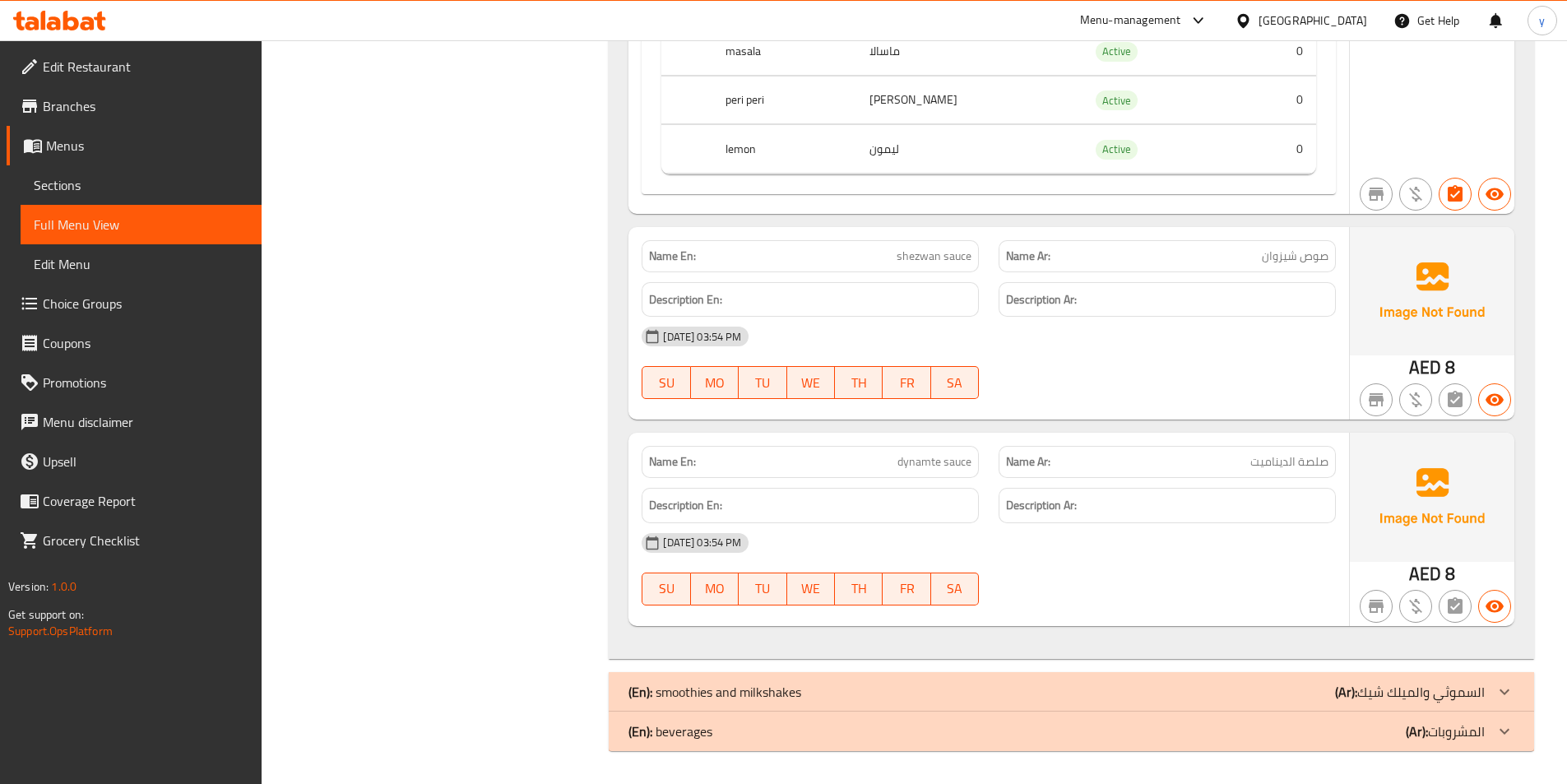
click at [1023, 674] on div "(En): smoothies and milkshakes (Ar): السموثي والميلك شيك" at bounding box center [1071, 691] width 925 height 39
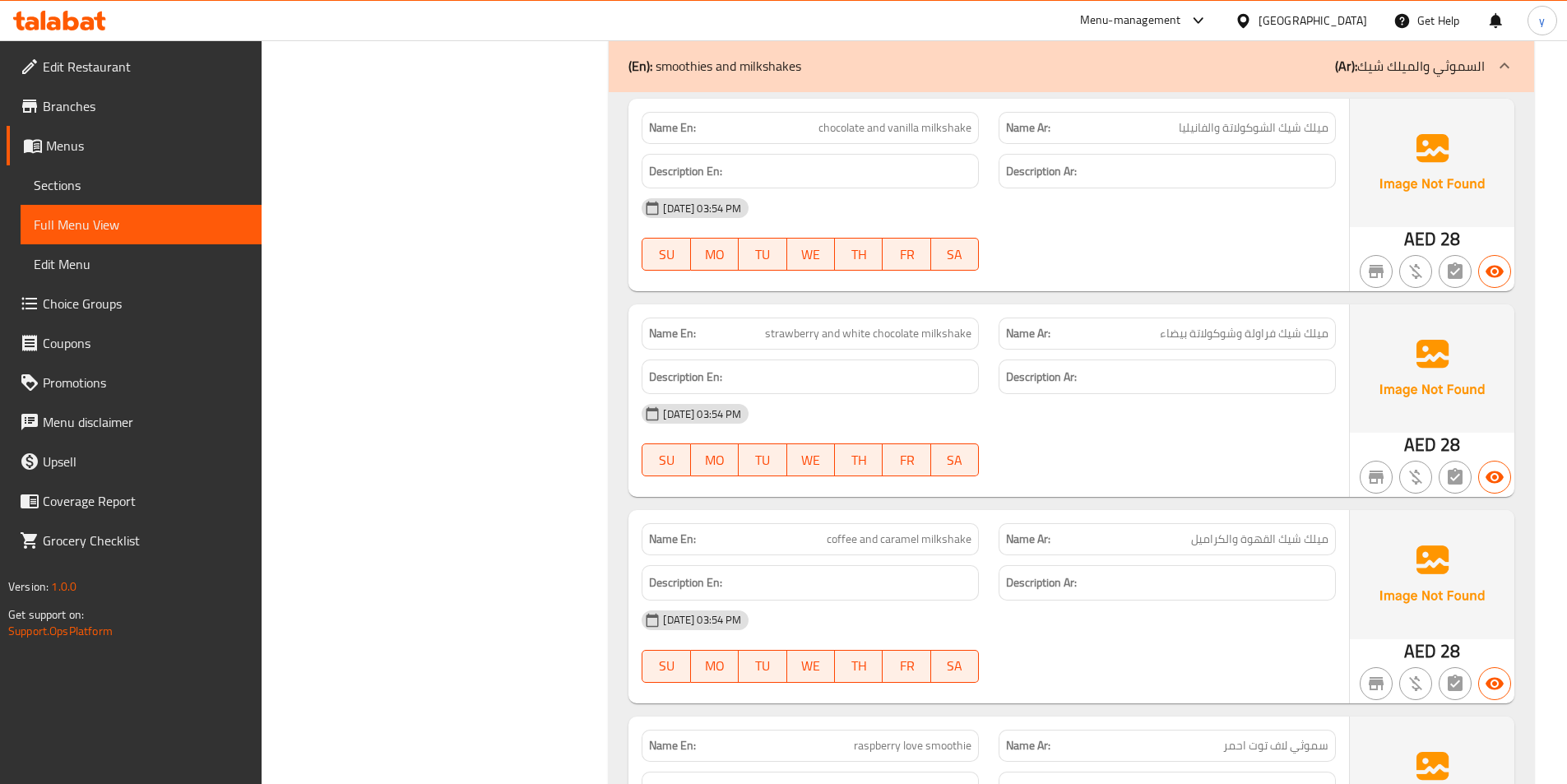
scroll to position [9055, 0]
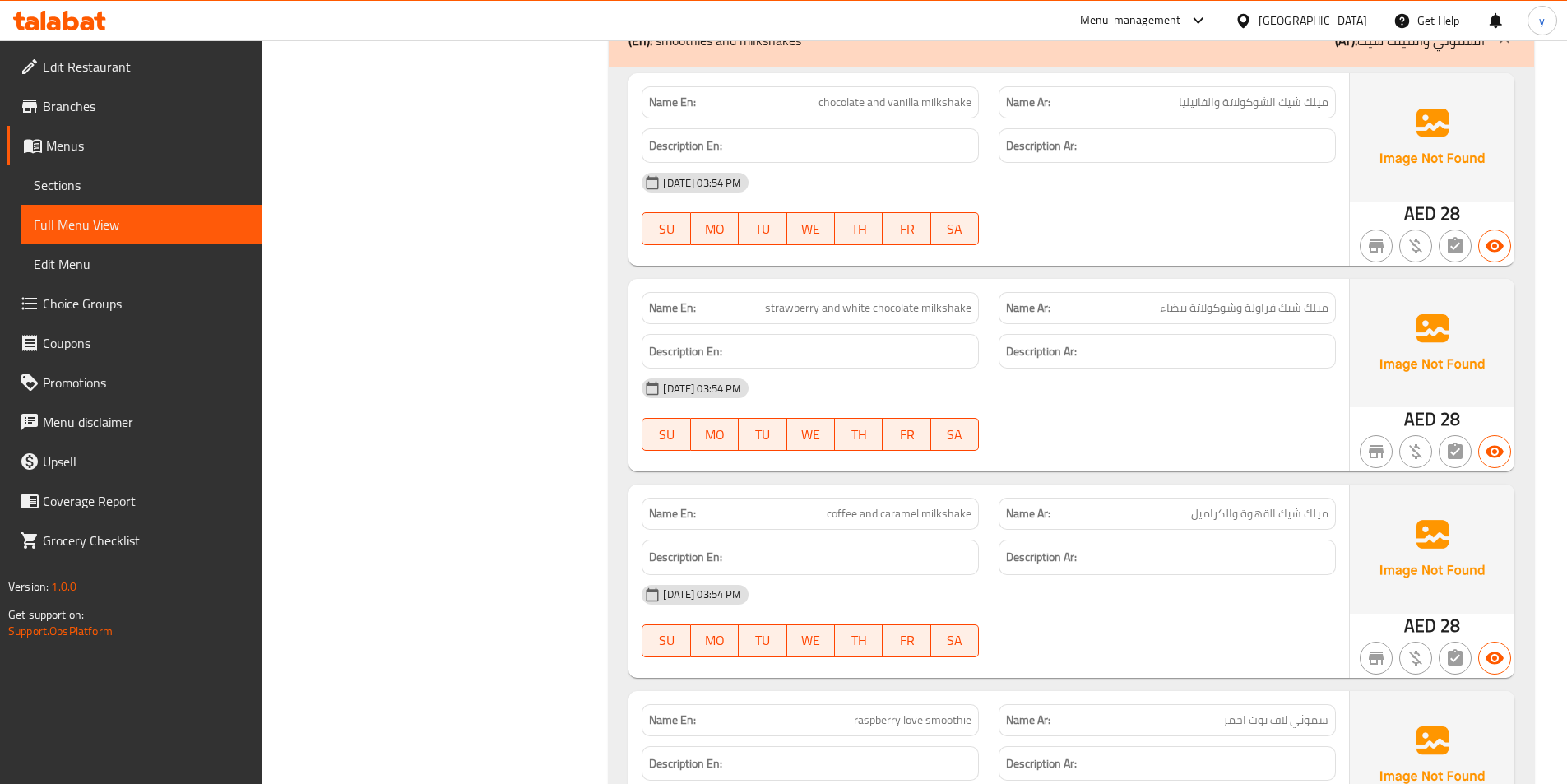
click at [845, 516] on span "coffee and caramel milkshake" at bounding box center [899, 513] width 145 height 17
copy span "coffee"
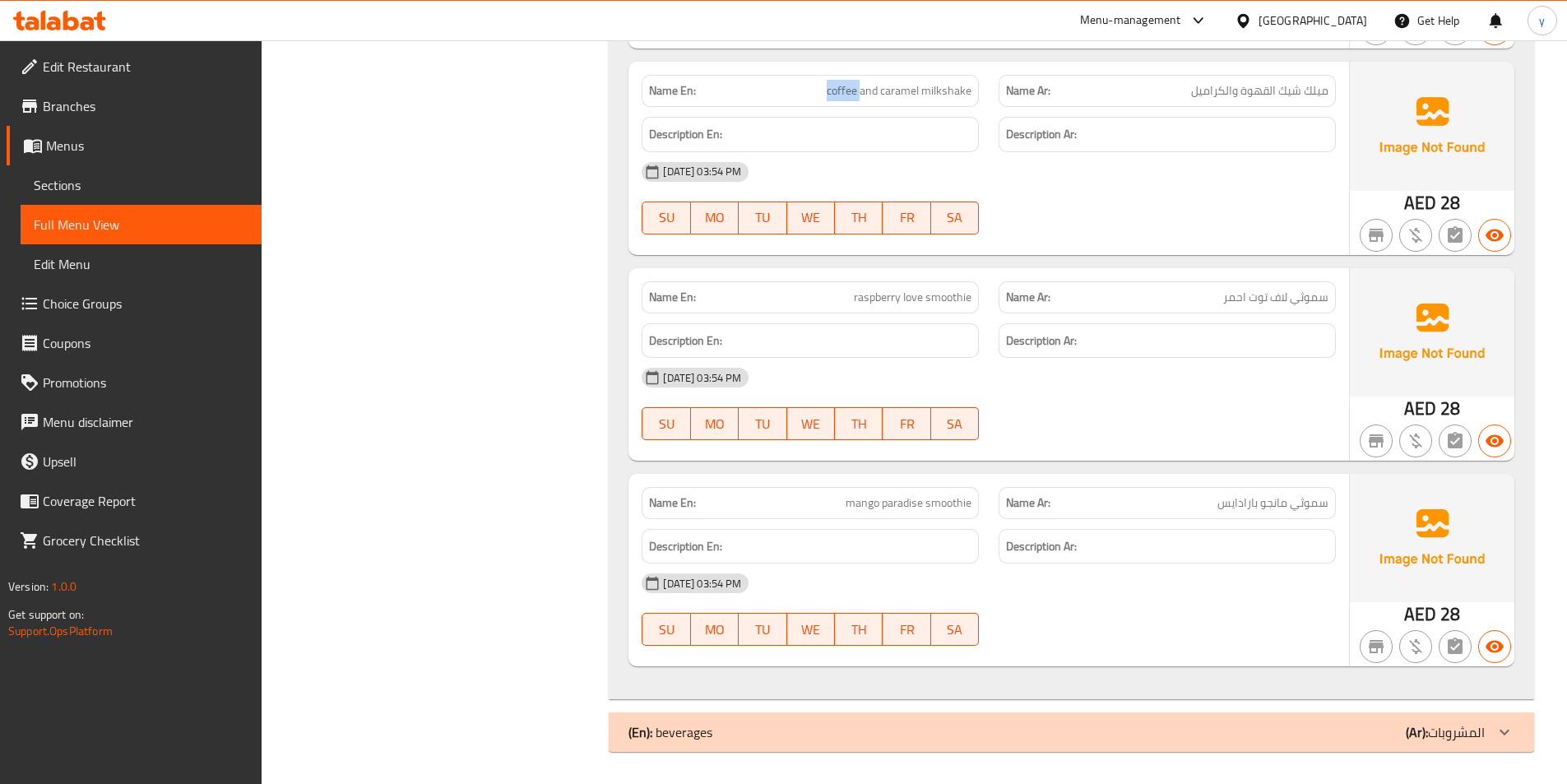
scroll to position [9478, 0]
drag, startPoint x: 1139, startPoint y: 721, endPoint x: 1142, endPoint y: 694, distance: 27.2
click at [1137, 722] on div "(En): beverages (Ar): المشروبات" at bounding box center [1057, 731] width 857 height 20
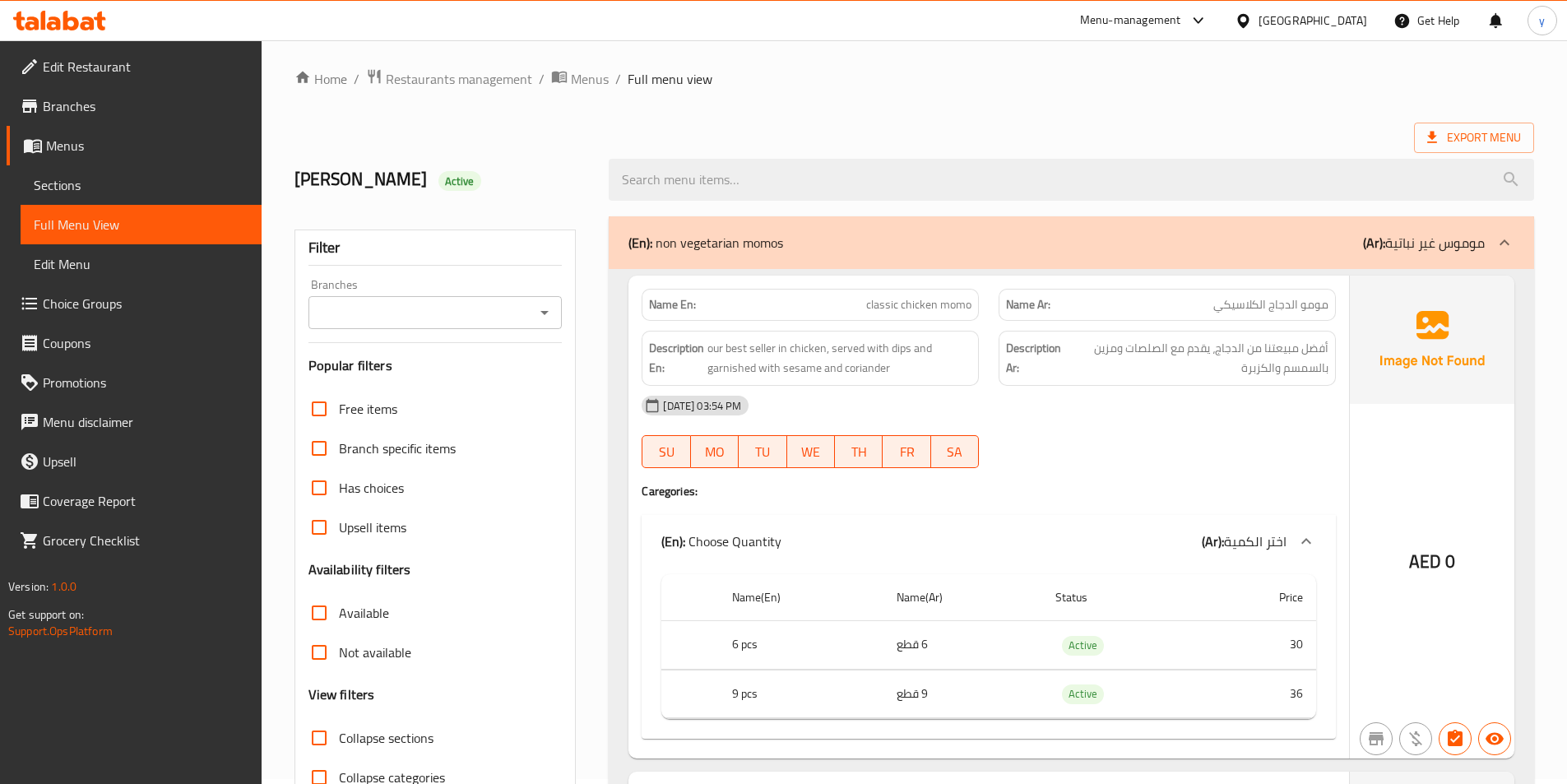
scroll to position [0, 0]
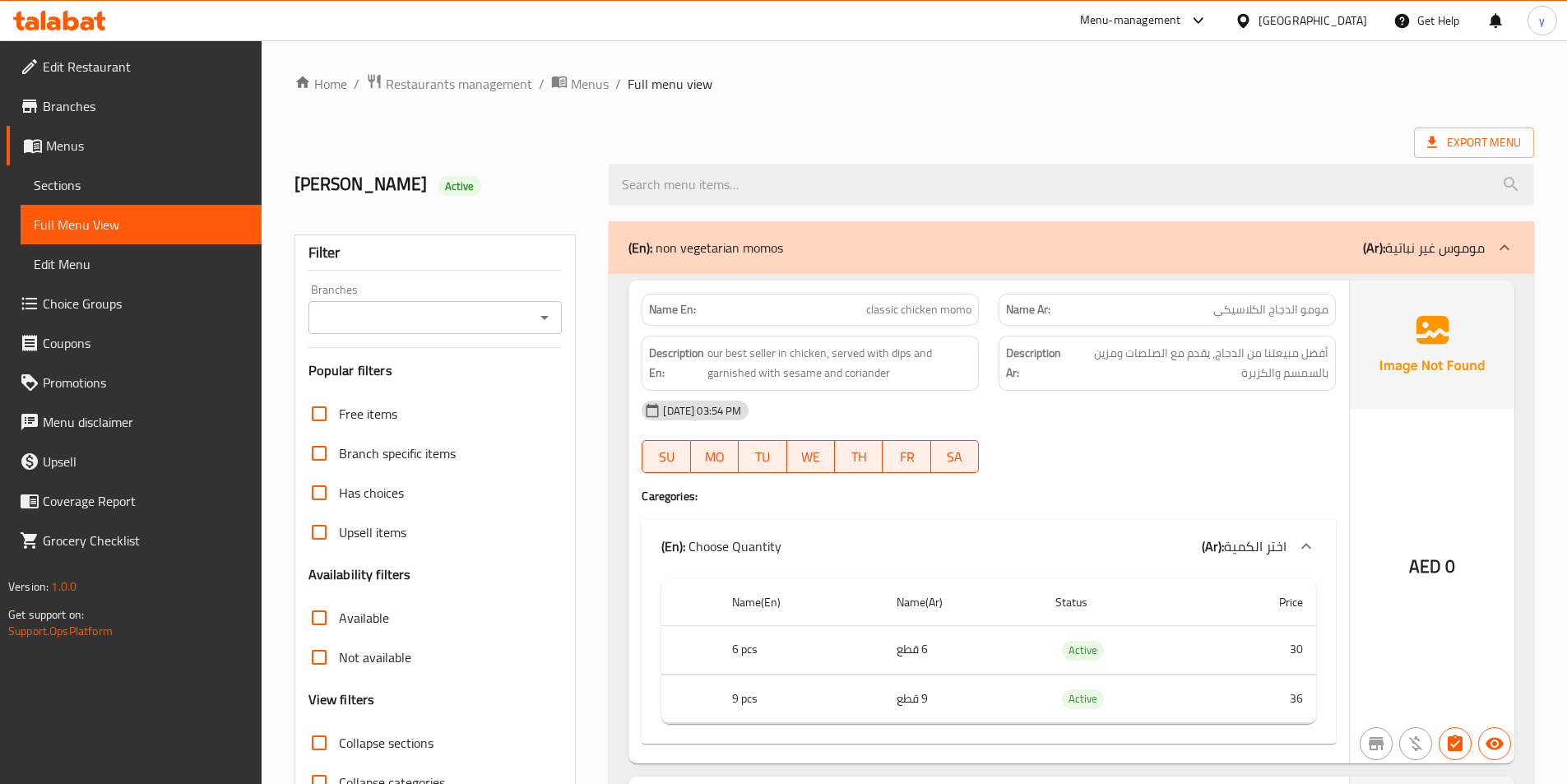
click at [1311, 238] on div "(En): non vegetarian momos (Ar): موموس غير نباتية" at bounding box center [1057, 247] width 857 height 20
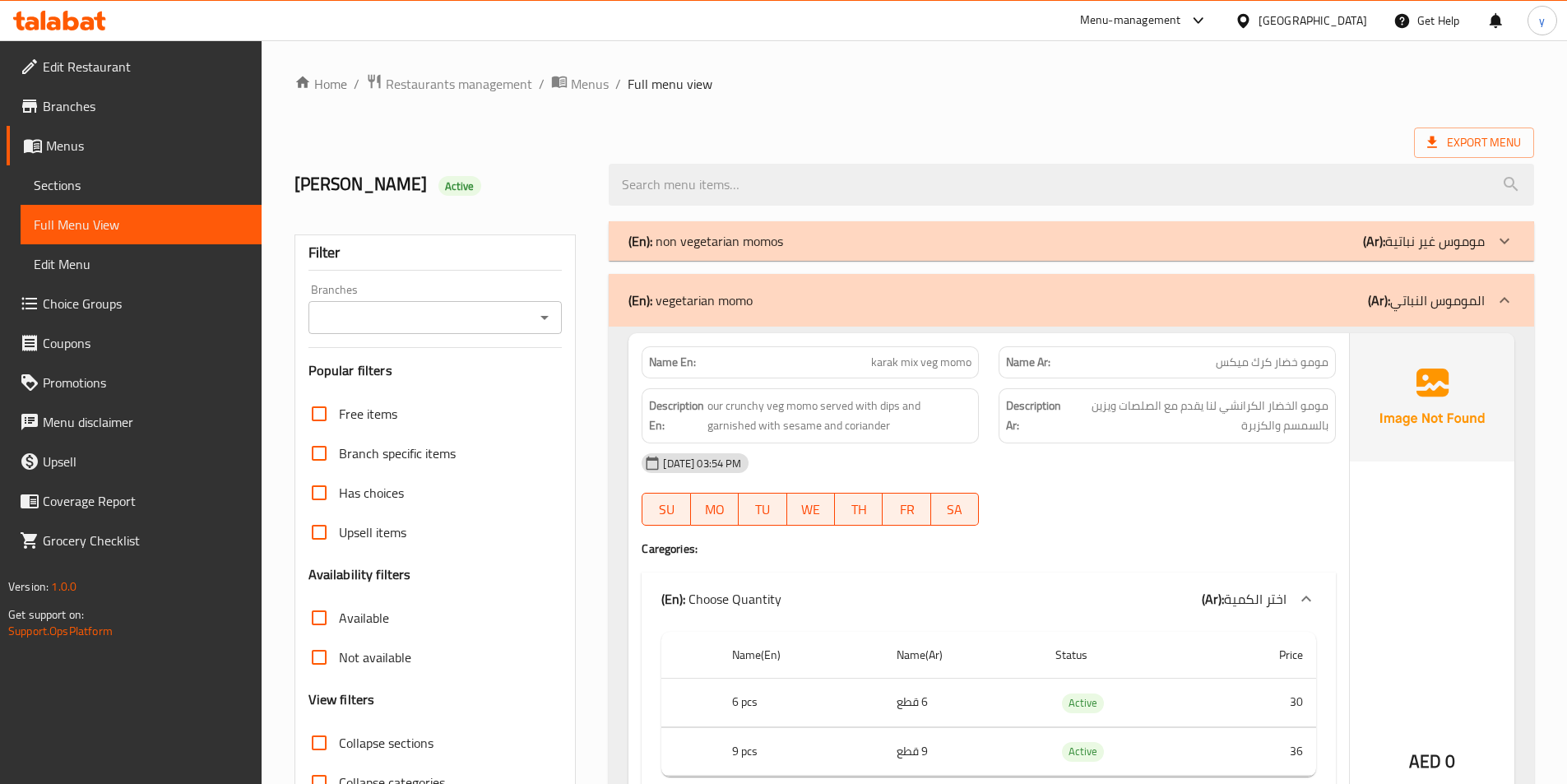
click at [1313, 236] on div "(En): non vegetarian momos (Ar): موموس غير نباتية" at bounding box center [1057, 241] width 857 height 20
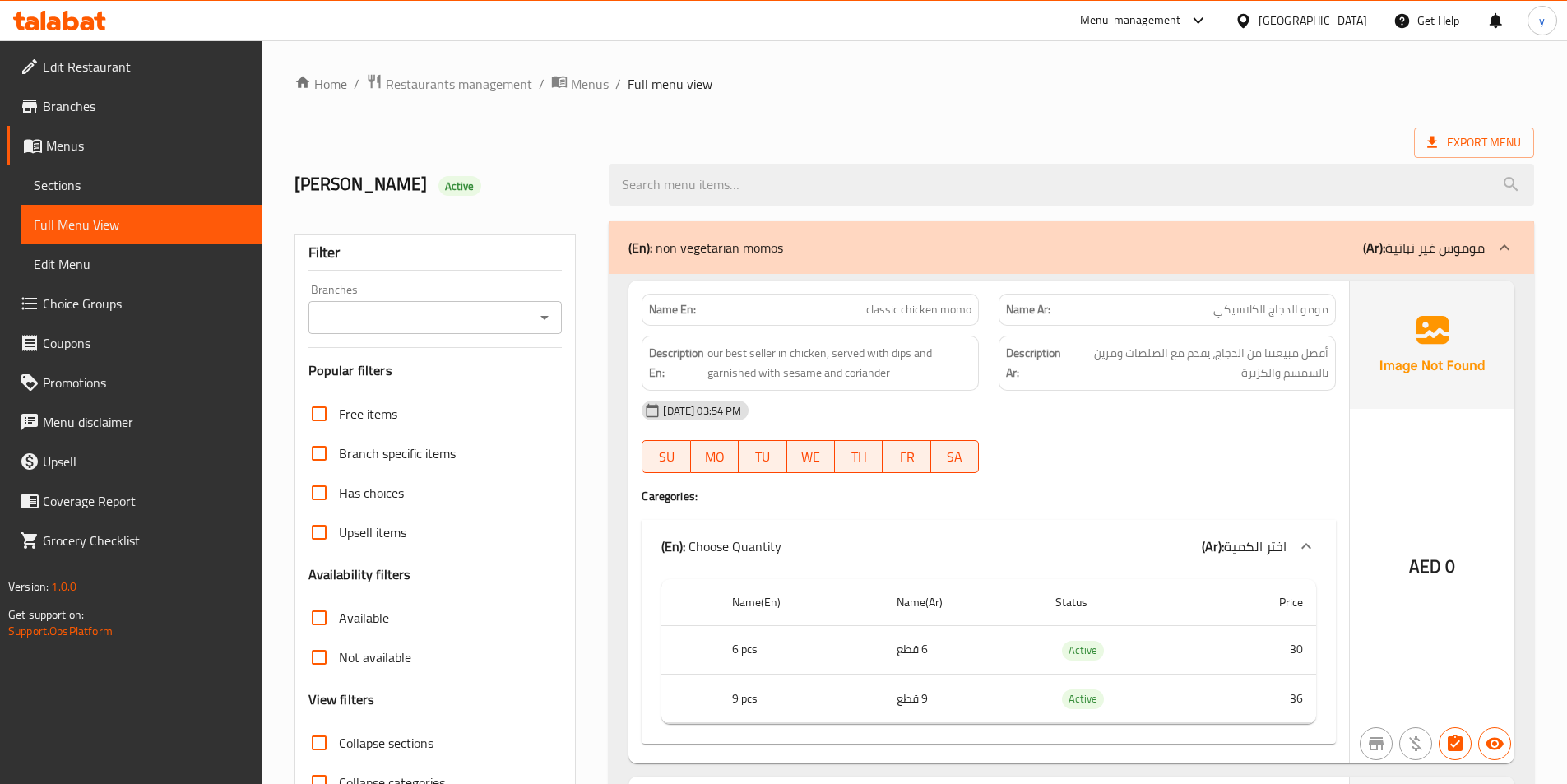
click at [494, 192] on h2 "[PERSON_NAME] Active" at bounding box center [441, 184] width 295 height 24
click at [1469, 141] on span "Export Menu" at bounding box center [1475, 143] width 94 height 21
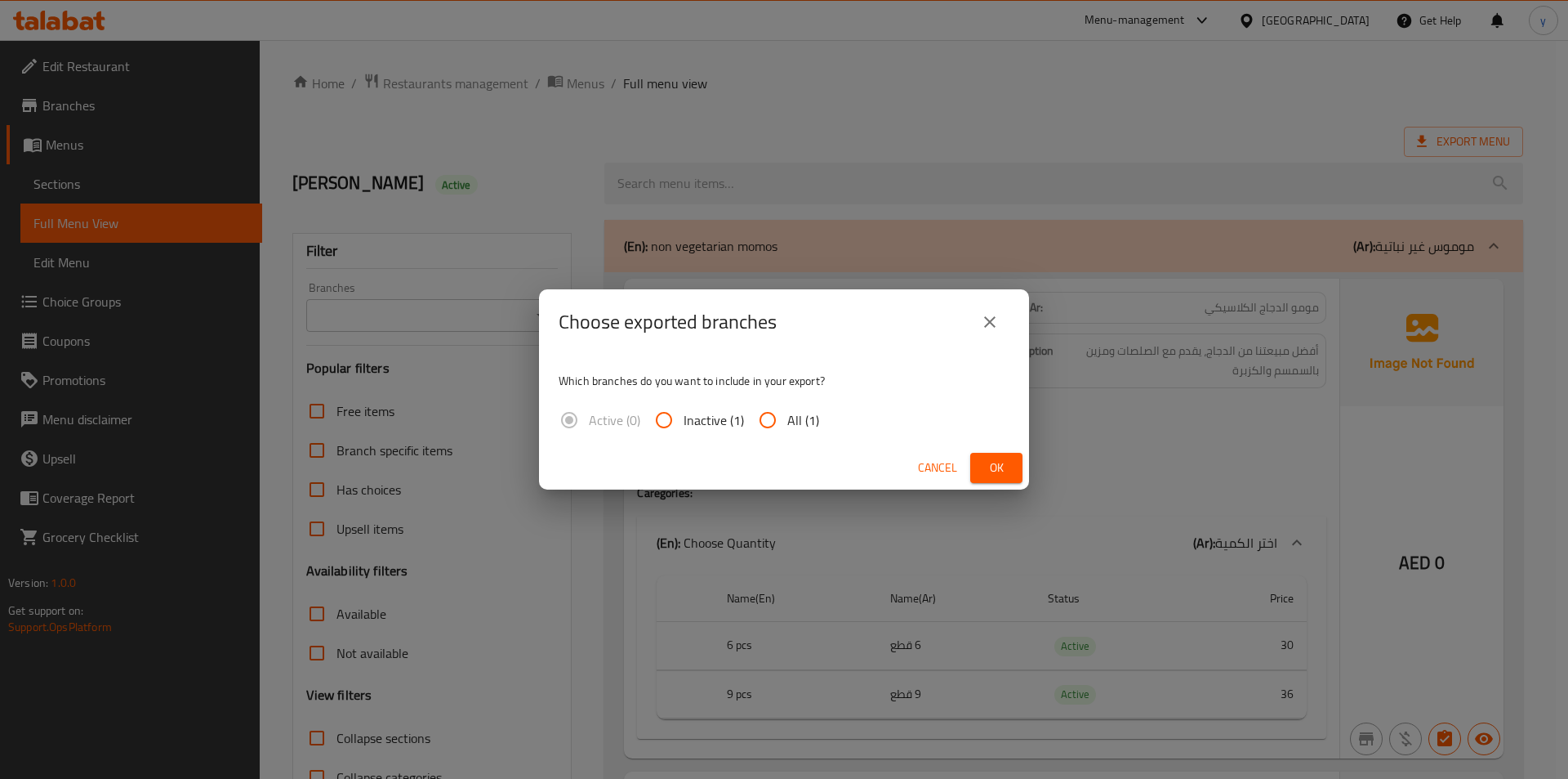
click at [767, 417] on input "All (1)" at bounding box center [768, 419] width 39 height 39
radio input "true"
click at [982, 462] on button "Ok" at bounding box center [997, 468] width 52 height 30
